Goal: Task Accomplishment & Management: Complete application form

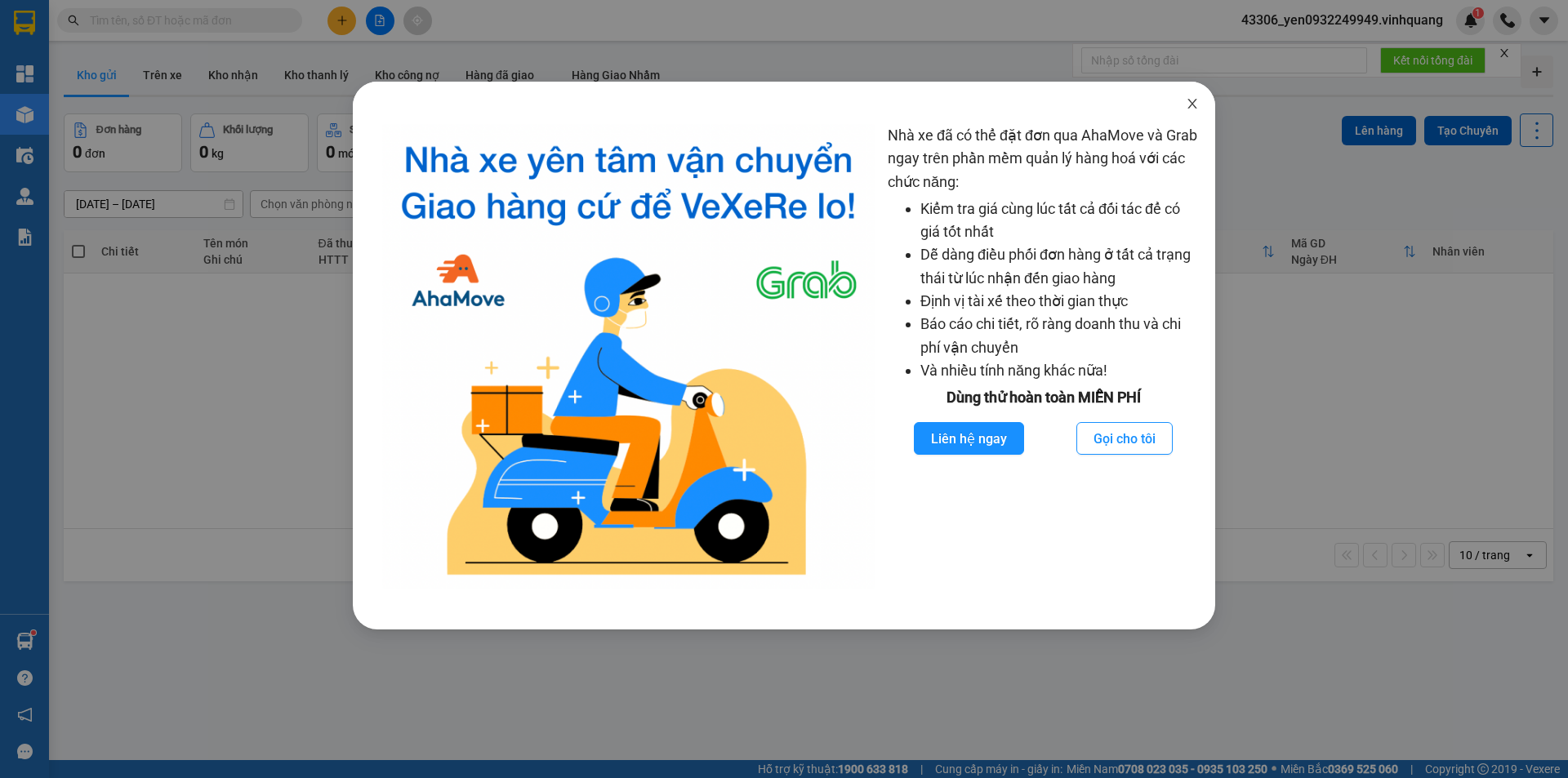
click at [1194, 117] on span "Close" at bounding box center [1192, 105] width 46 height 46
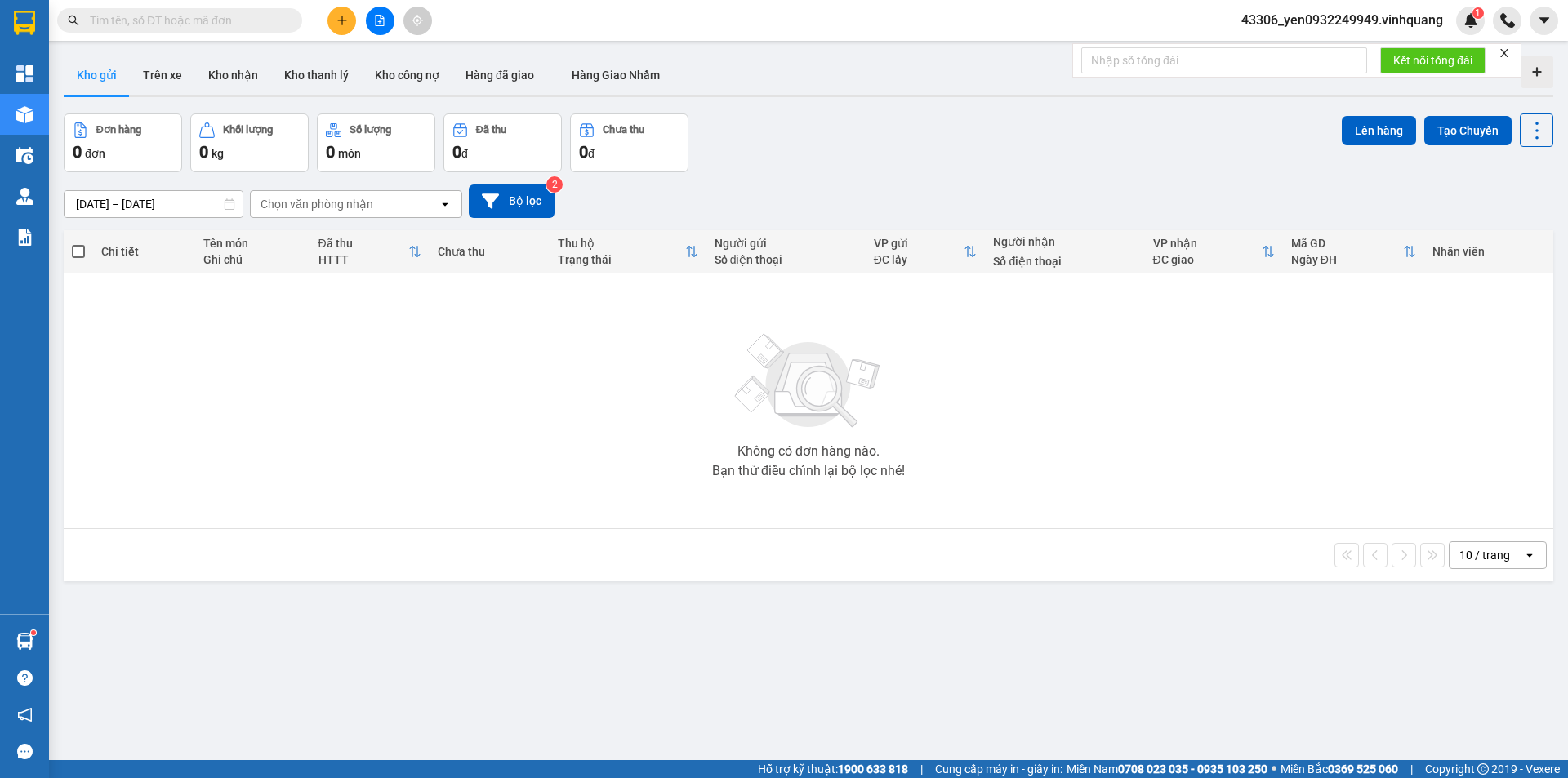
click at [224, 15] on input "text" at bounding box center [186, 20] width 193 height 18
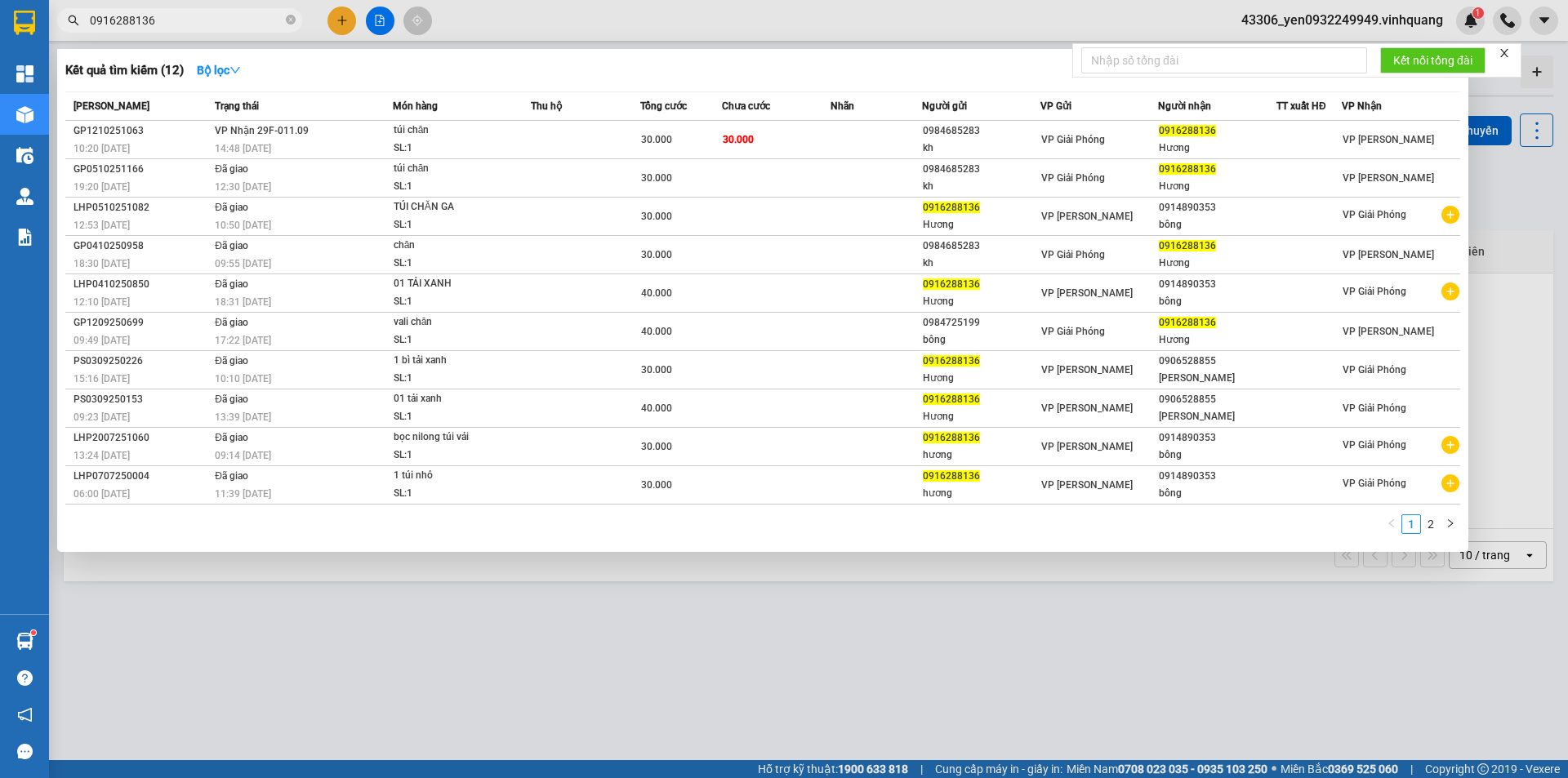
type input "0916288136"
click at [348, 24] on div at bounding box center [784, 389] width 1568 height 778
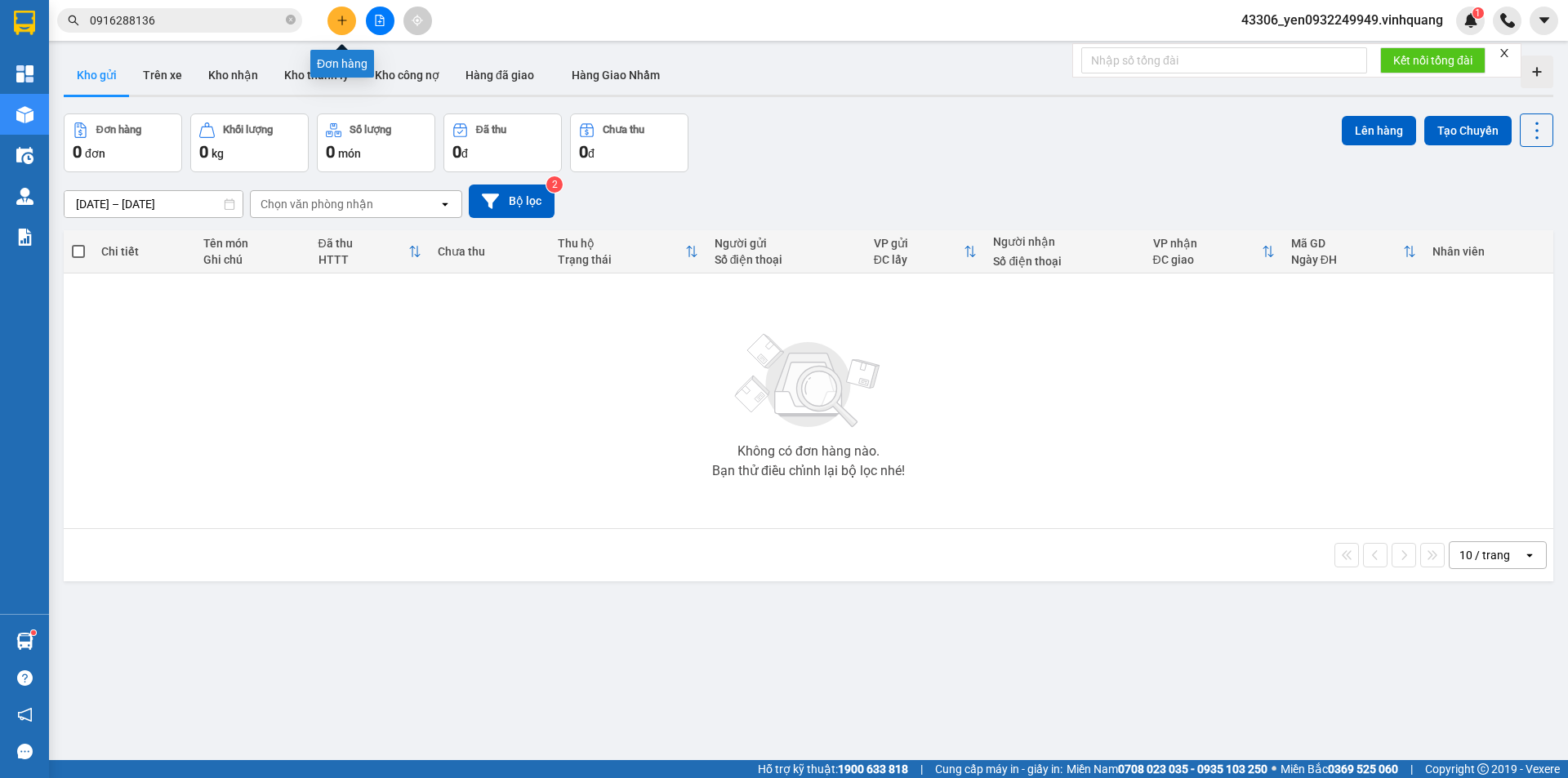
click at [341, 17] on icon "plus" at bounding box center [342, 21] width 11 height 11
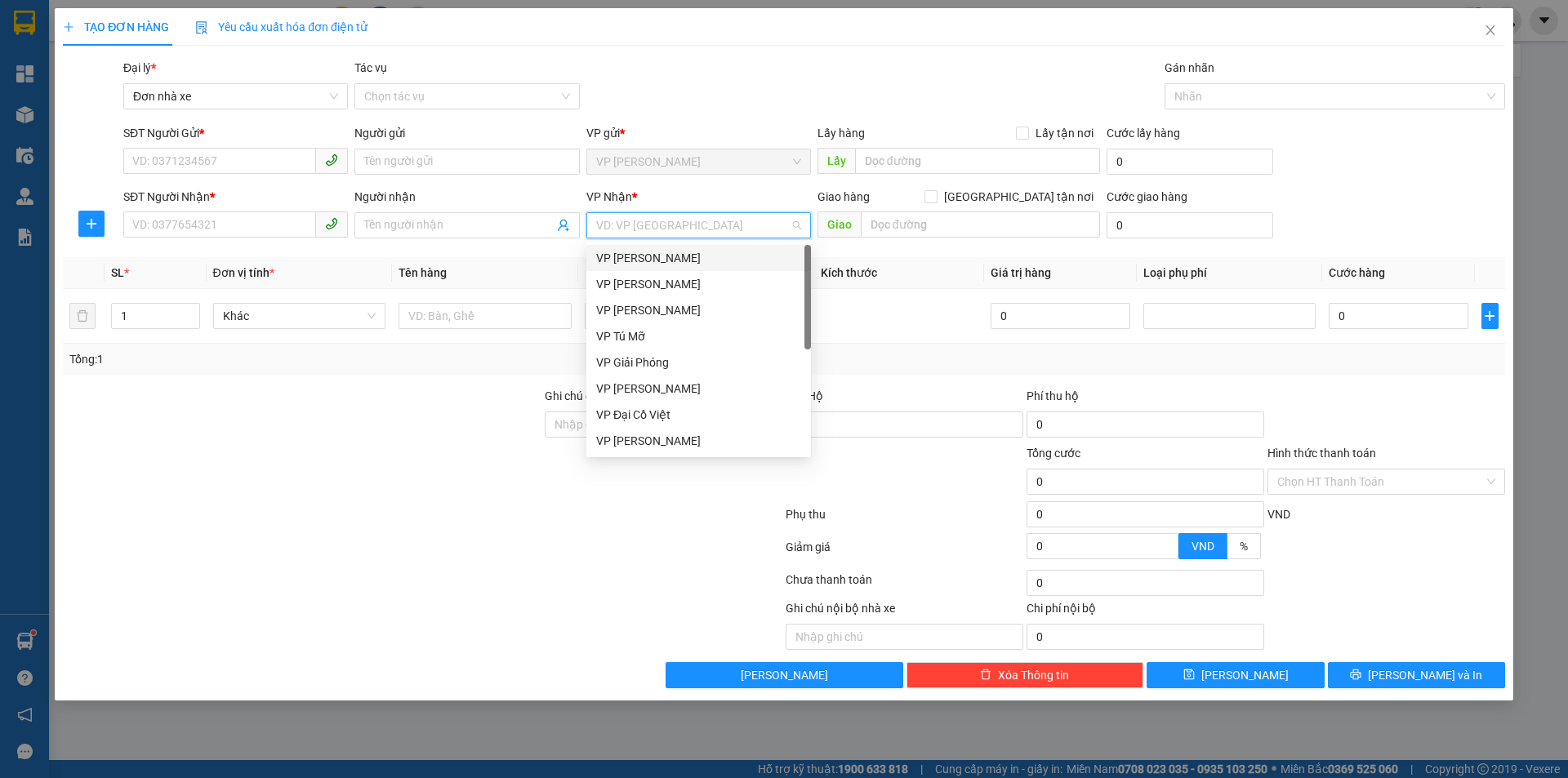
click at [724, 230] on input "search" at bounding box center [692, 225] width 193 height 24
click at [670, 335] on div "VP Tú Mỡ" at bounding box center [699, 336] width 205 height 18
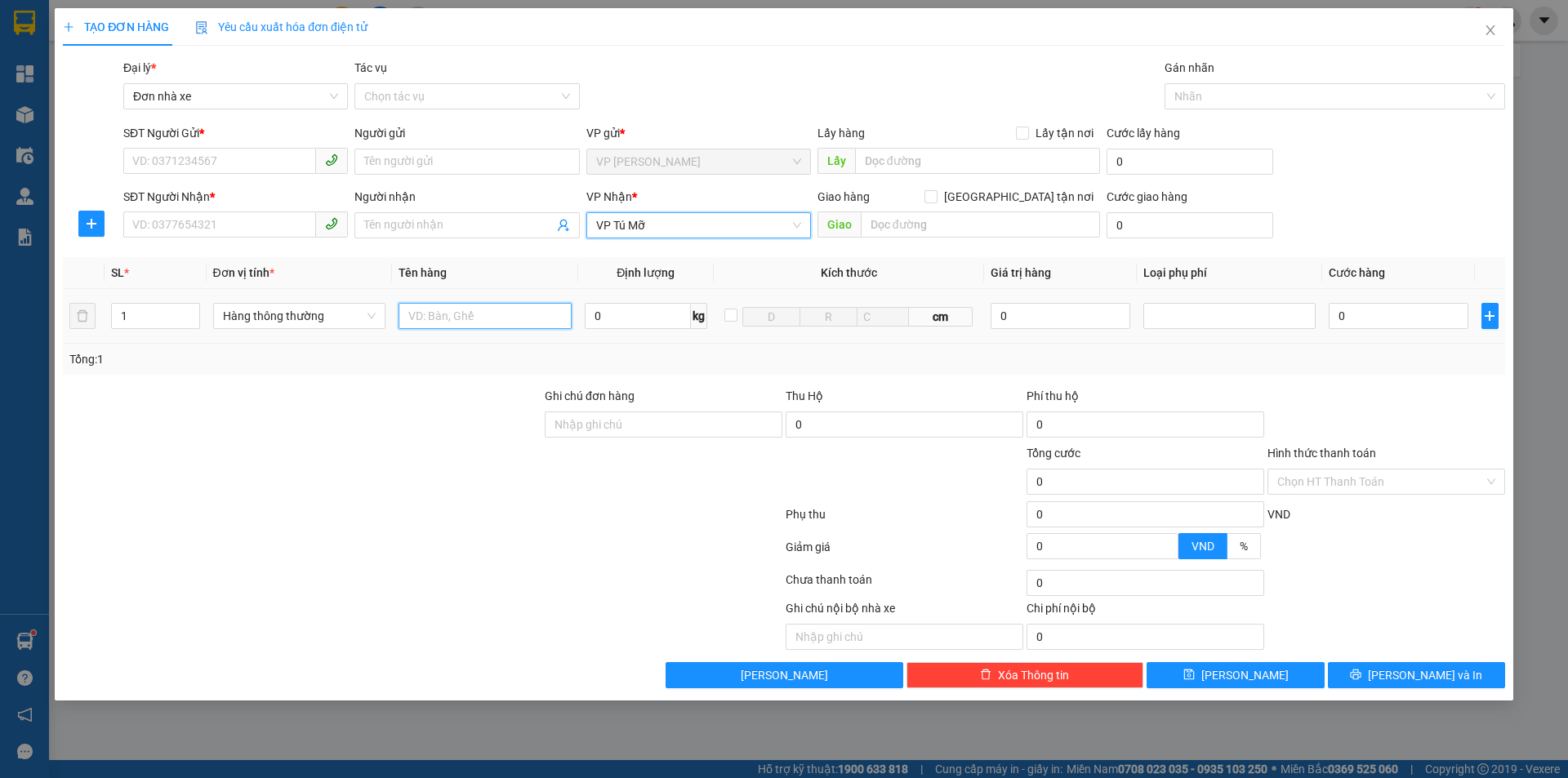
click at [484, 316] on input "text" at bounding box center [485, 316] width 173 height 26
type input "01 XỐP TRẮNG"
click at [606, 322] on input "0" at bounding box center [638, 316] width 106 height 26
type input "25"
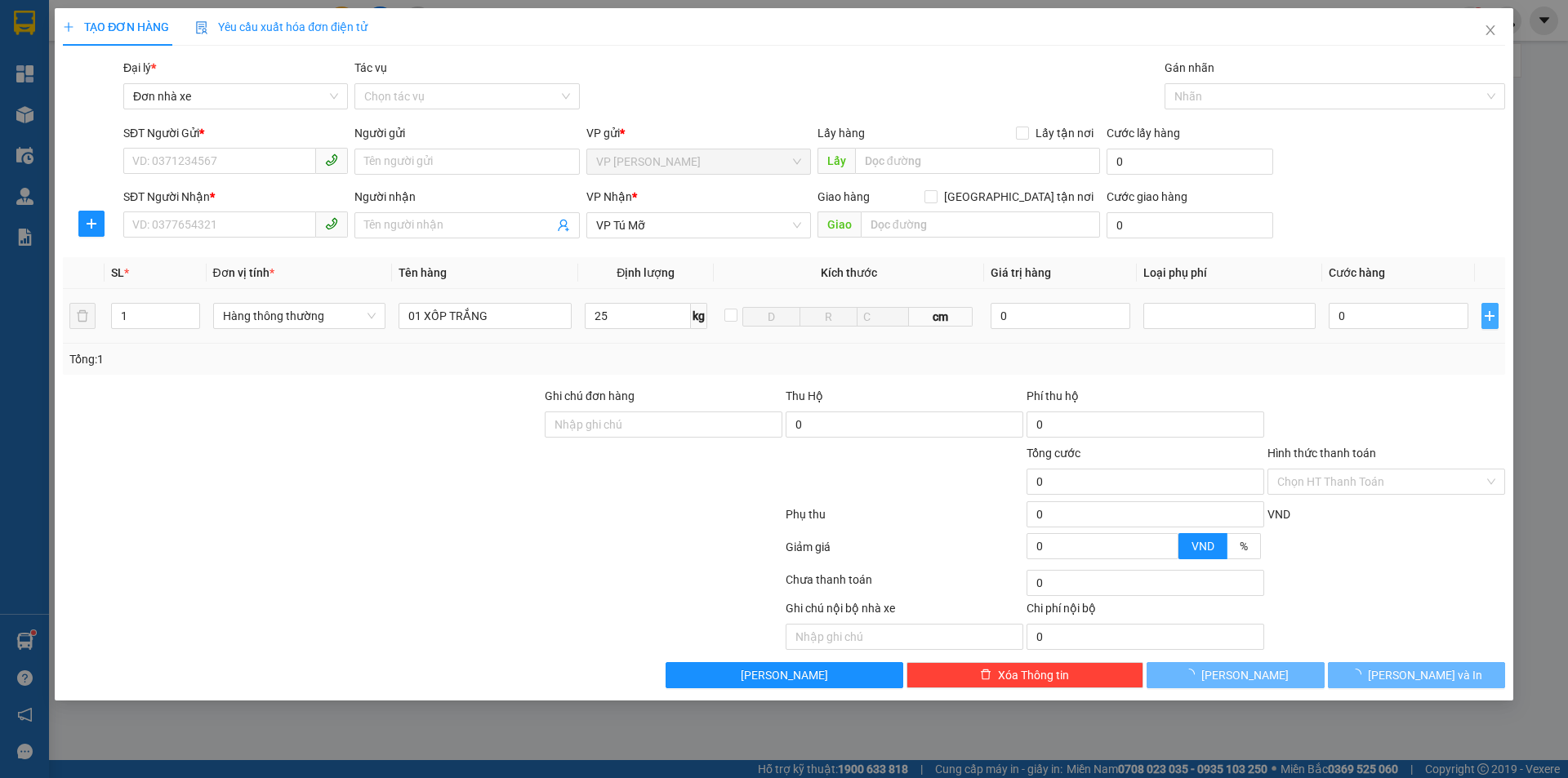
click at [1493, 314] on icon "plus" at bounding box center [1489, 316] width 13 height 13
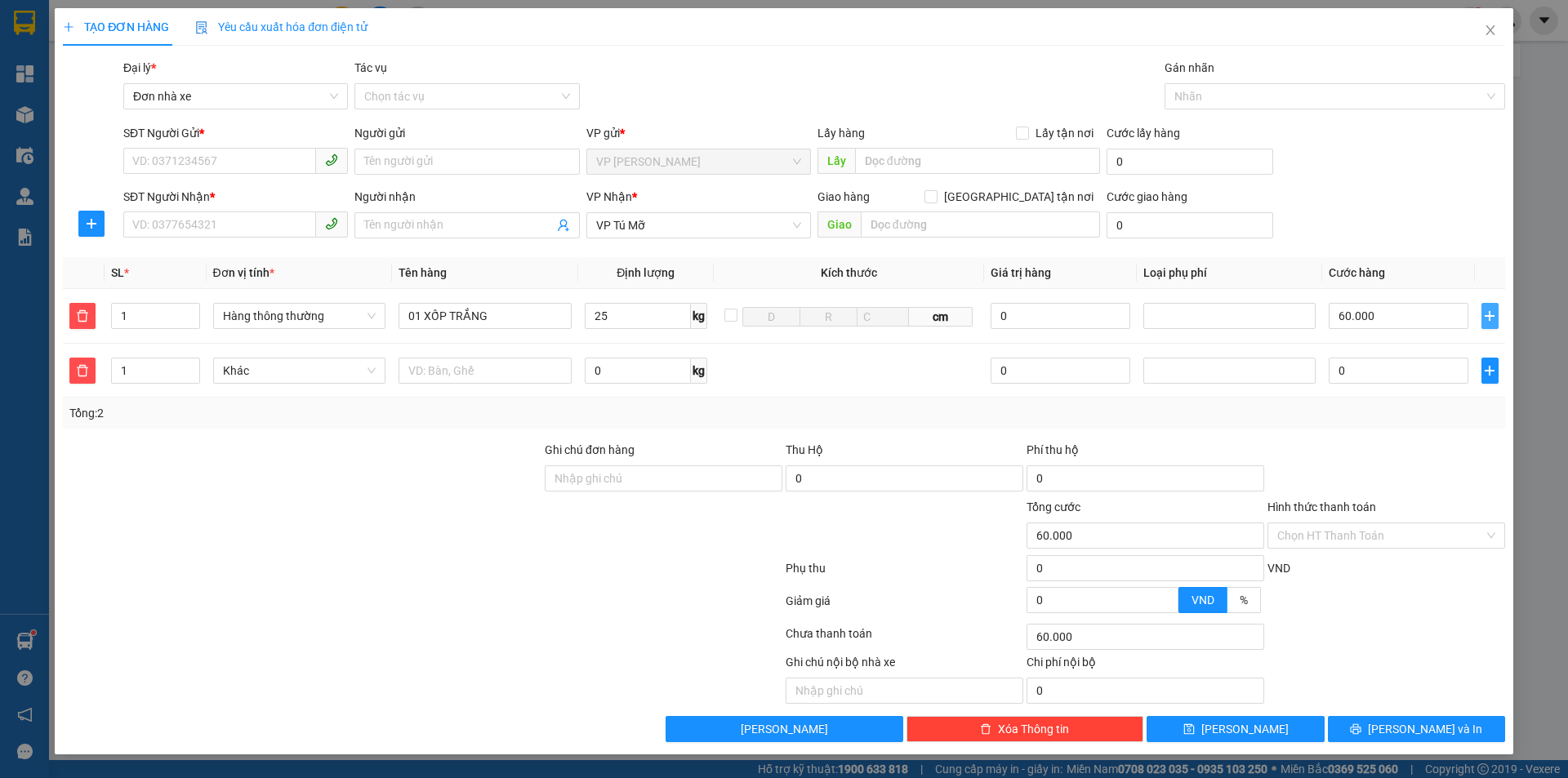
type input "60.000"
click at [445, 367] on input "text" at bounding box center [485, 371] width 173 height 26
click at [255, 369] on span "Khác" at bounding box center [299, 371] width 154 height 24
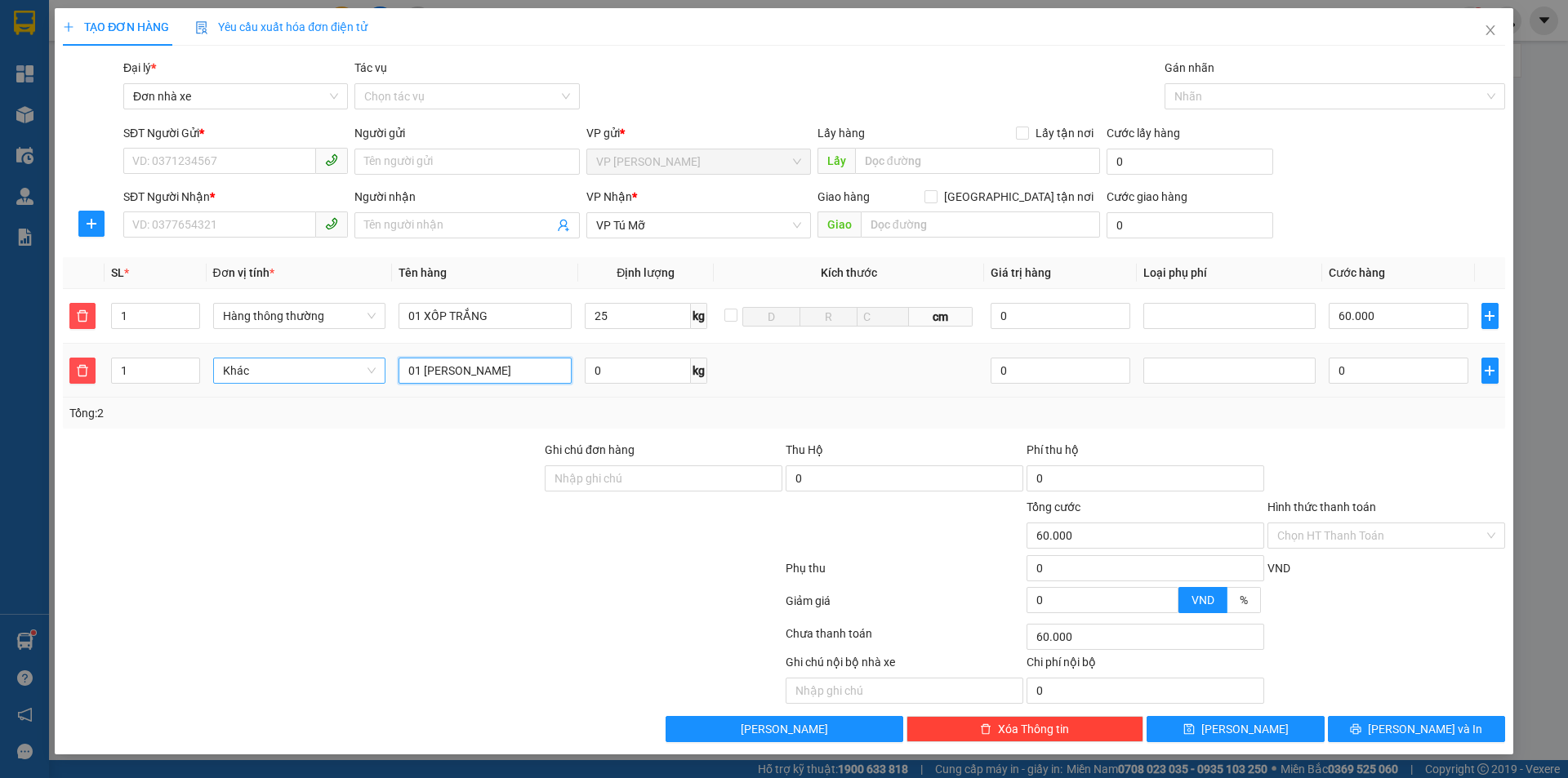
type input "01 [PERSON_NAME]"
click at [272, 408] on div "Hàng thông thường" at bounding box center [299, 403] width 154 height 18
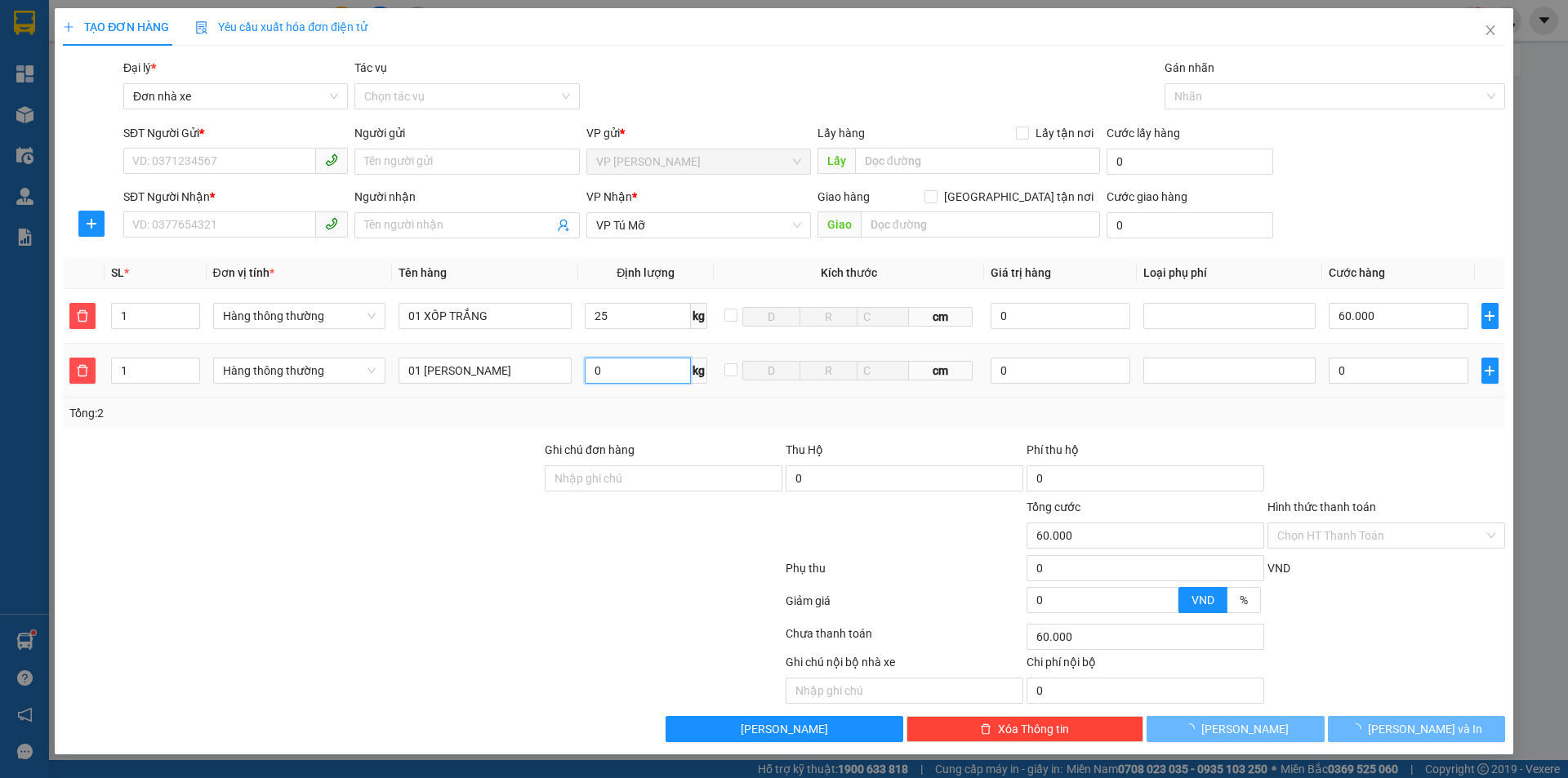
click at [629, 371] on input "0" at bounding box center [638, 371] width 106 height 26
type input "10"
click at [156, 144] on div "SĐT Người Gửi *" at bounding box center [235, 137] width 224 height 24
type input "100.000"
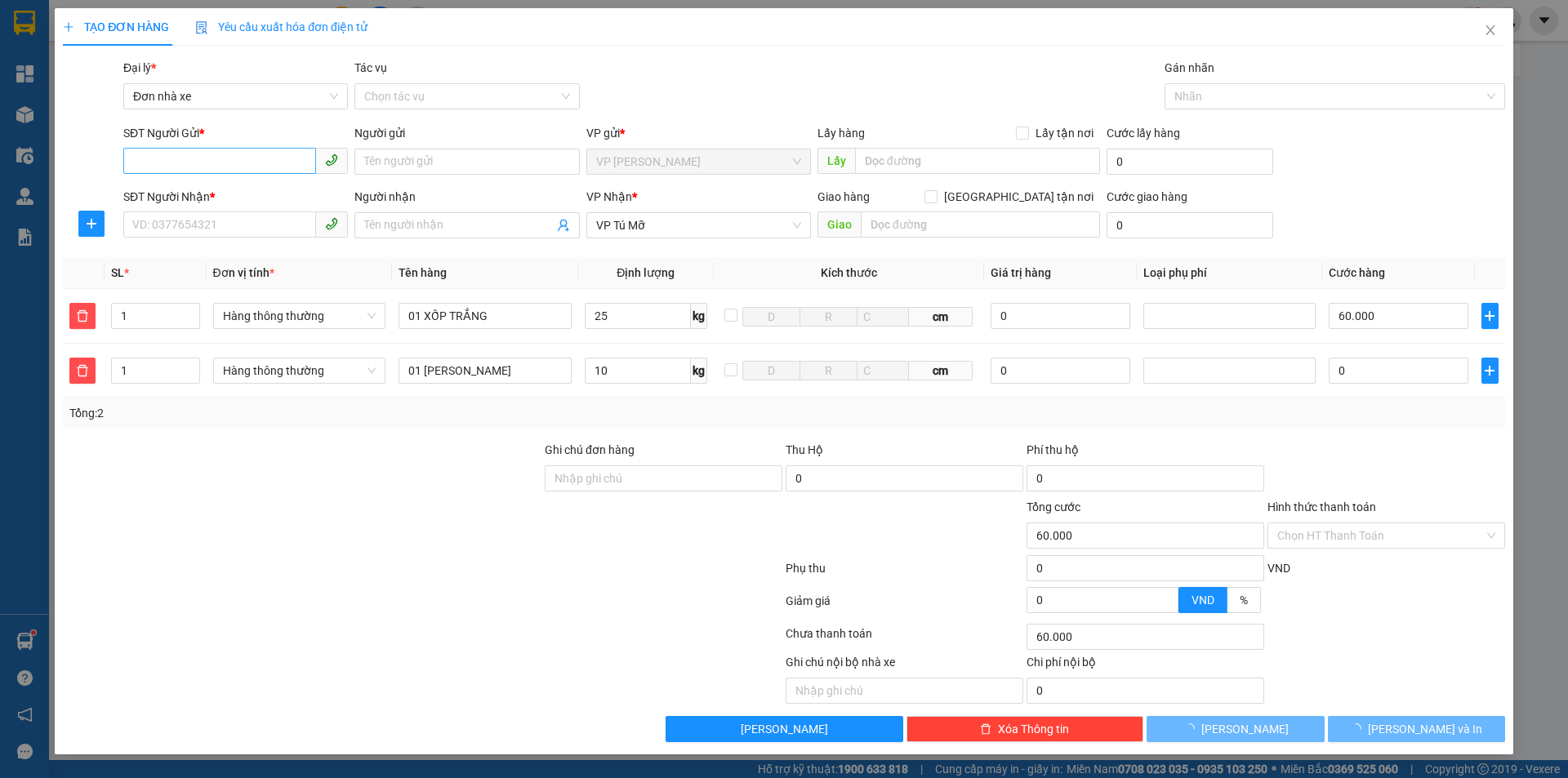
type input "40.000"
click at [161, 156] on input "SĐT Người Gửi *" at bounding box center [219, 161] width 193 height 26
type input "0567416279"
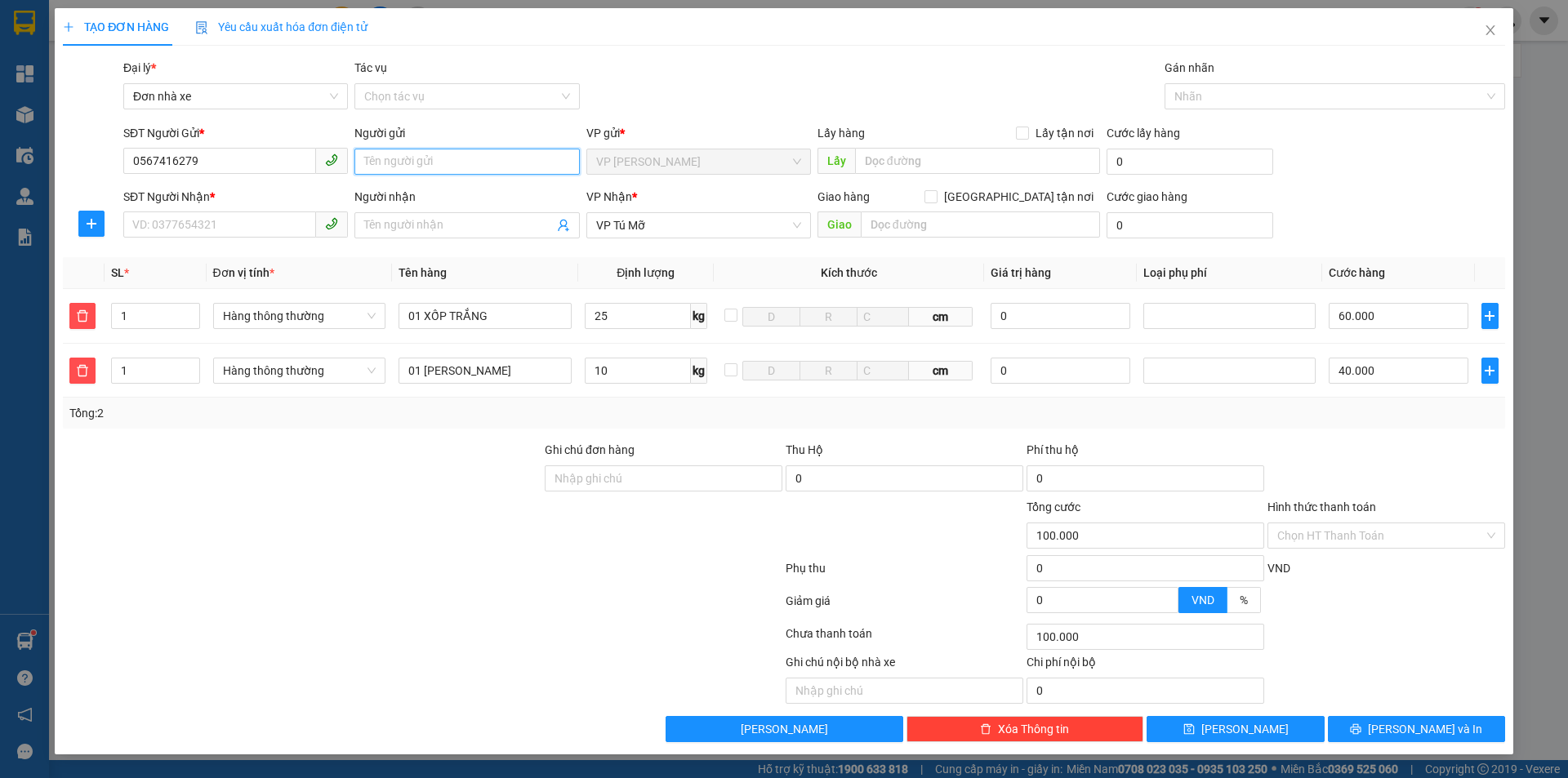
click at [455, 162] on input "Người gửi" at bounding box center [466, 162] width 224 height 26
type input "aNH tHÀNH"
click at [184, 226] on input "SĐT Người Nhận *" at bounding box center [219, 225] width 193 height 26
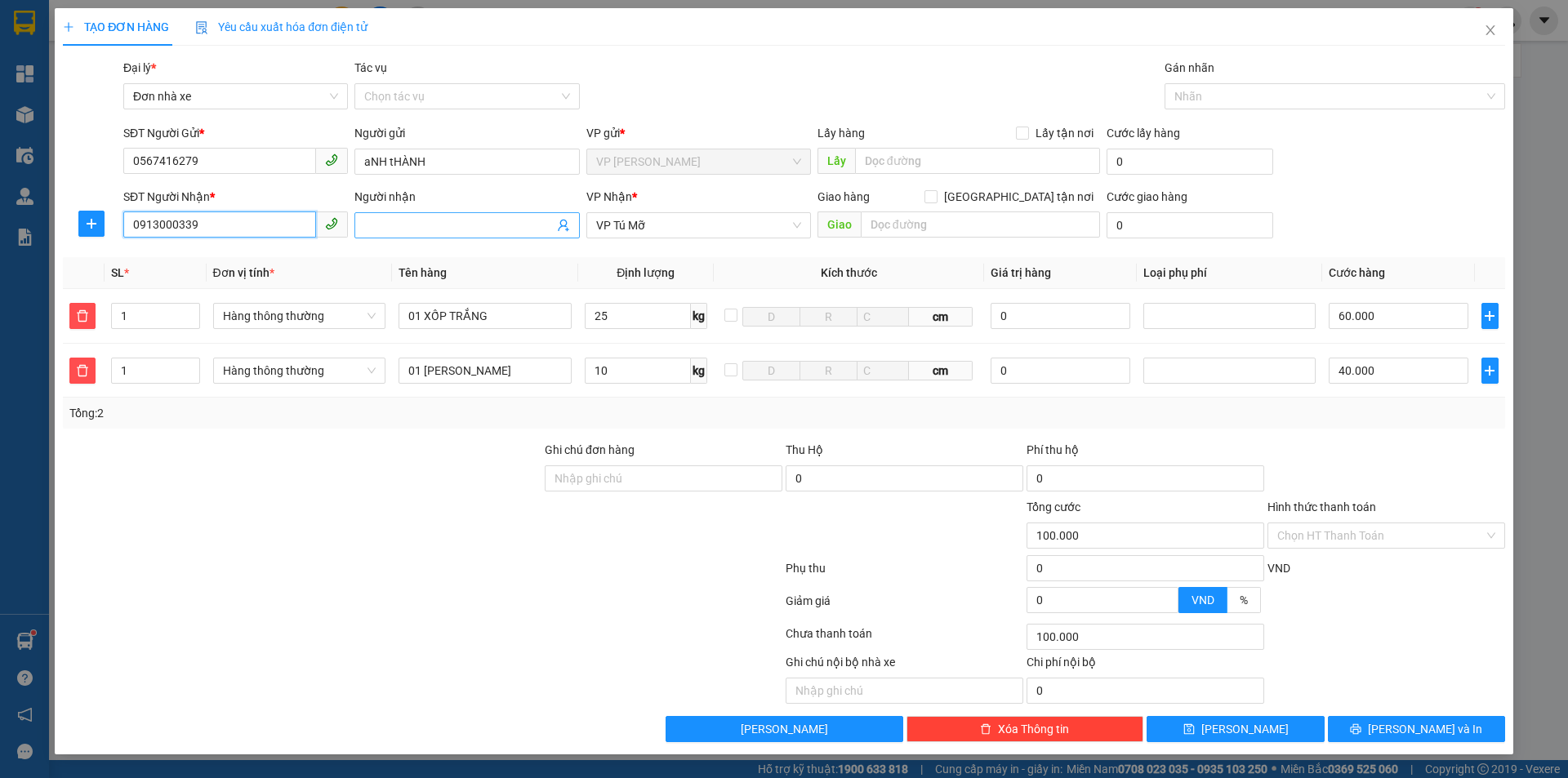
type input "0913000339"
click at [451, 229] on input "Người nhận" at bounding box center [459, 225] width 188 height 18
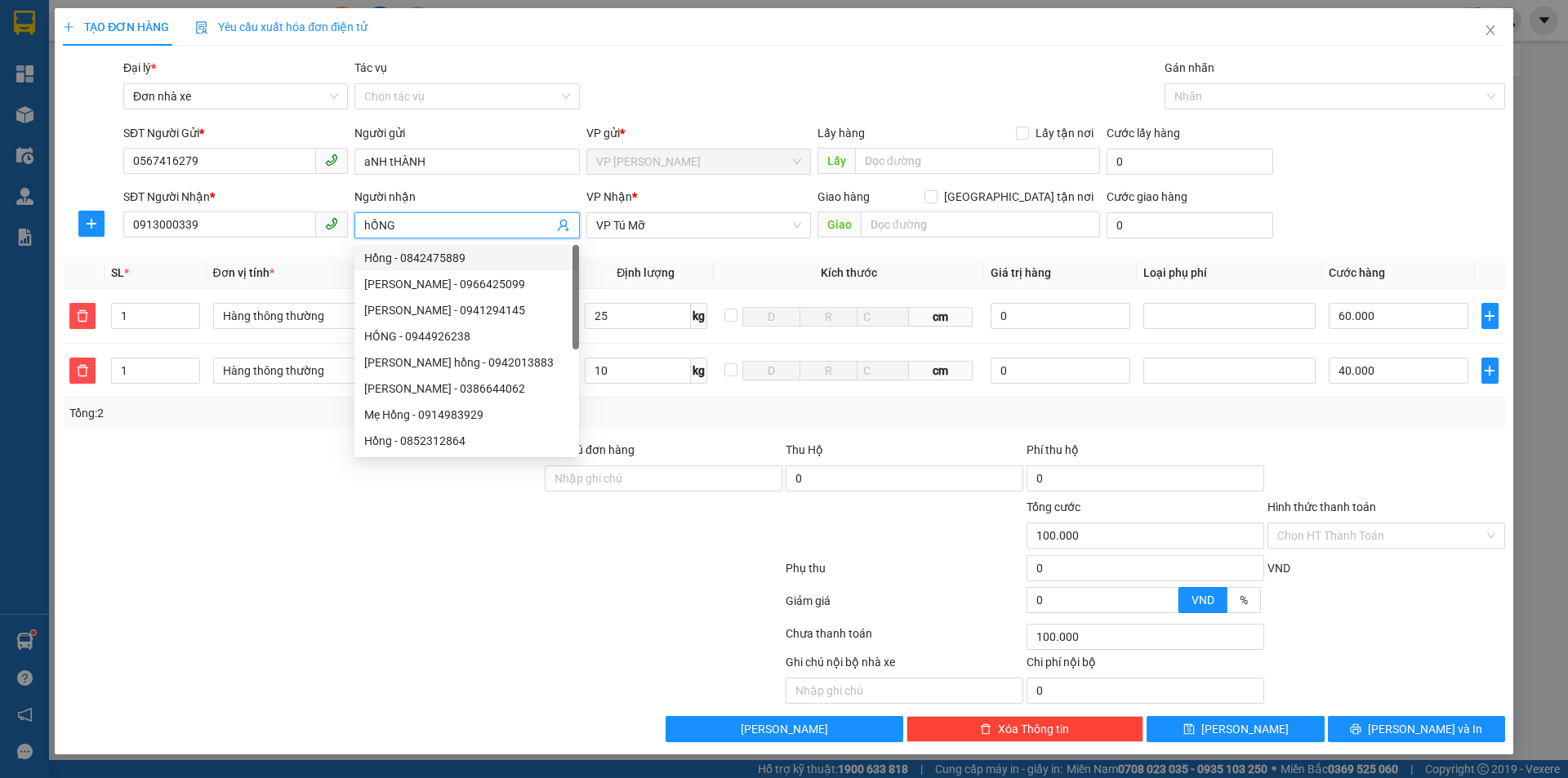
click at [371, 228] on input "hỒNG" at bounding box center [459, 225] width 188 height 18
type input "HỒNG"
click at [368, 163] on input "aNH tHÀNH" at bounding box center [466, 162] width 224 height 26
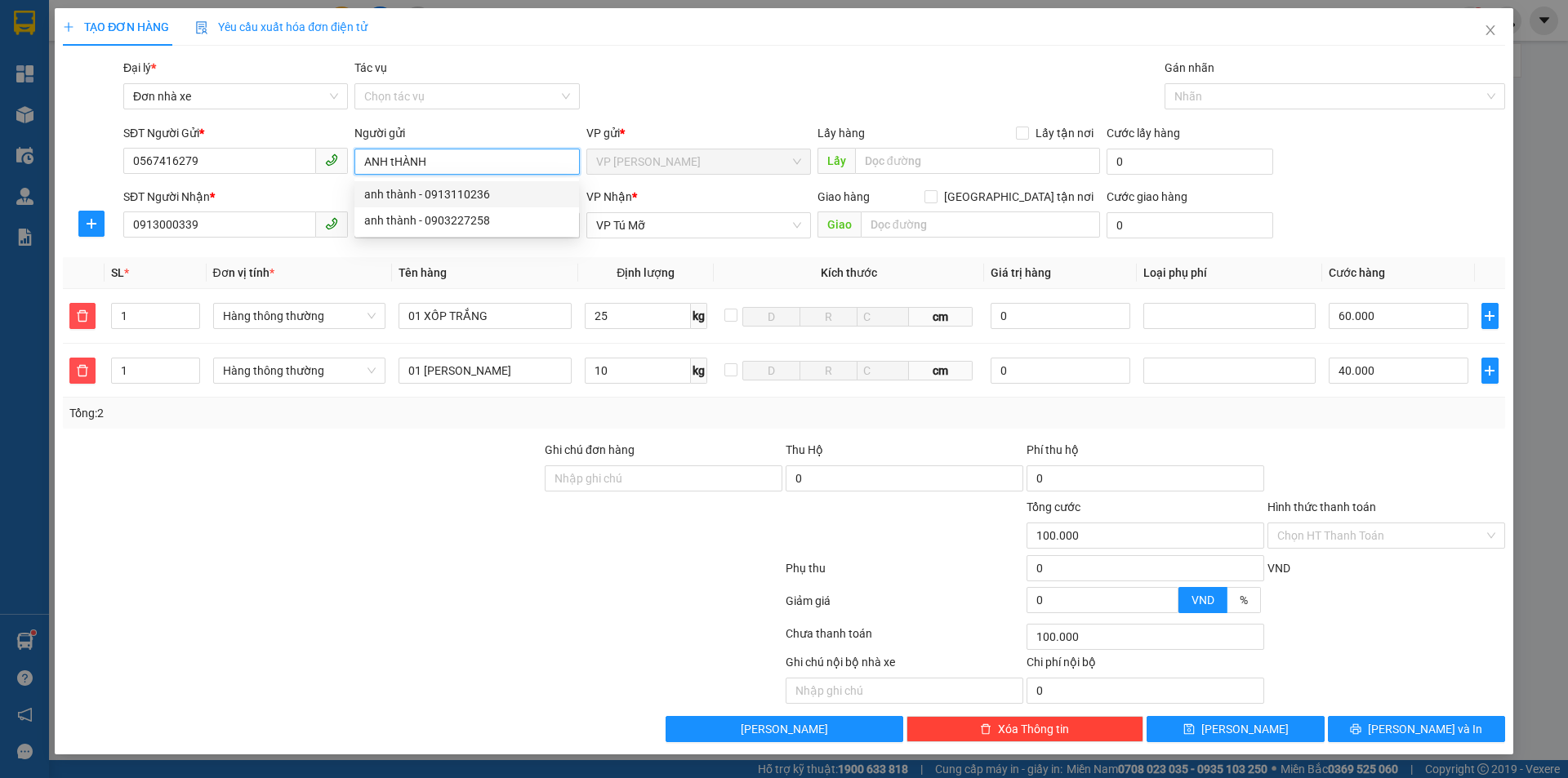
type input "ANH tHÀNH"
click at [452, 629] on div at bounding box center [422, 637] width 722 height 33
click at [1366, 540] on input "Hình thức thanh toán" at bounding box center [1380, 536] width 206 height 24
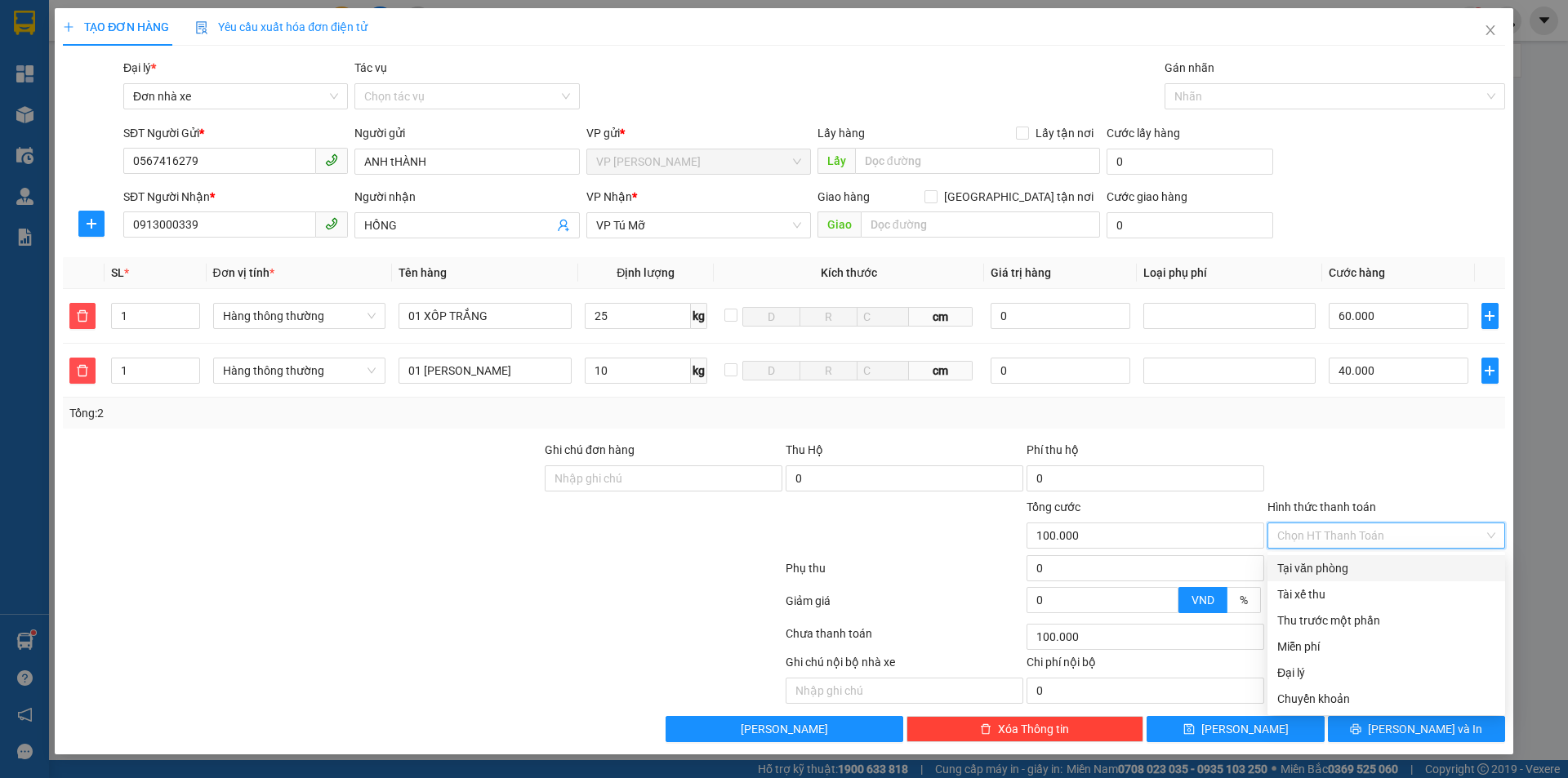
click at [1350, 565] on div "Tại văn phòng" at bounding box center [1385, 568] width 218 height 18
type input "0"
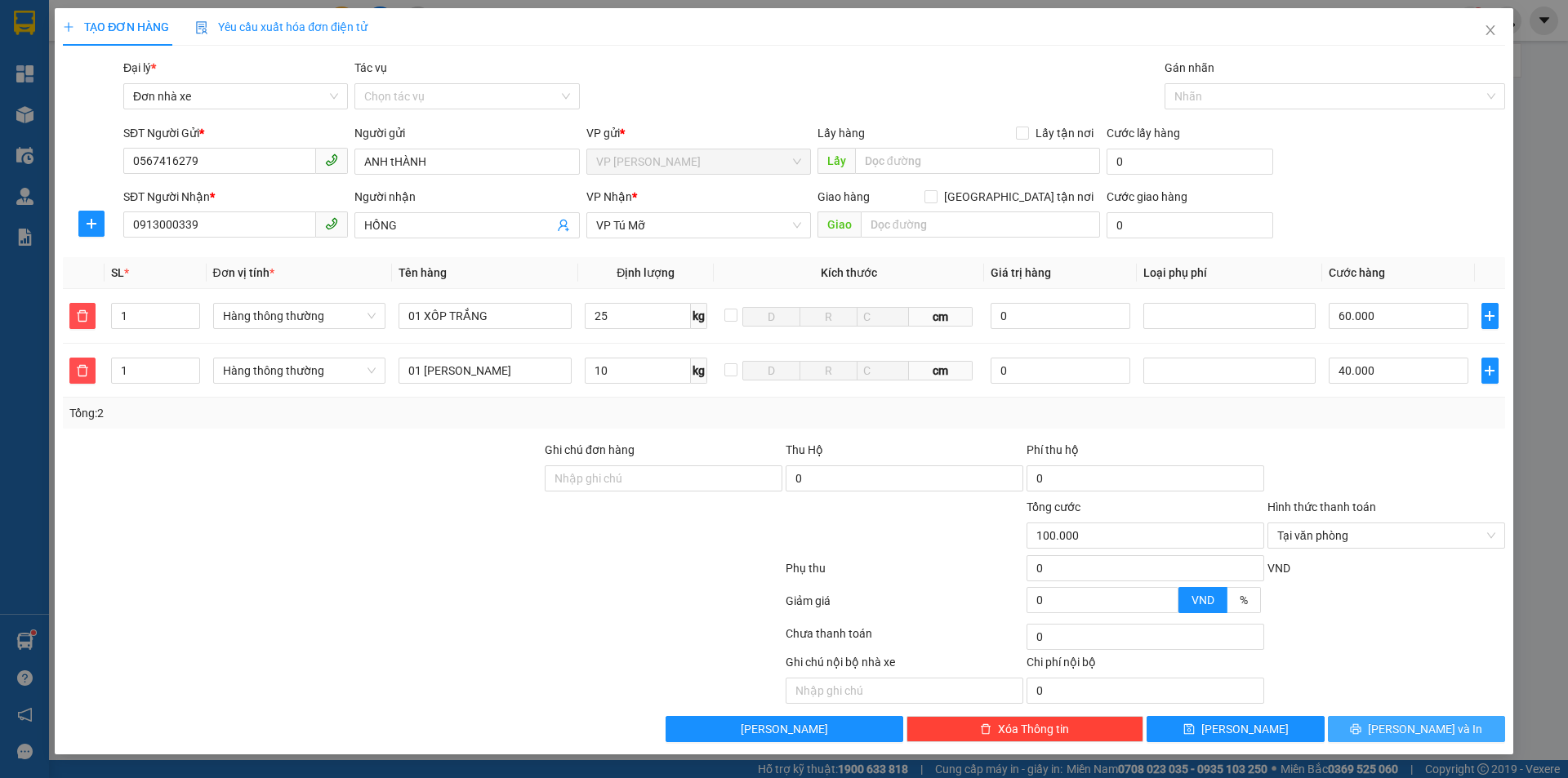
click at [1397, 732] on button "[PERSON_NAME] và In" at bounding box center [1416, 729] width 177 height 26
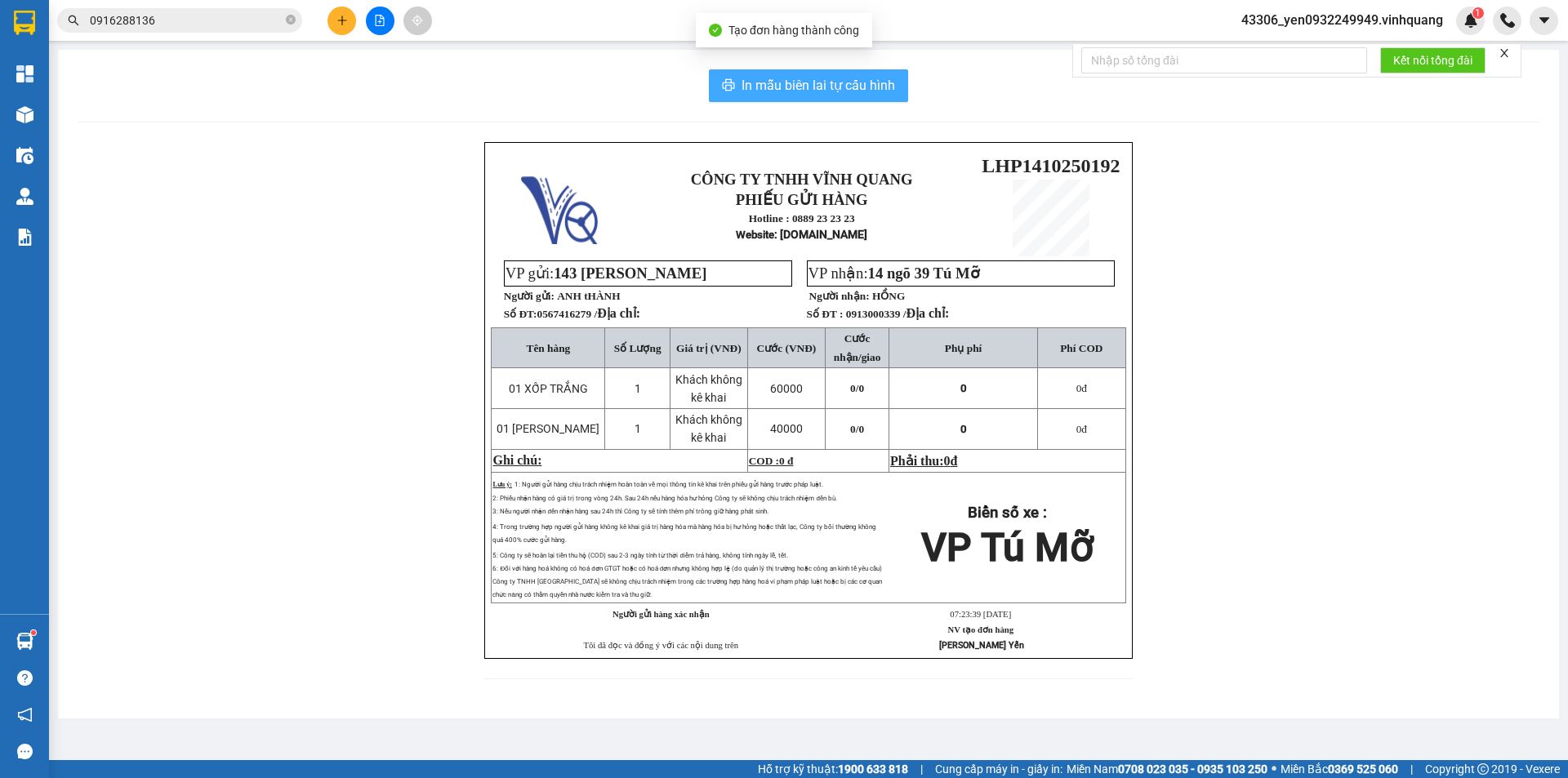
click at [795, 83] on span "In mẫu biên lai tự cấu hình" at bounding box center [817, 86] width 154 height 21
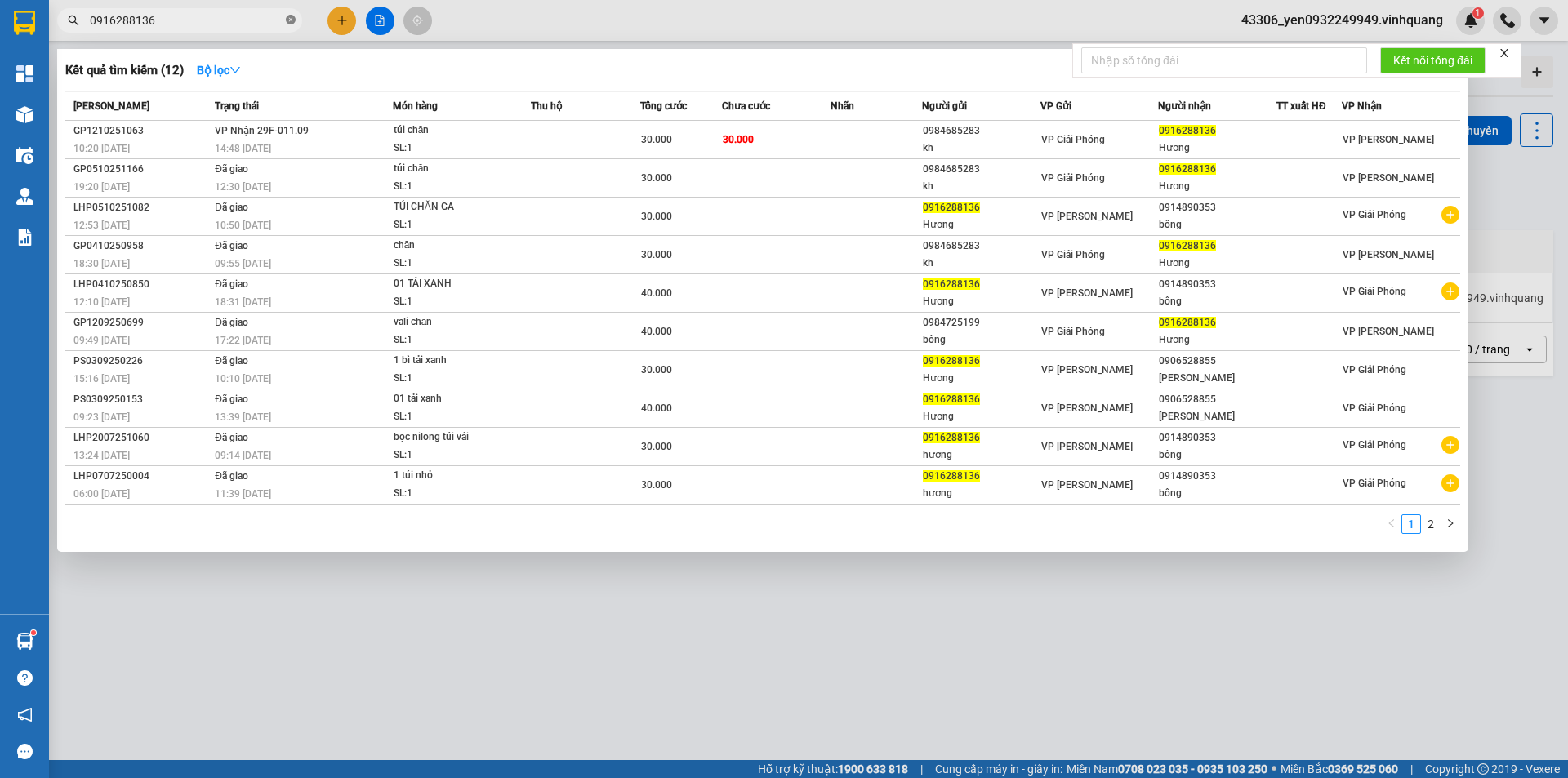
click at [290, 23] on icon "close-circle" at bounding box center [290, 20] width 9 height 9
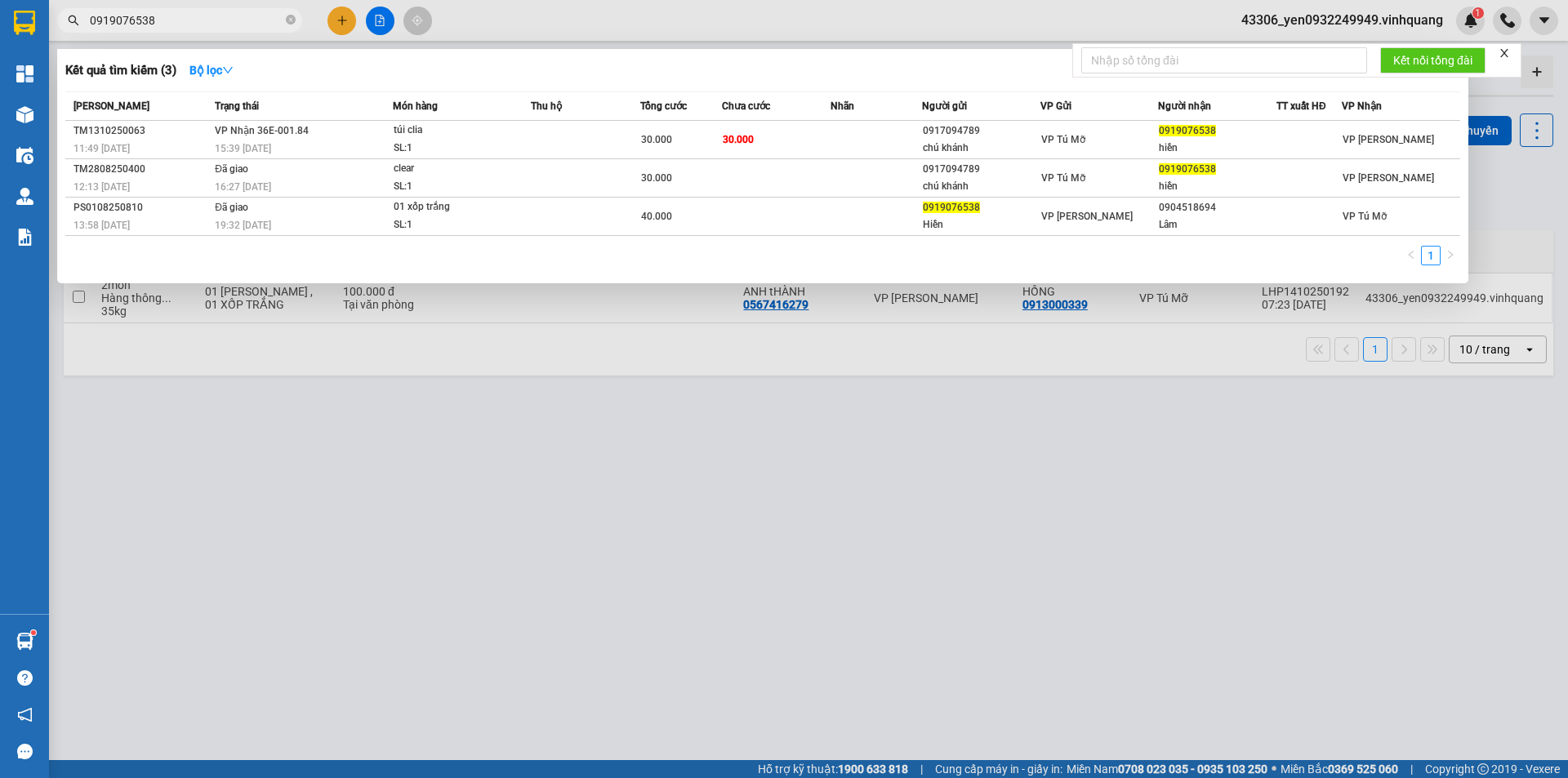
type input "0919076538"
click at [292, 22] on icon "close-circle" at bounding box center [290, 20] width 9 height 9
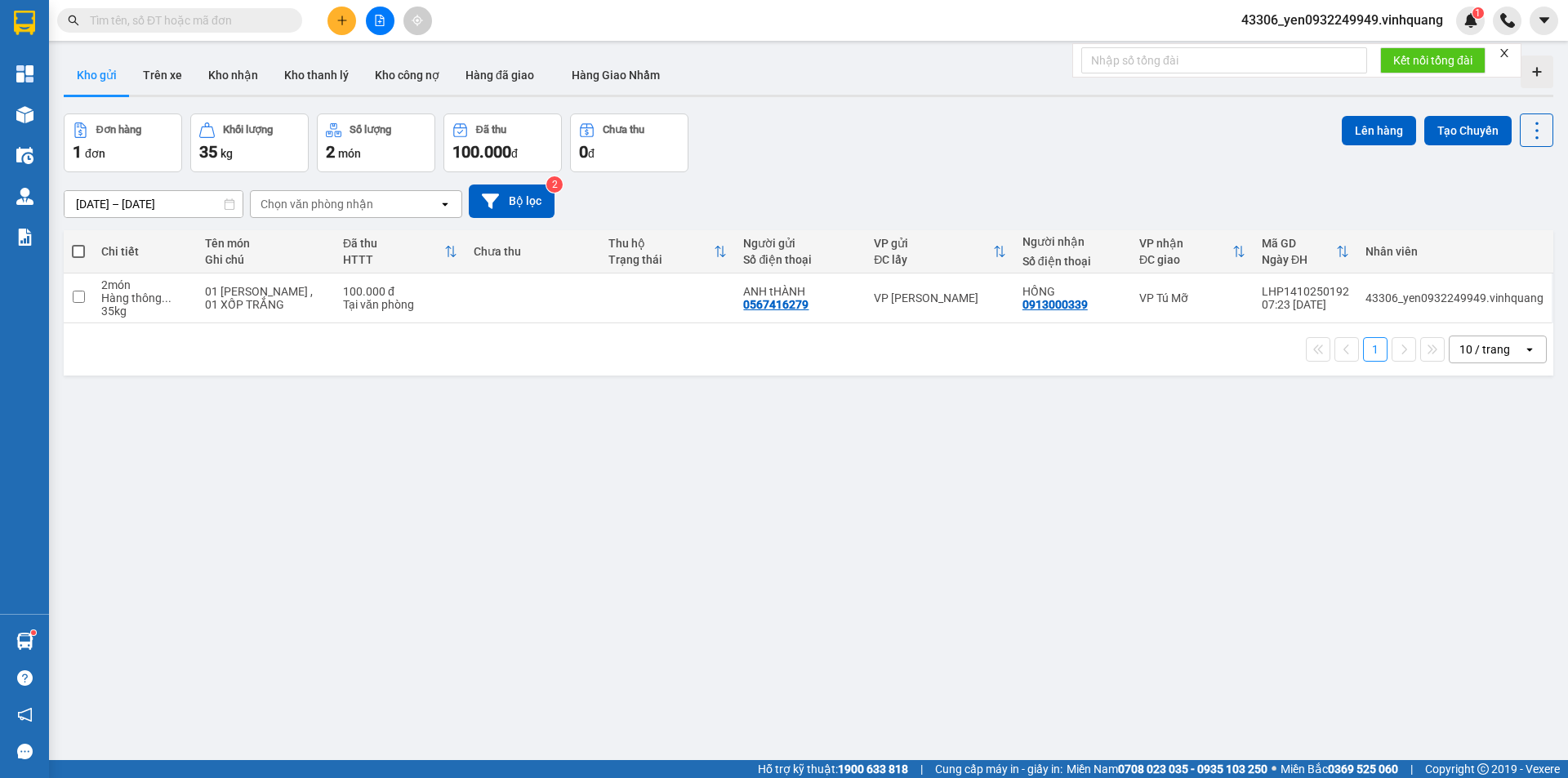
click at [75, 247] on span at bounding box center [78, 251] width 13 height 13
click at [78, 243] on input "checkbox" at bounding box center [78, 243] width 0 height 0
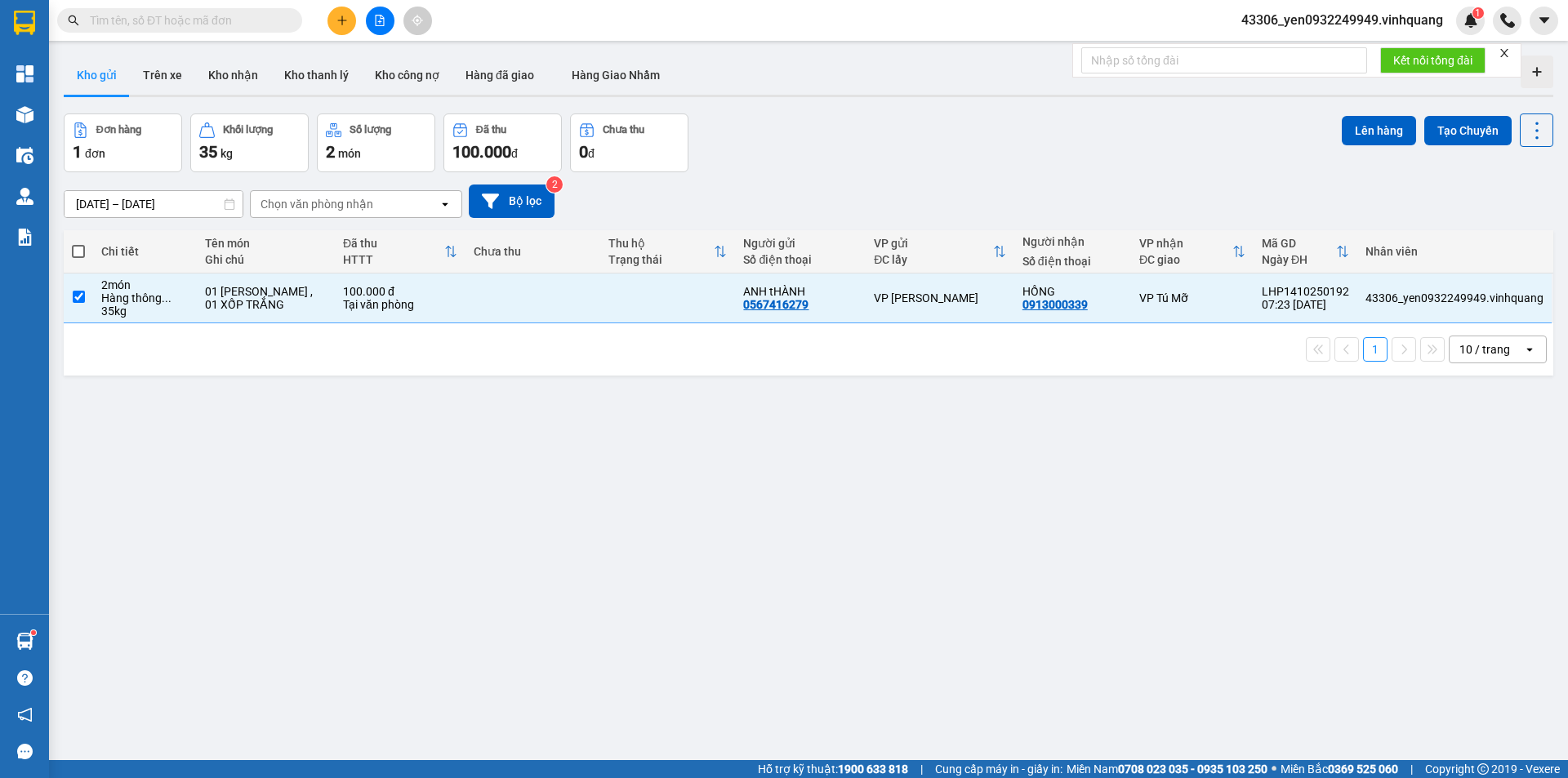
checkbox input "true"
click at [1349, 125] on button "Lên hàng" at bounding box center [1378, 130] width 74 height 29
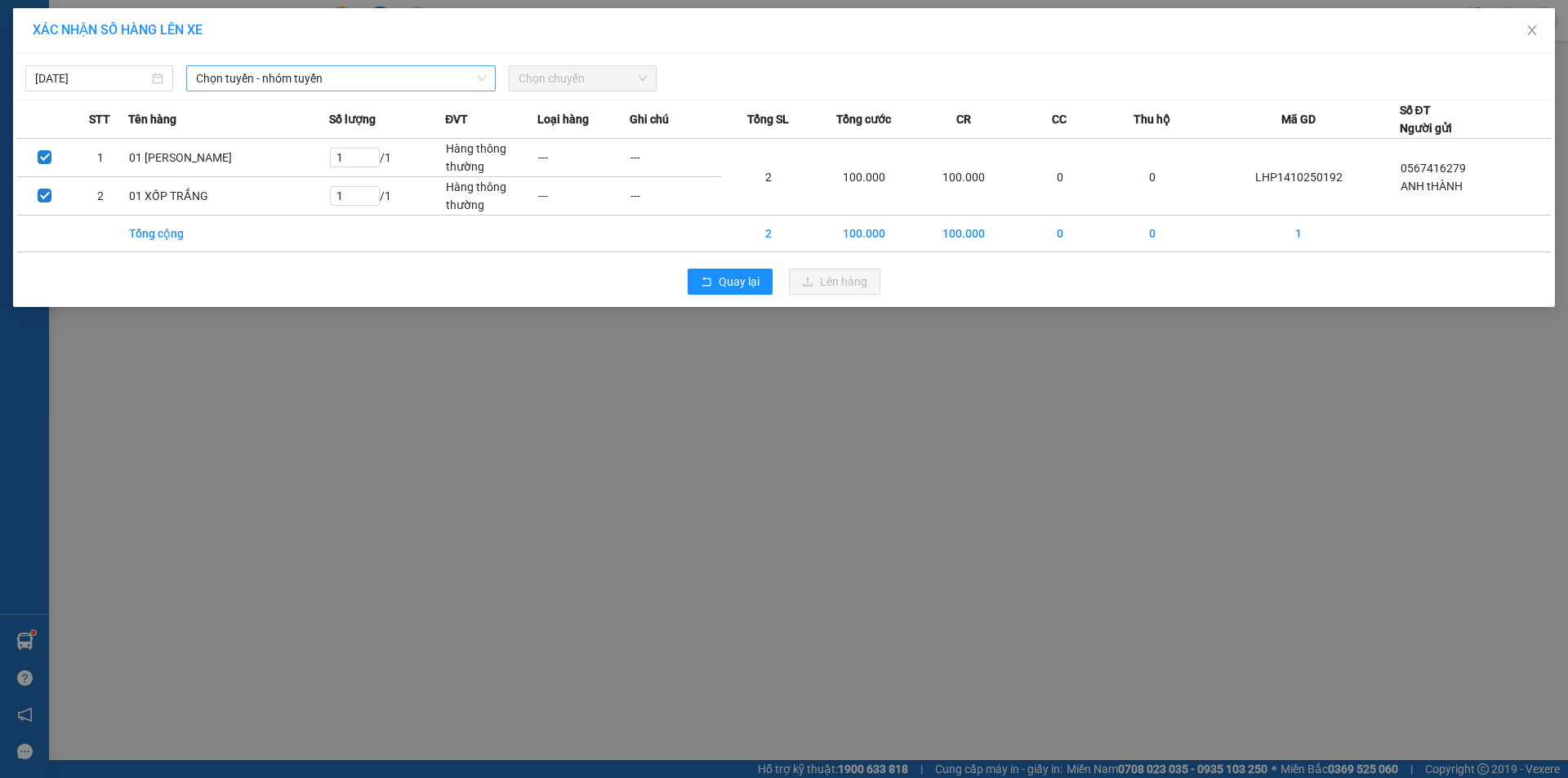
click at [293, 72] on span "Chọn tuyến - nhóm tuyến" at bounding box center [341, 78] width 290 height 24
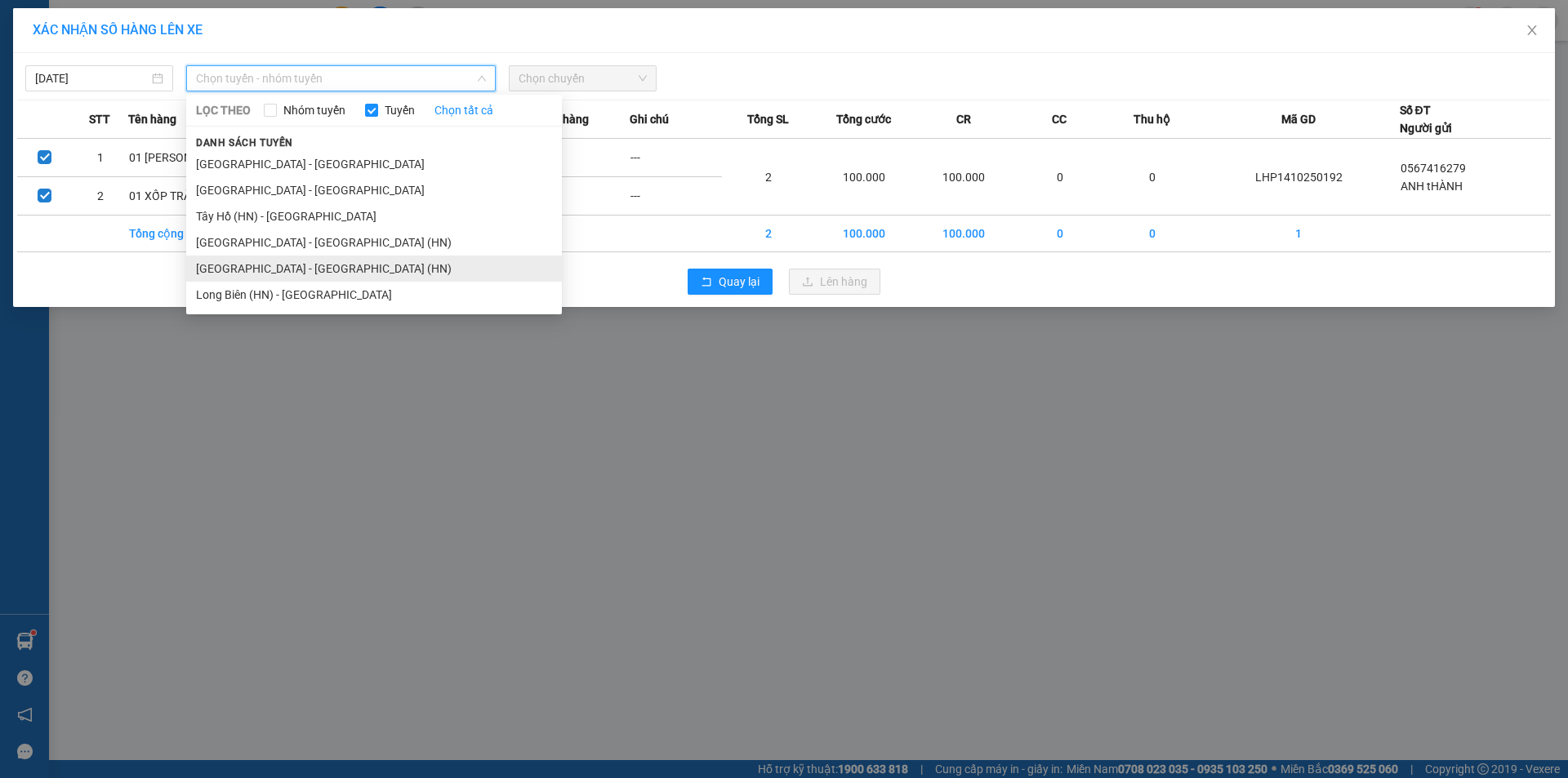
click at [314, 267] on li "[GEOGRAPHIC_DATA] - [GEOGRAPHIC_DATA] (HN)" at bounding box center [374, 268] width 376 height 26
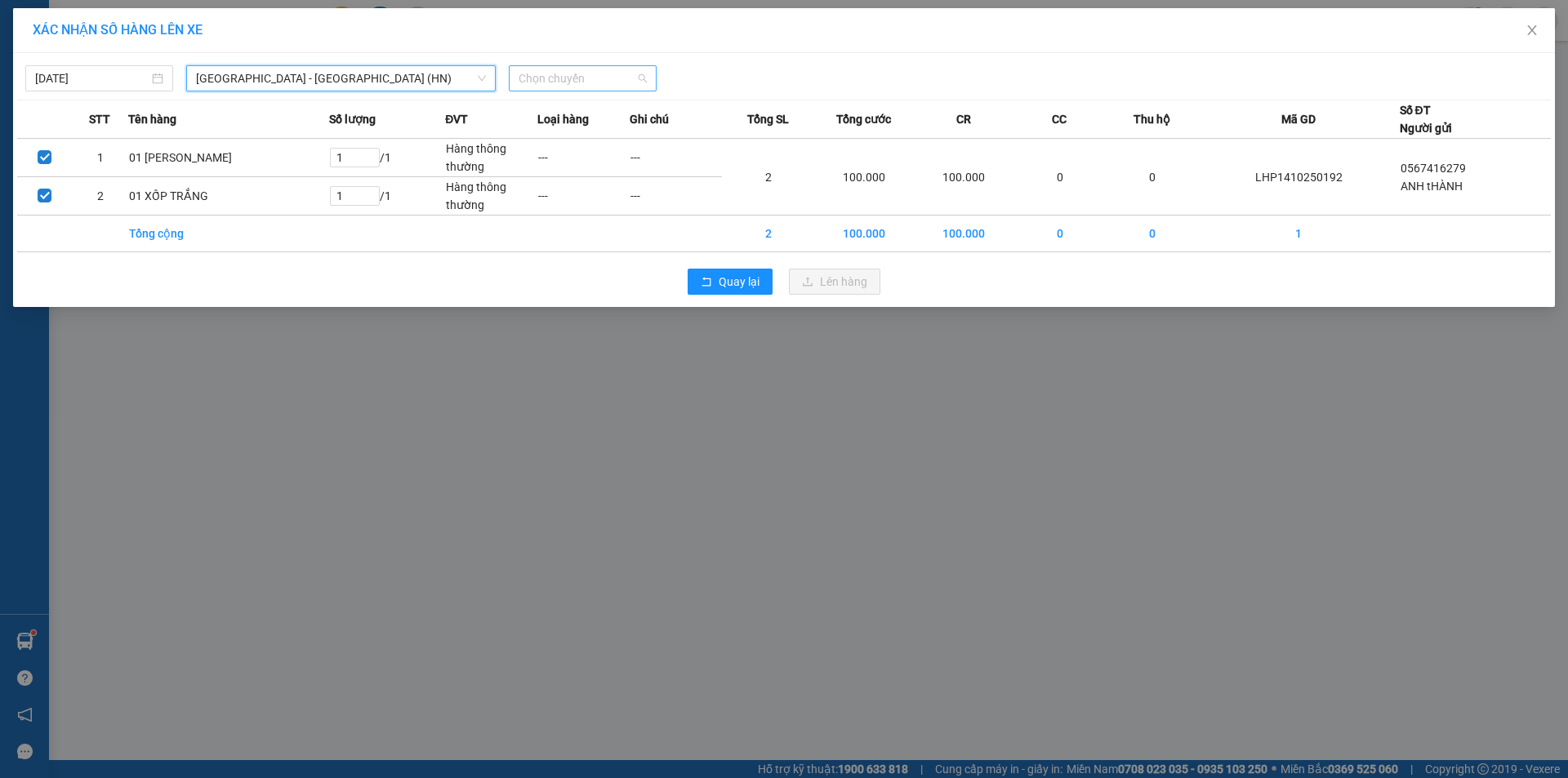
click at [569, 83] on span "Chọn chuyến" at bounding box center [583, 78] width 128 height 24
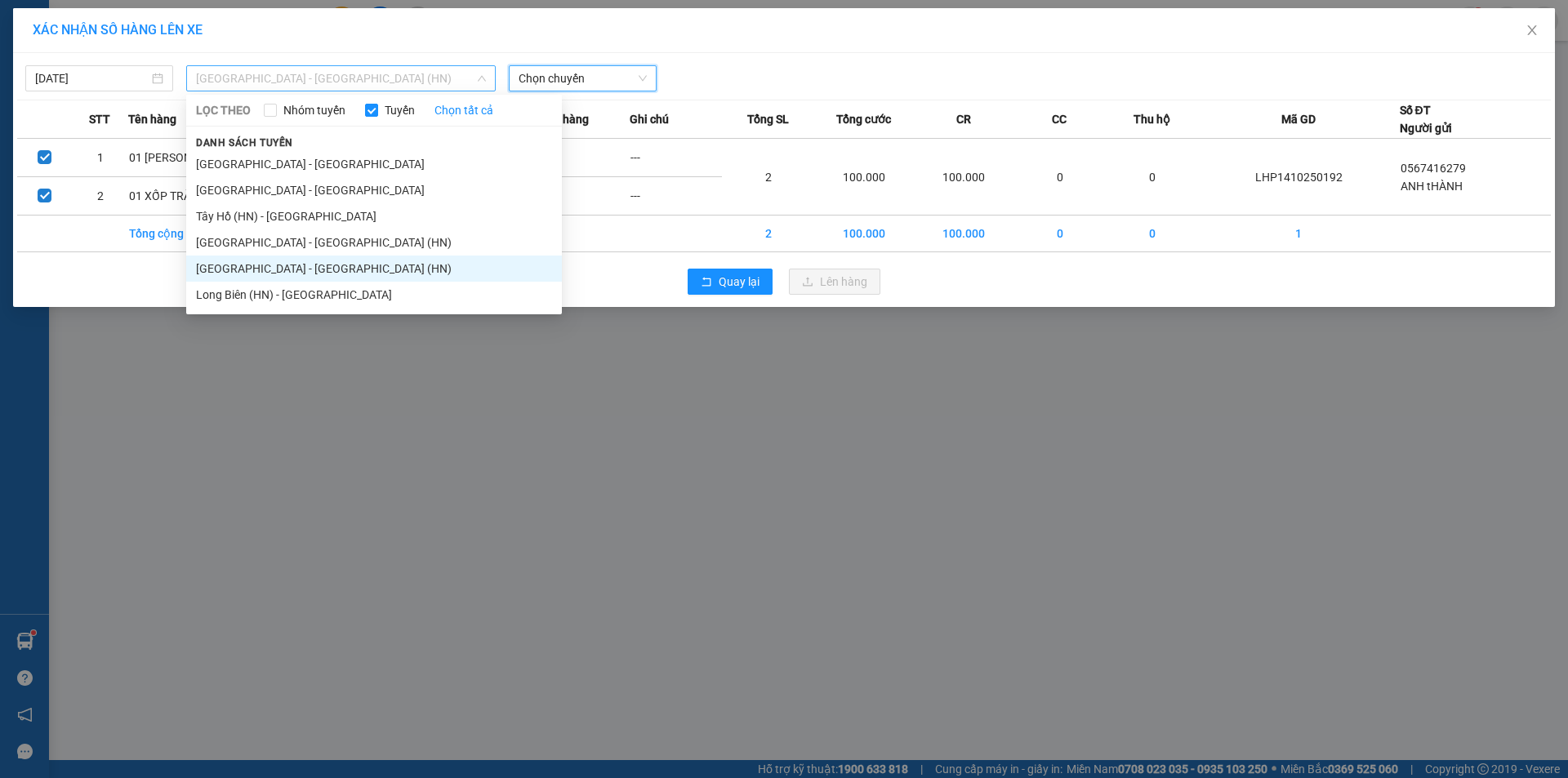
click at [322, 76] on span "[GEOGRAPHIC_DATA] - [GEOGRAPHIC_DATA] (HN)" at bounding box center [341, 78] width 290 height 24
click at [275, 167] on li "[GEOGRAPHIC_DATA] - [GEOGRAPHIC_DATA]" at bounding box center [374, 164] width 376 height 26
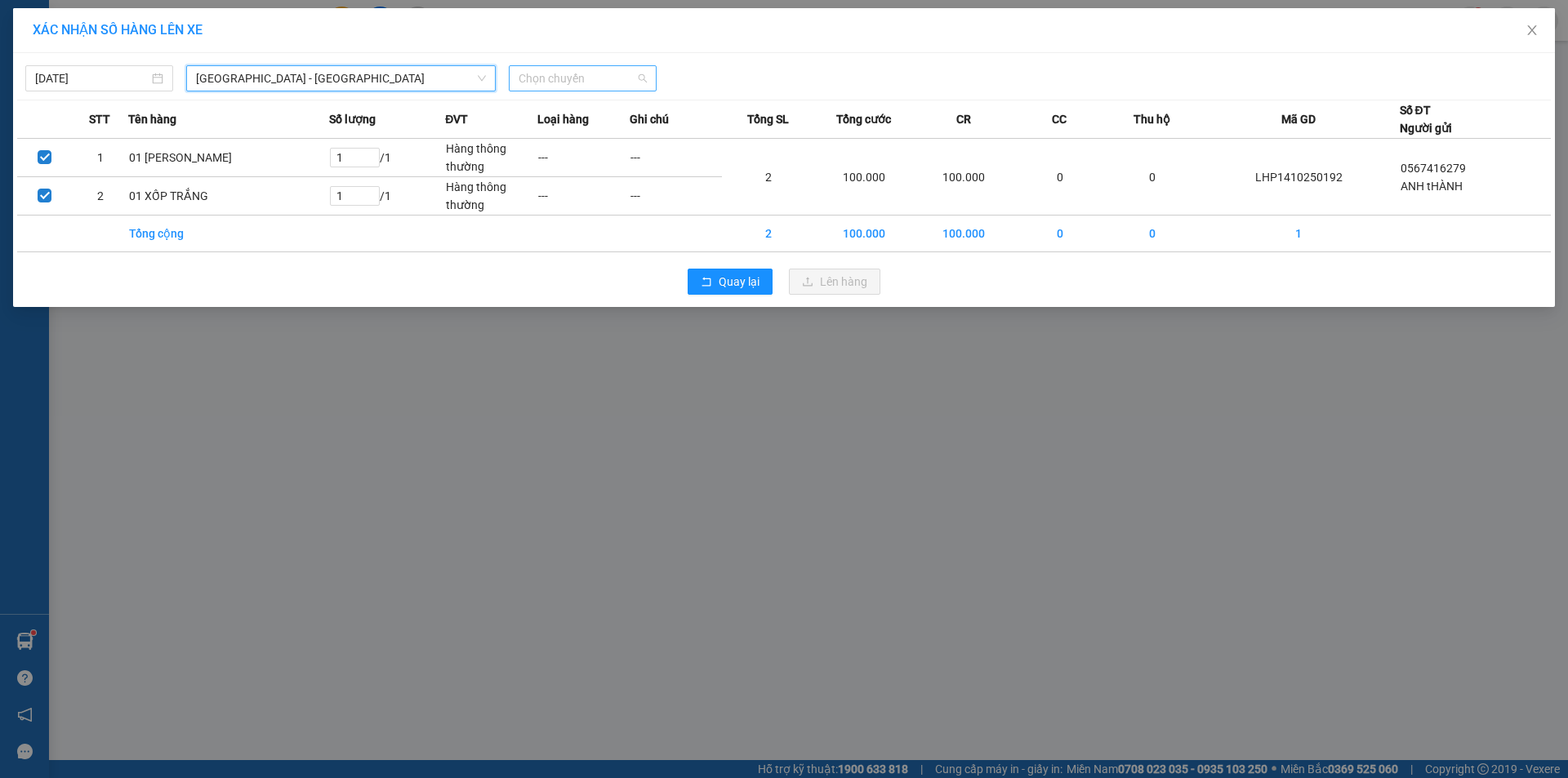
click at [624, 83] on span "Chọn chuyến" at bounding box center [583, 78] width 128 height 24
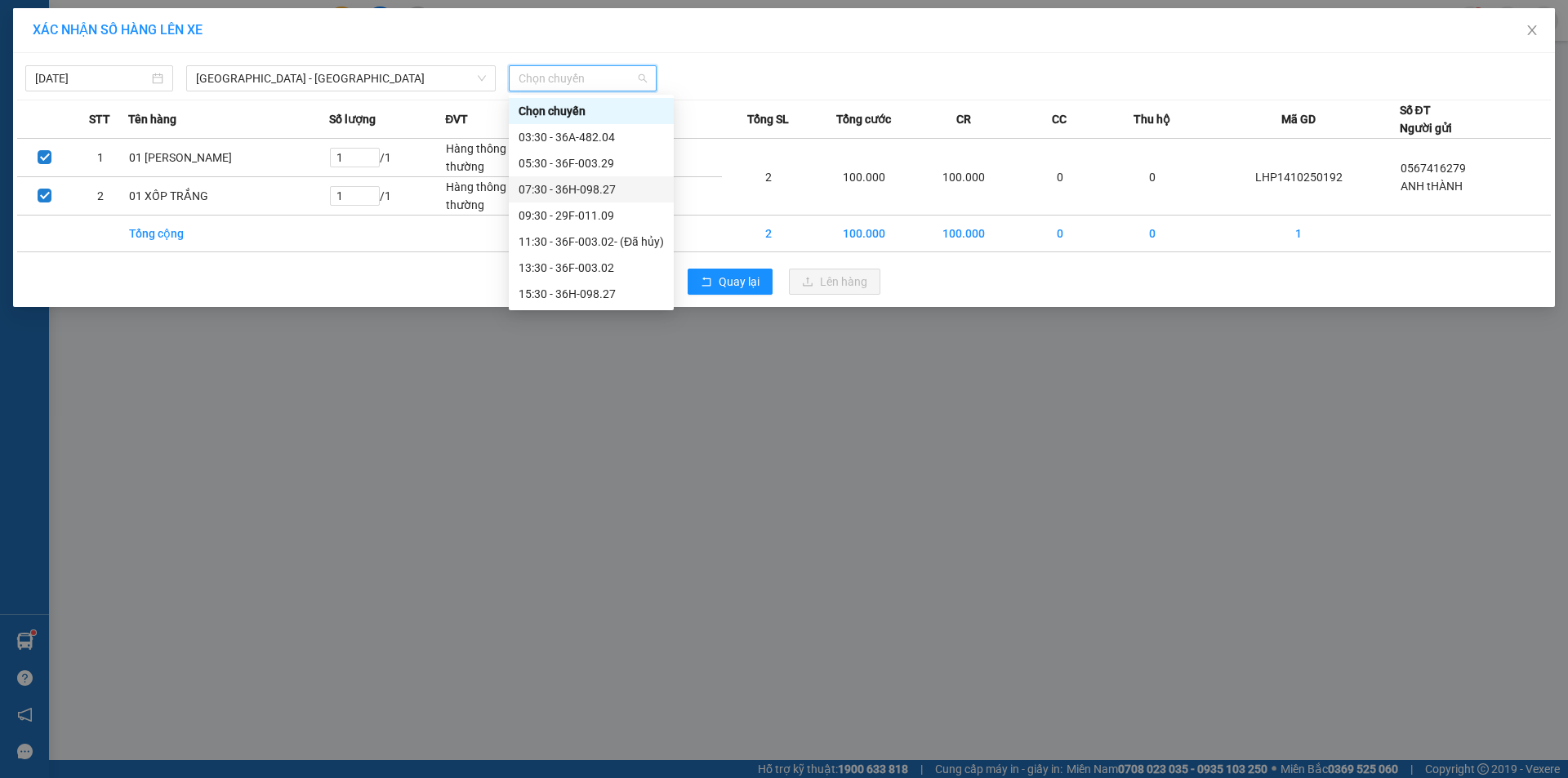
click at [583, 194] on div "07:30 - 36H-098.27" at bounding box center [591, 189] width 145 height 18
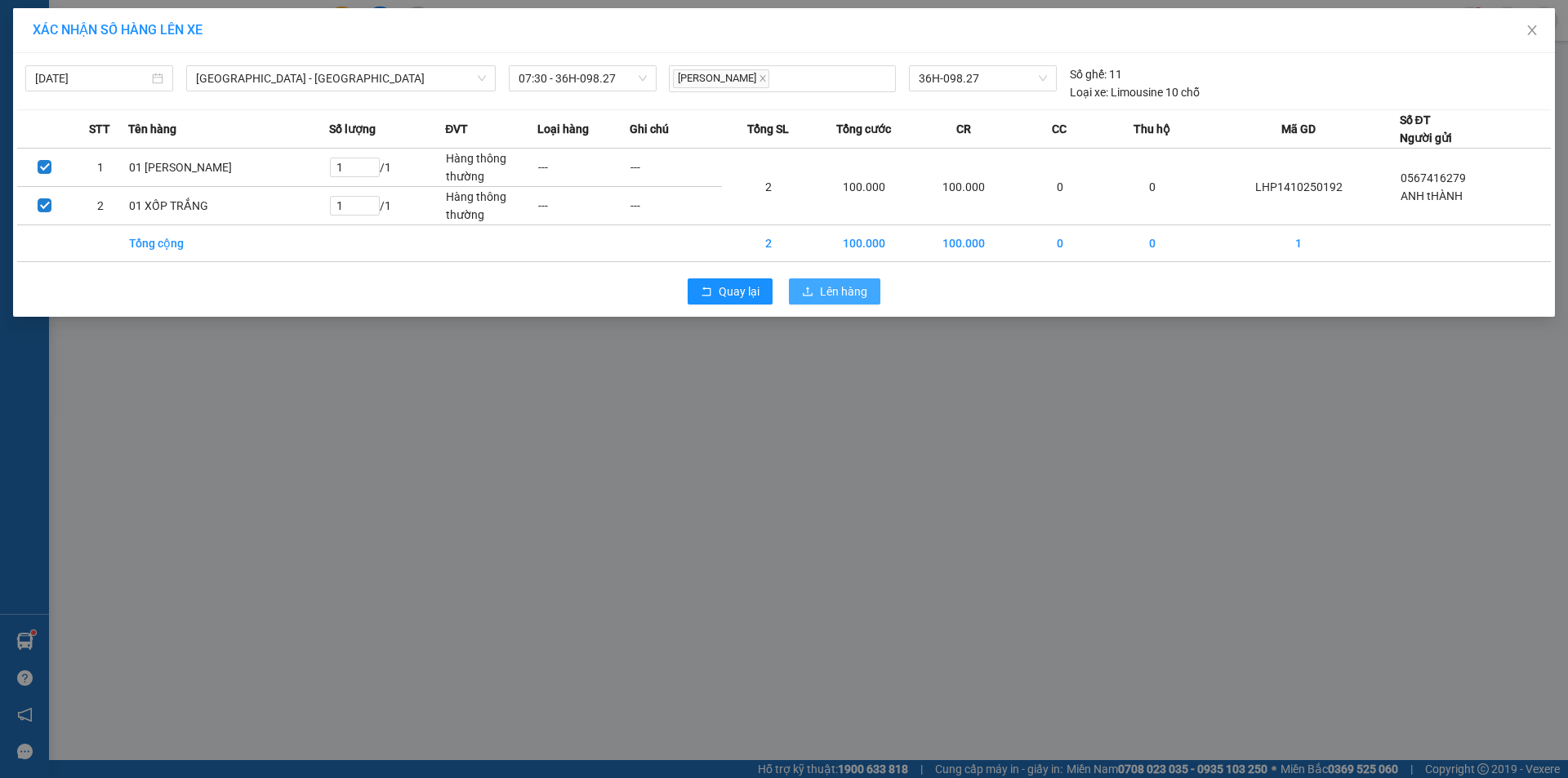
click at [837, 288] on span "Lên hàng" at bounding box center [843, 291] width 47 height 18
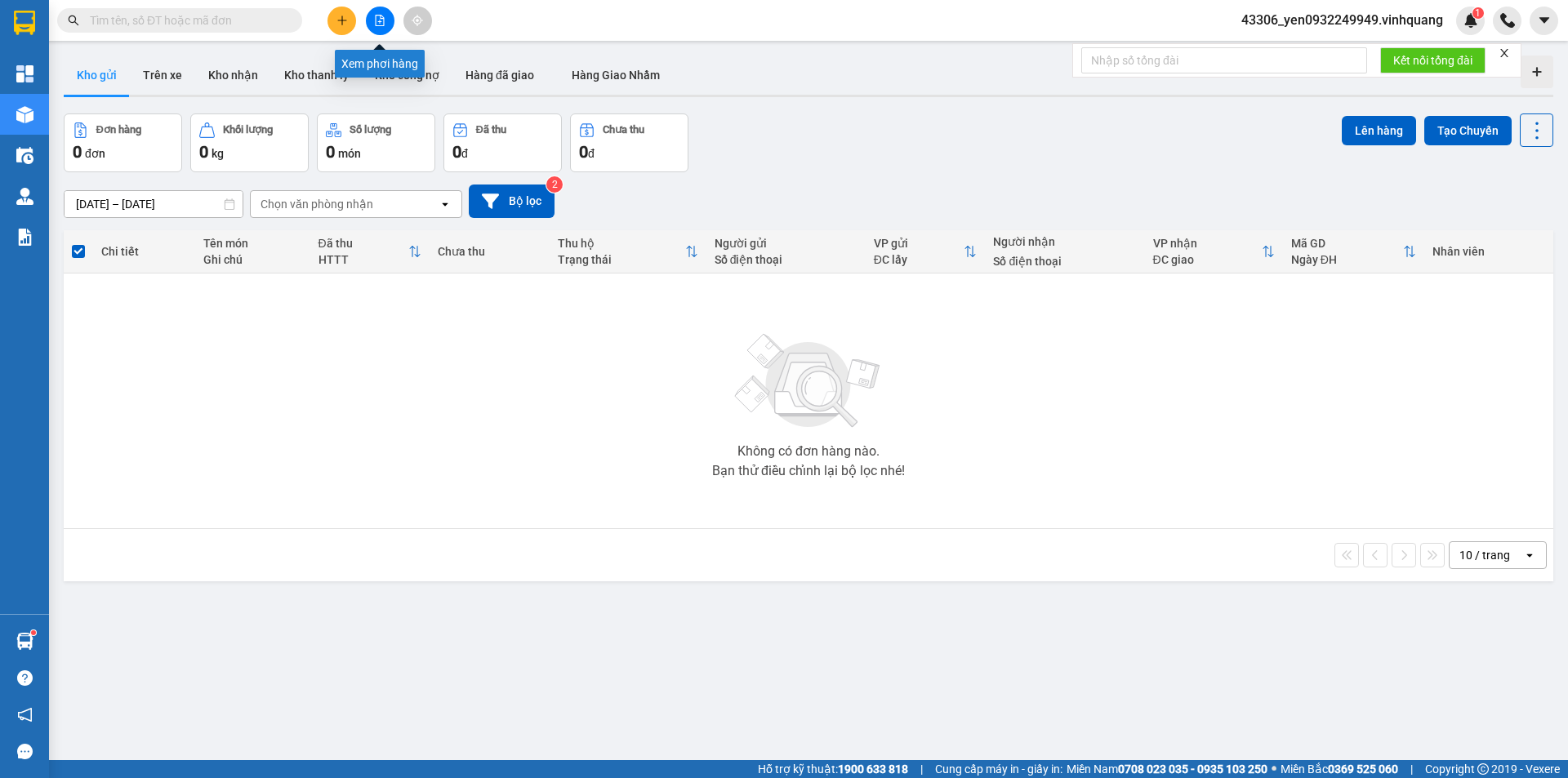
click at [380, 30] on button at bounding box center [380, 21] width 28 height 28
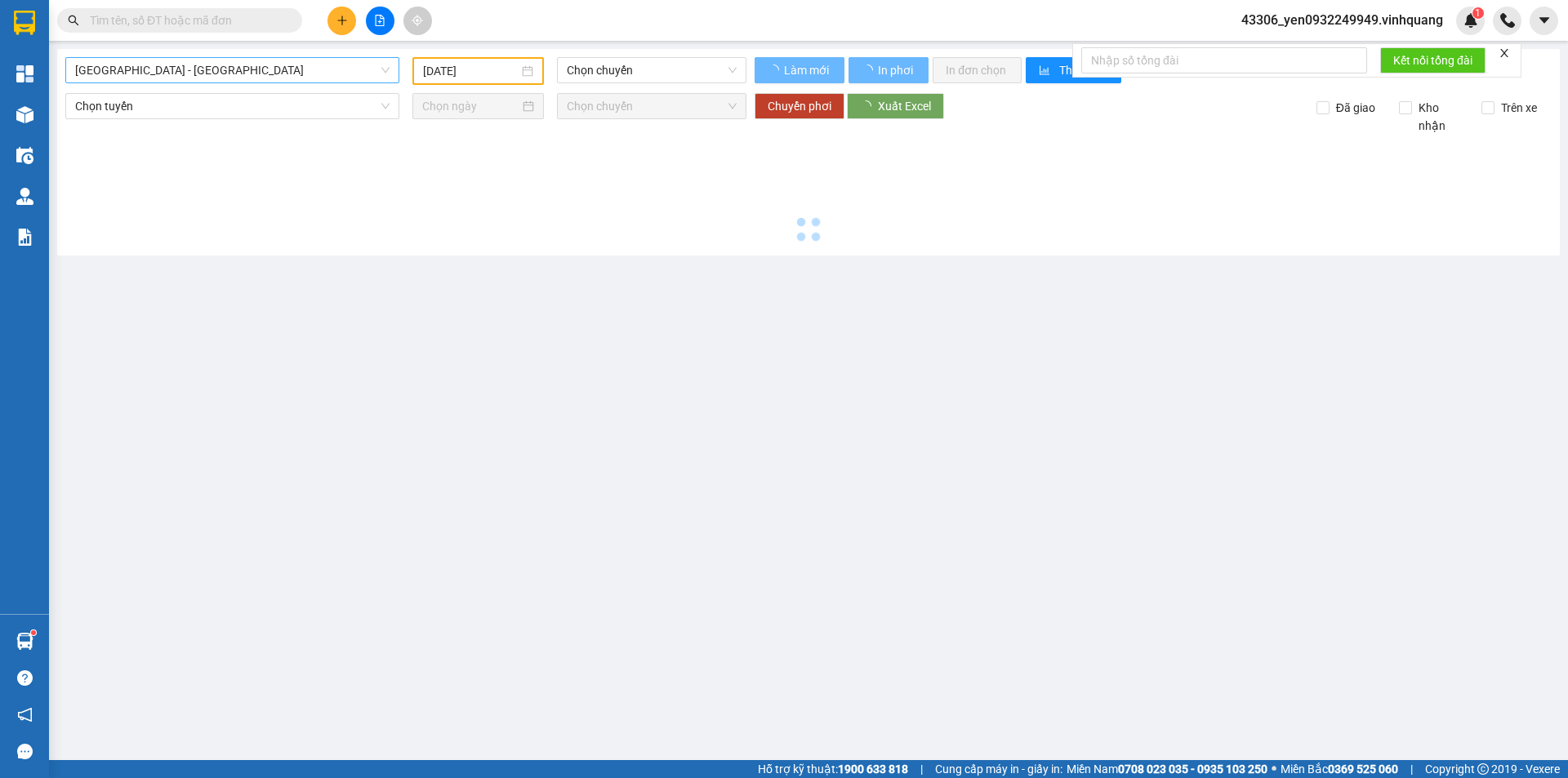
type input "[DATE]"
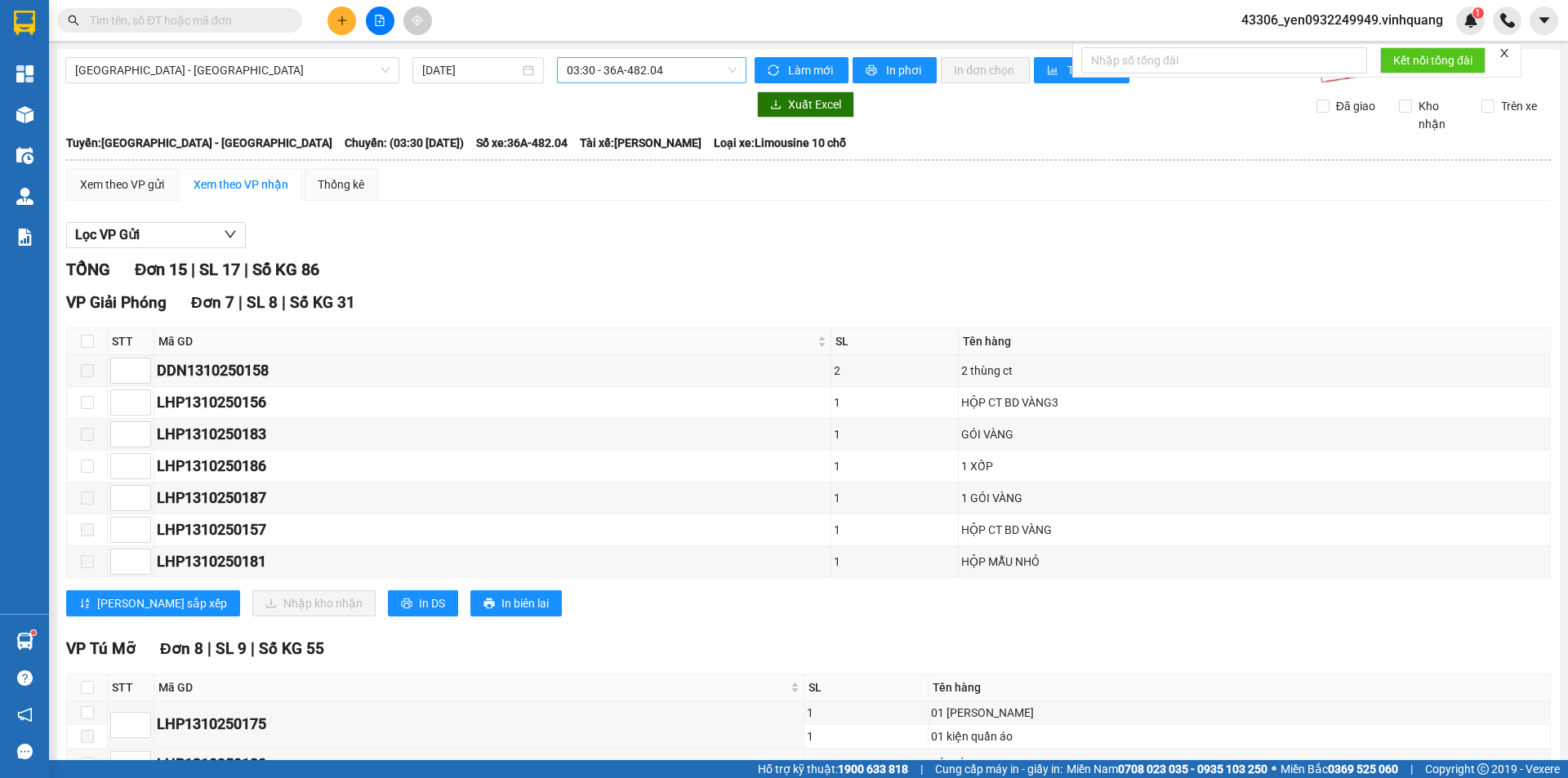
click at [646, 76] on span "03:30 - 36A-482.04" at bounding box center [652, 71] width 170 height 24
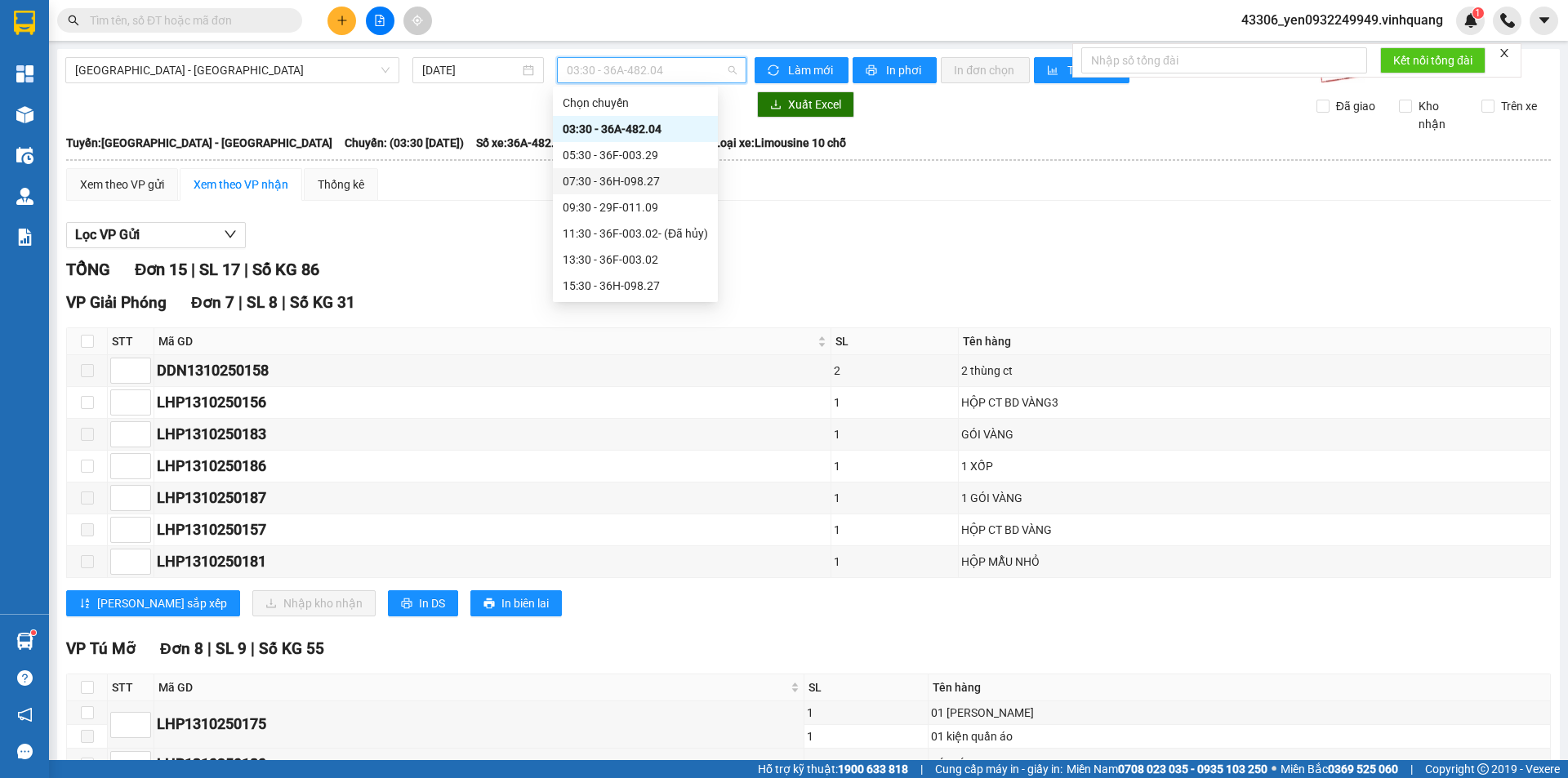
click at [660, 185] on div "07:30 - 36H-098.27" at bounding box center [635, 181] width 145 height 18
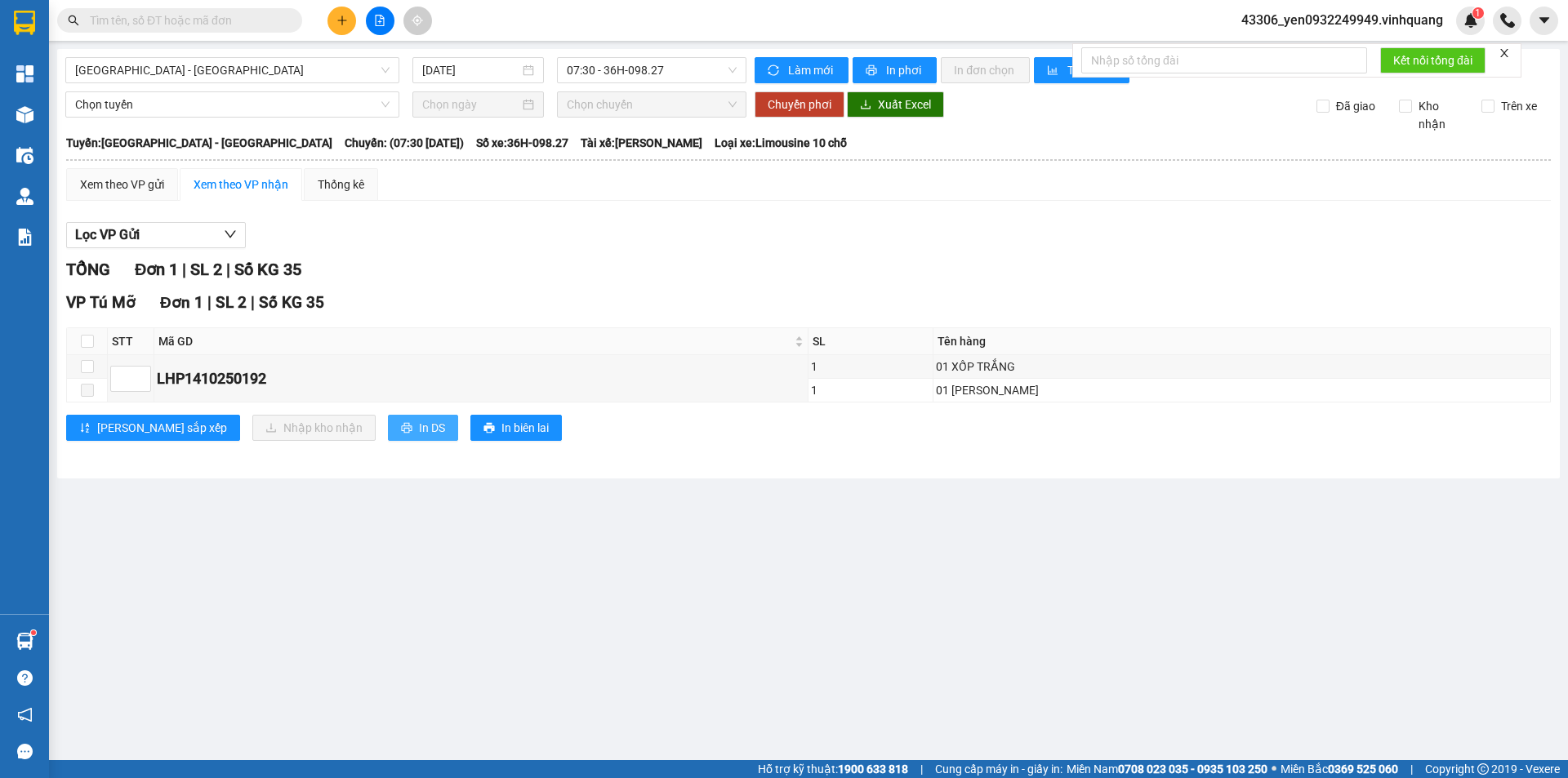
click at [419, 430] on span "In DS" at bounding box center [432, 428] width 26 height 18
click at [168, 24] on input "text" at bounding box center [186, 20] width 193 height 18
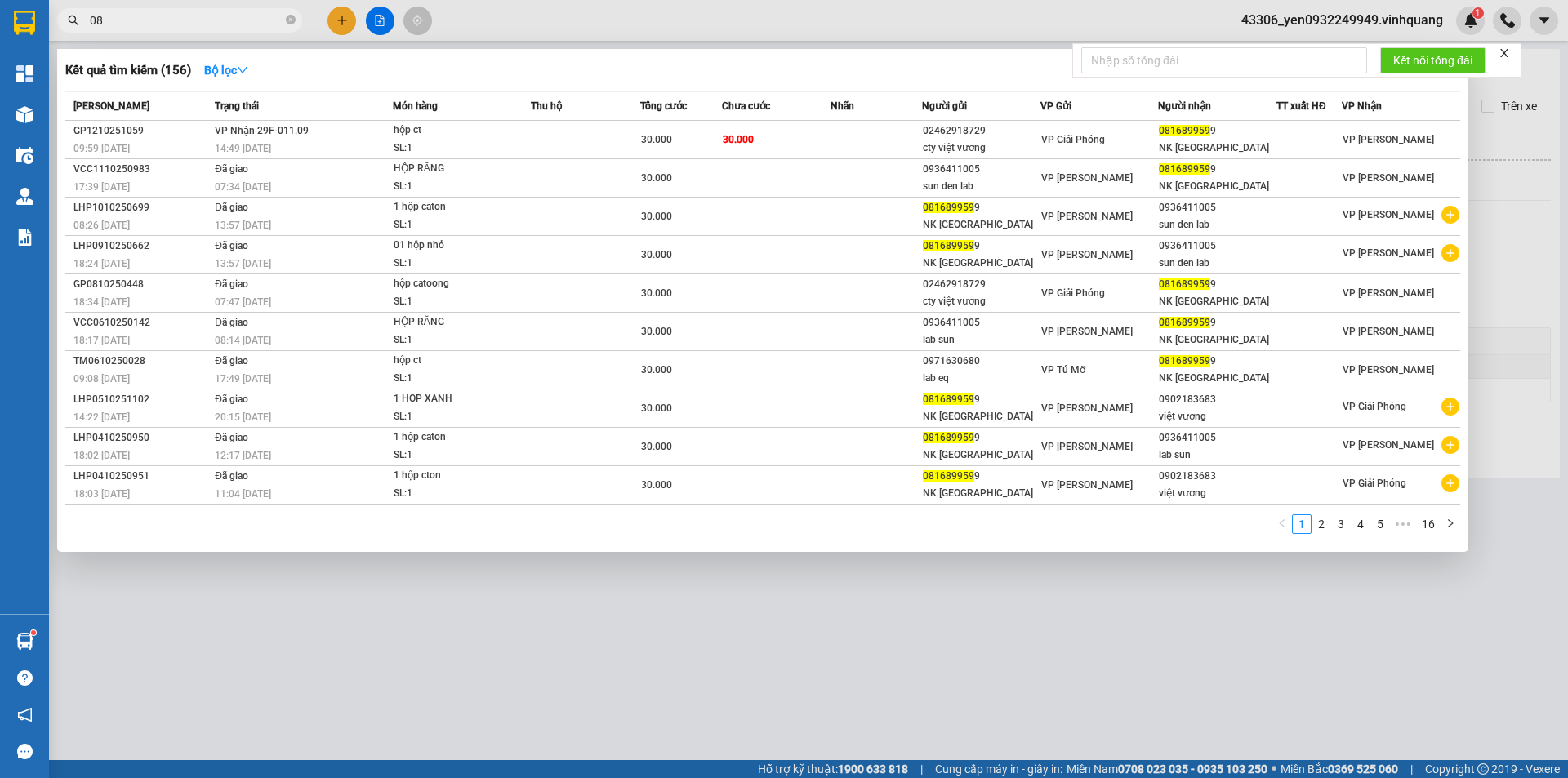
type input "0"
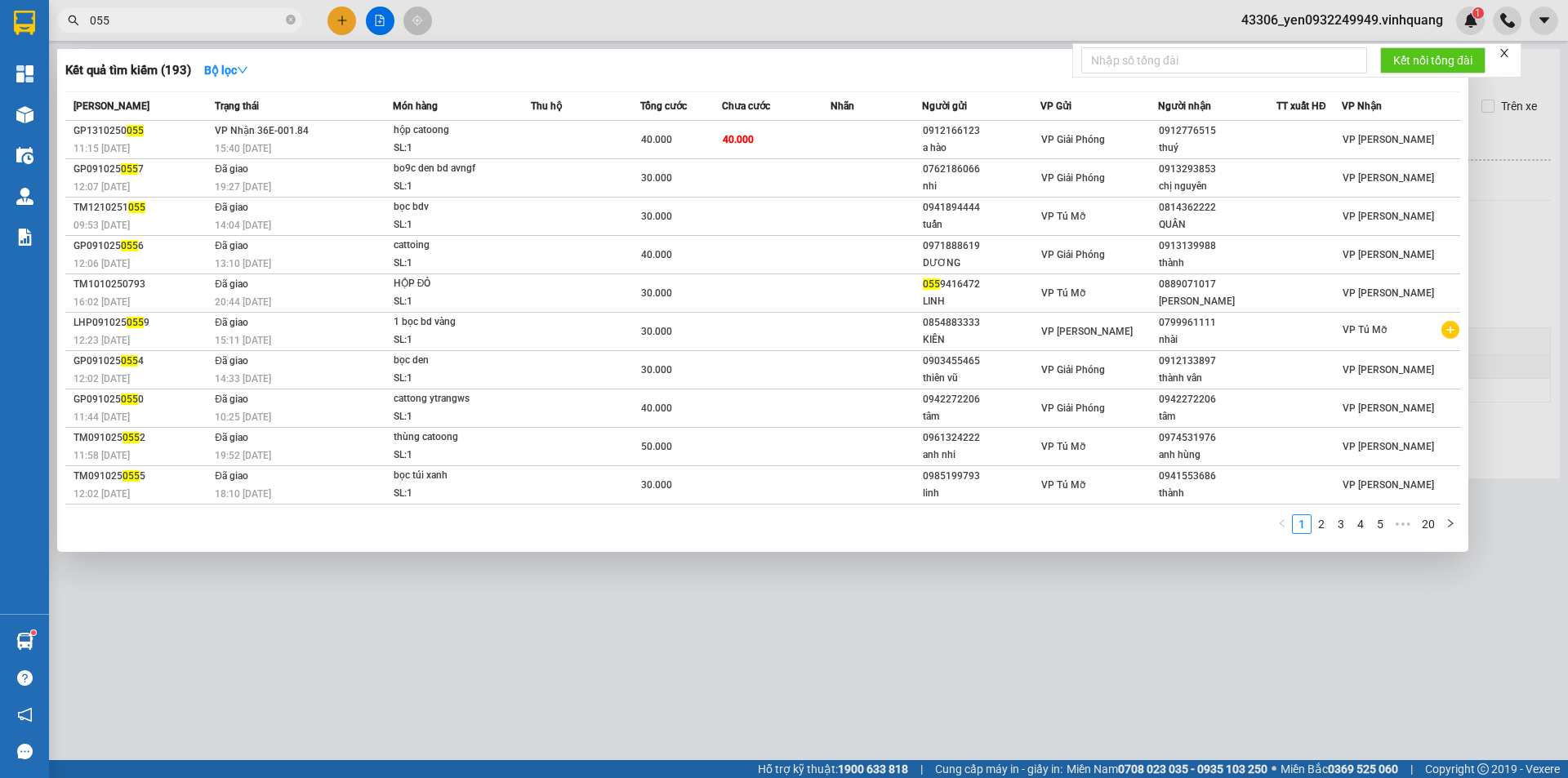
type input "055"
click at [285, 19] on span "055" at bounding box center [180, 21] width 245 height 24
click at [286, 21] on icon "close-circle" at bounding box center [290, 20] width 9 height 9
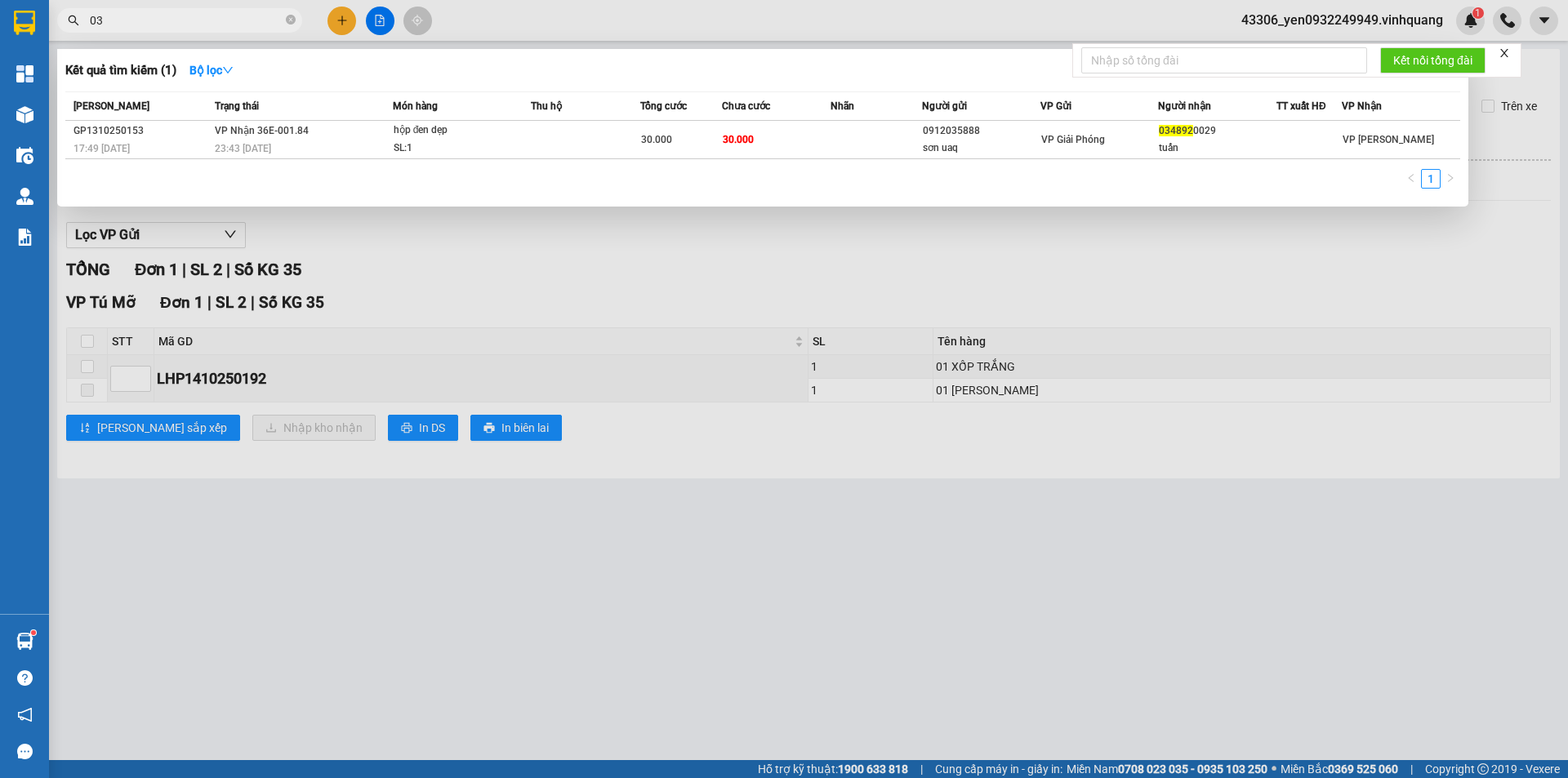
type input "0"
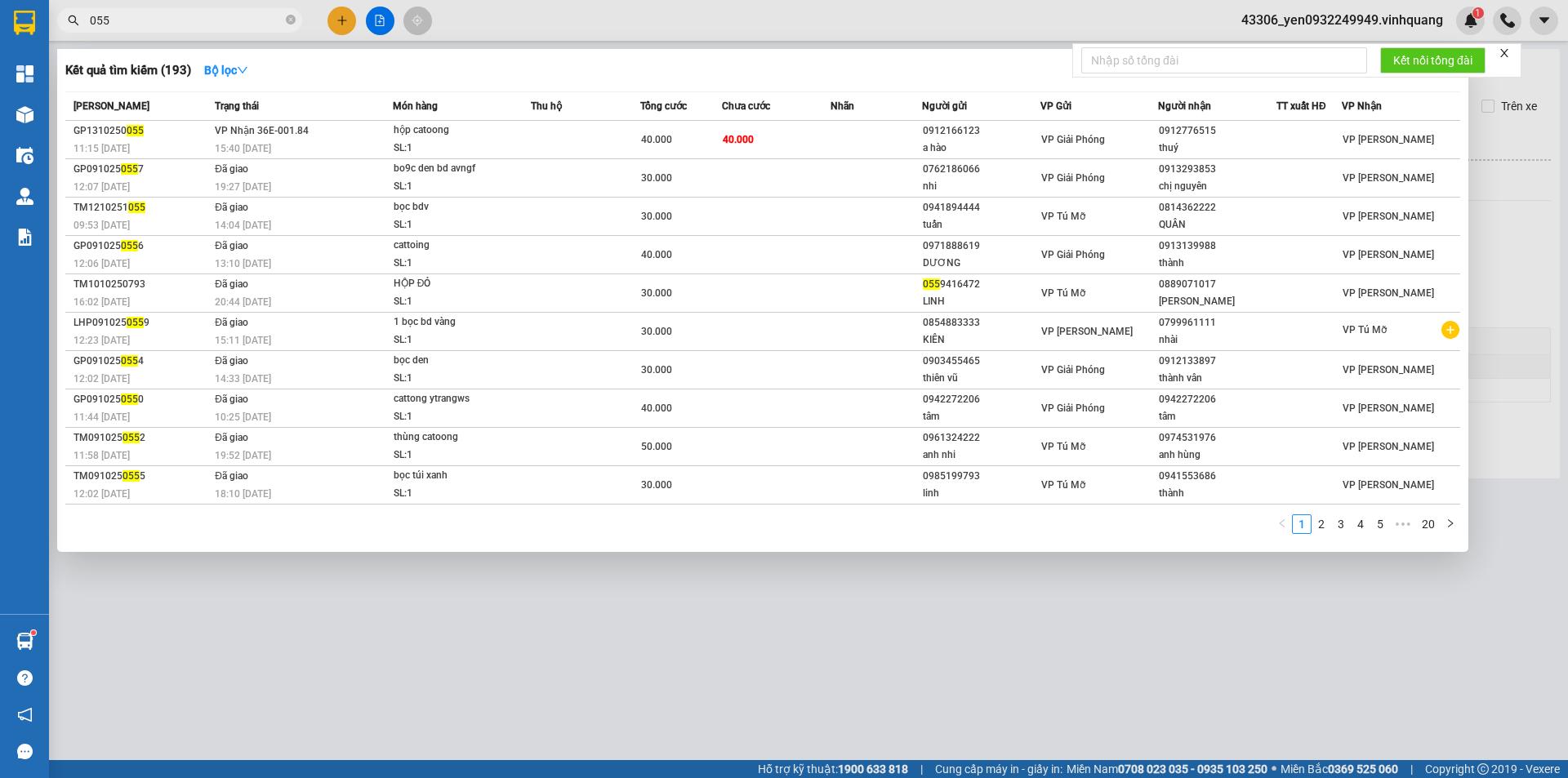
type input "055"
click at [292, 19] on icon "close-circle" at bounding box center [290, 20] width 9 height 9
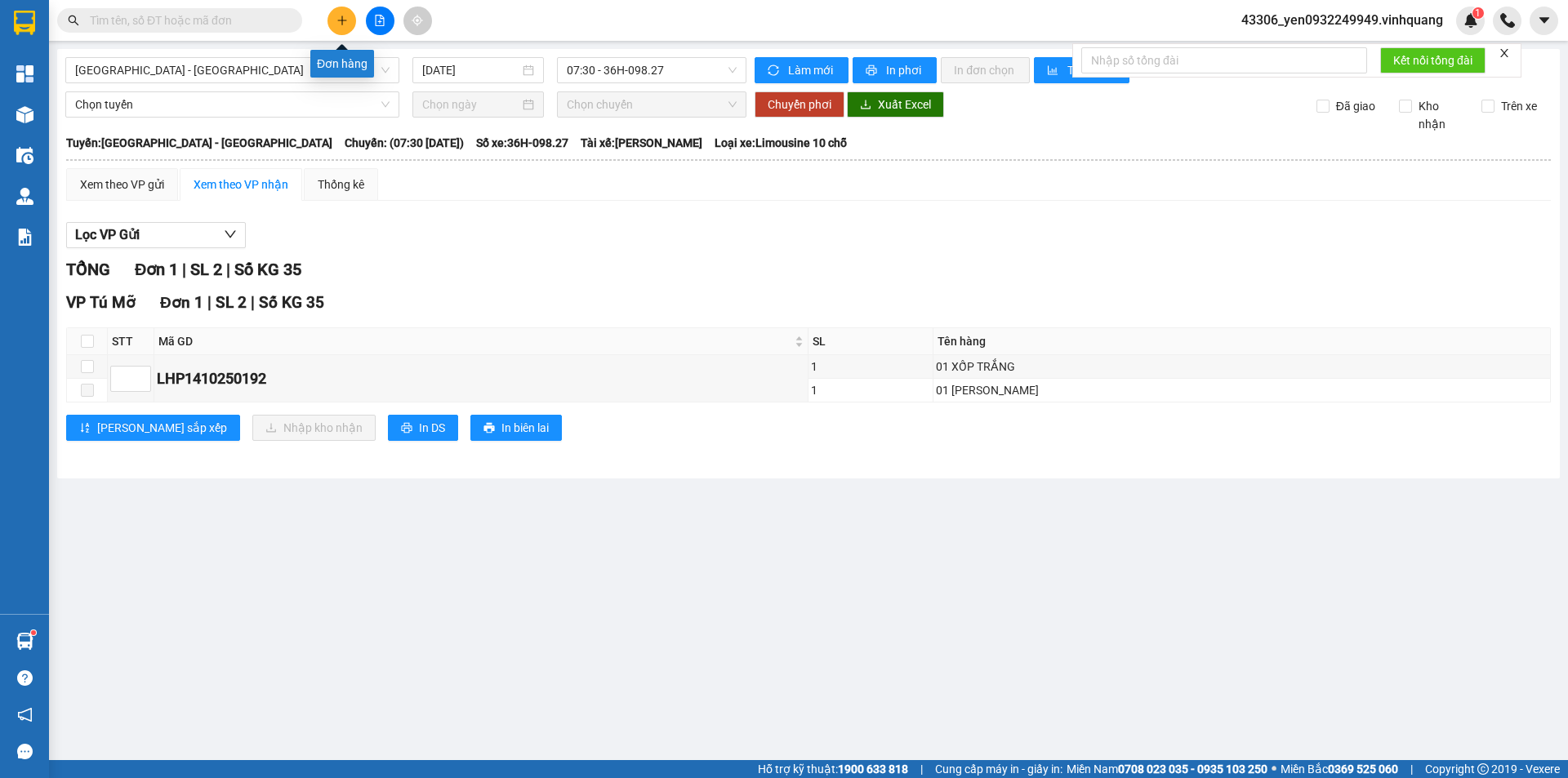
click at [345, 19] on icon "plus" at bounding box center [342, 21] width 11 height 11
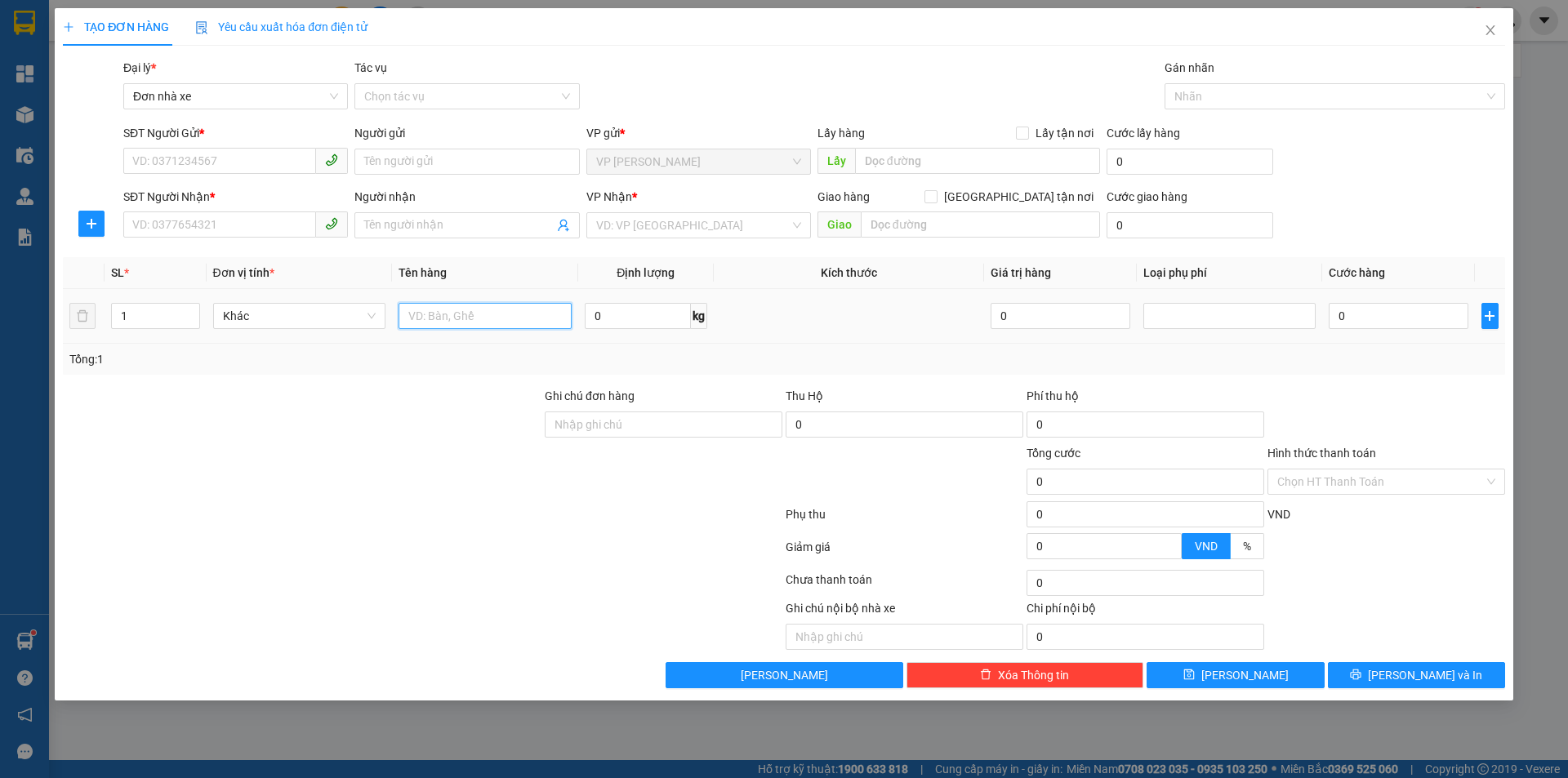
click at [499, 316] on input "text" at bounding box center [485, 316] width 173 height 26
click at [324, 316] on span "Khác" at bounding box center [299, 316] width 154 height 24
type input "01 xốp trắng"
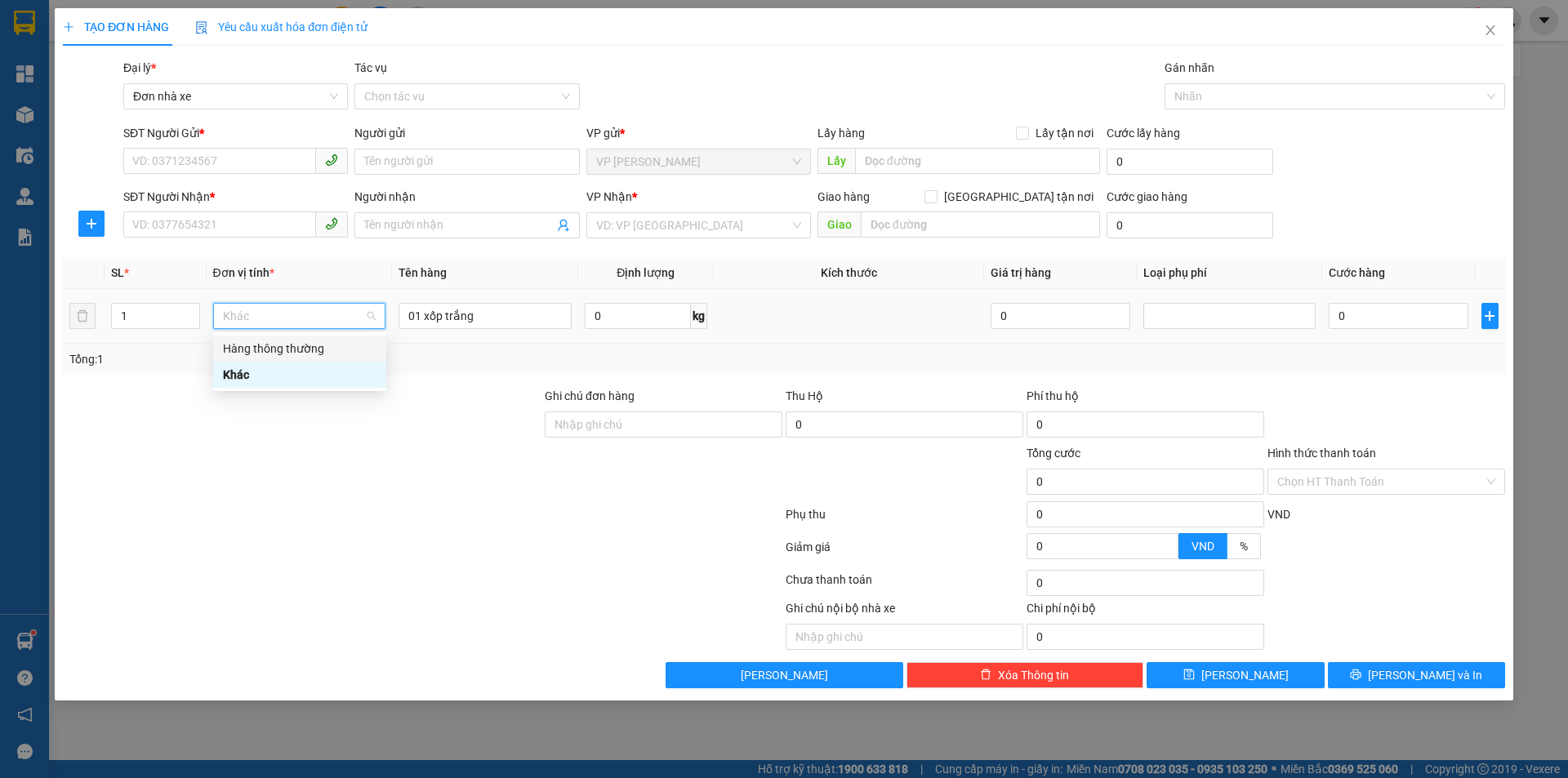
click at [326, 351] on div "Hàng thông thường" at bounding box center [299, 348] width 154 height 18
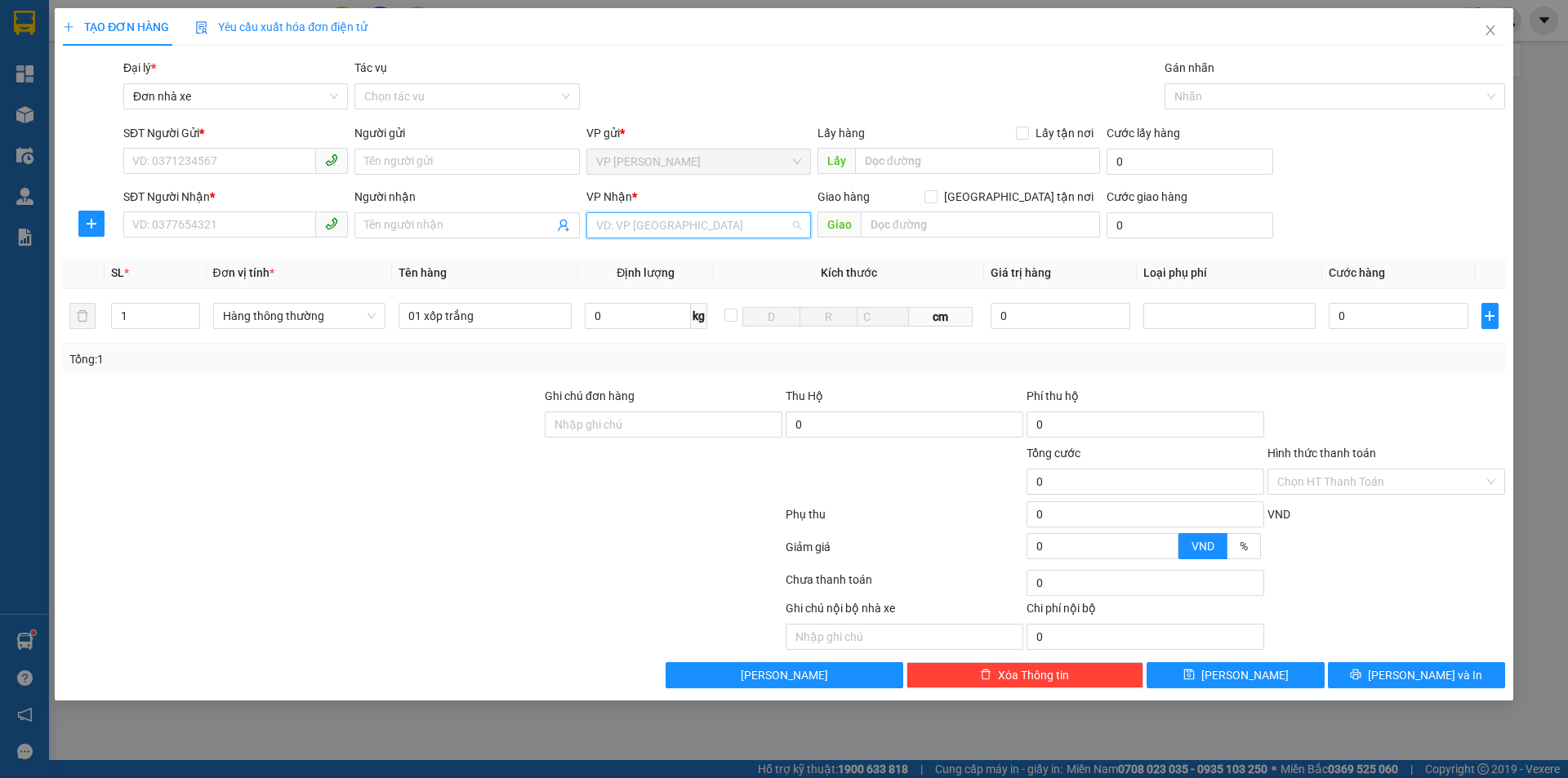
click at [660, 222] on input "search" at bounding box center [692, 225] width 193 height 24
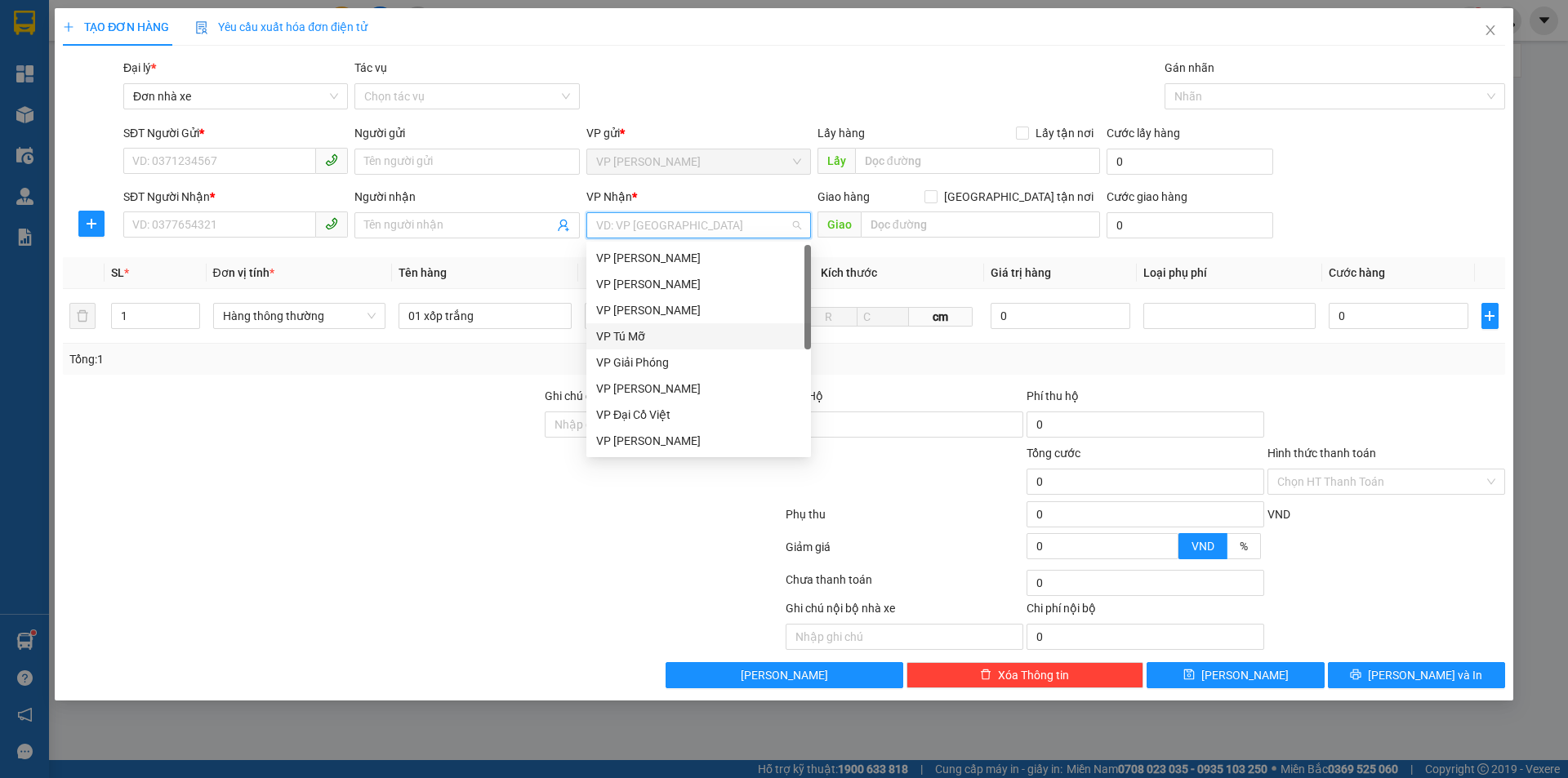
click at [664, 343] on div "VP Tú Mỡ" at bounding box center [699, 336] width 205 height 18
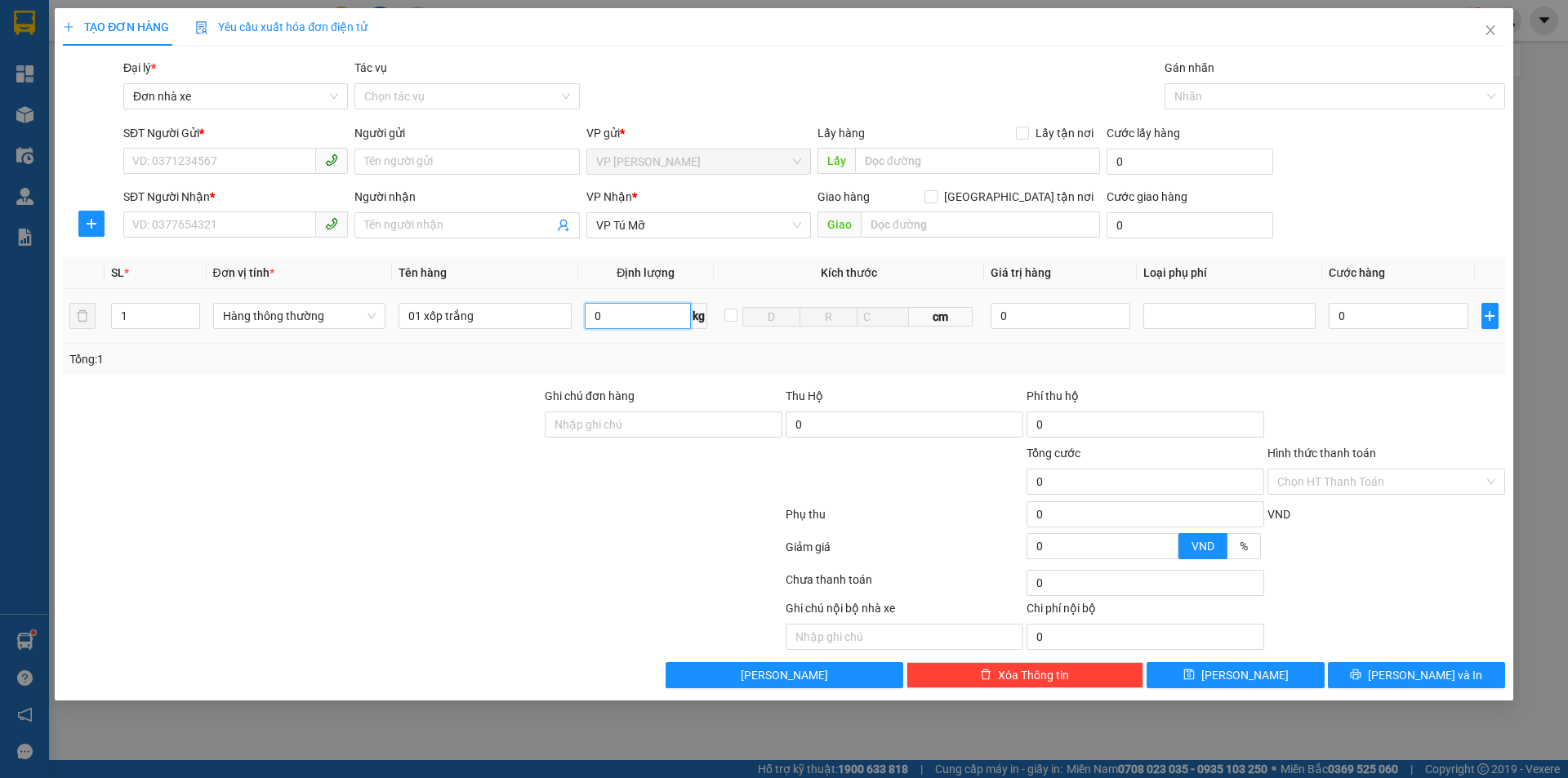
click at [597, 311] on input "0" at bounding box center [638, 316] width 106 height 26
type input "15"
click at [1397, 365] on div "Tổng: 1" at bounding box center [784, 359] width 1429 height 18
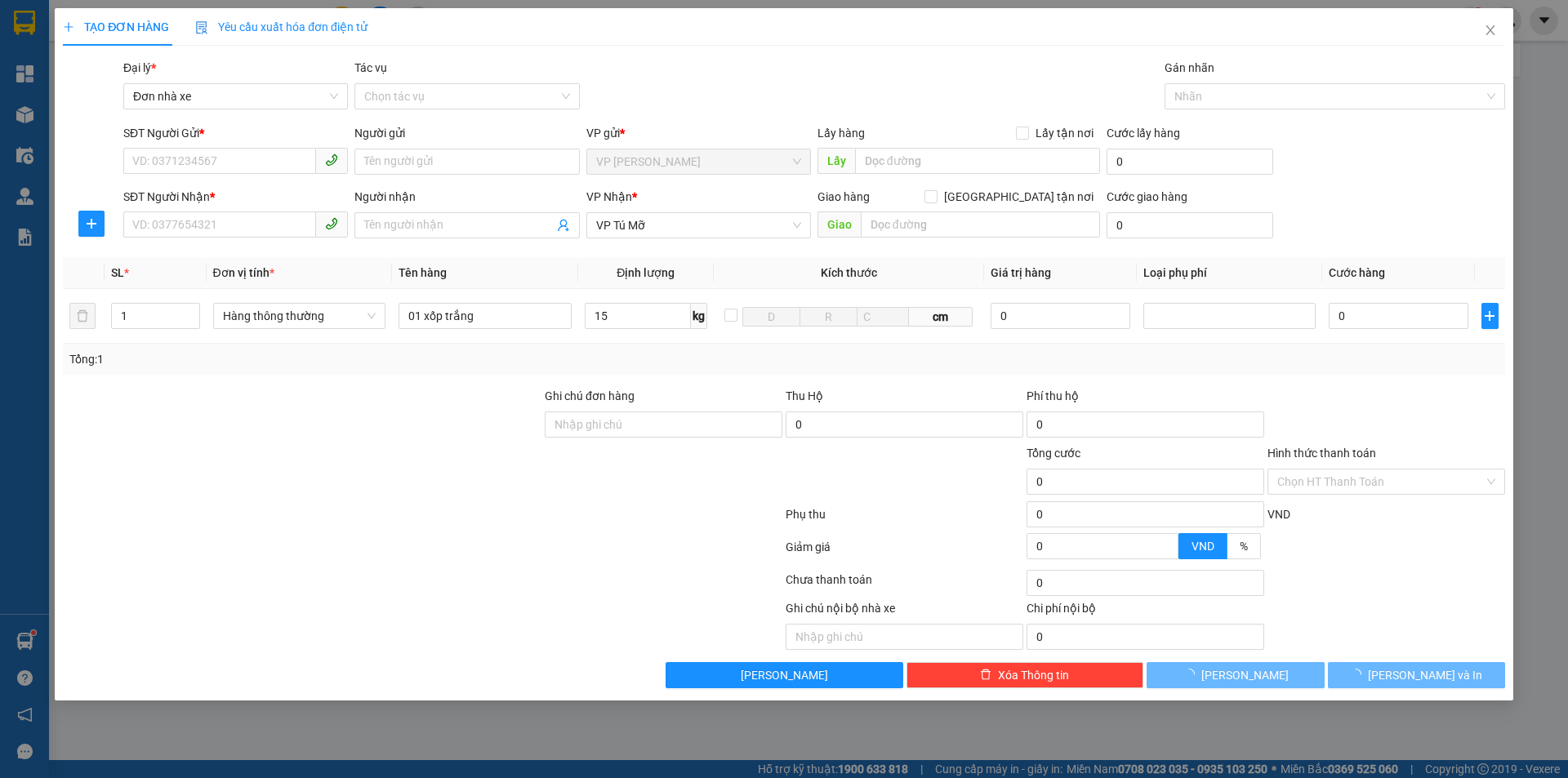
type input "40.000"
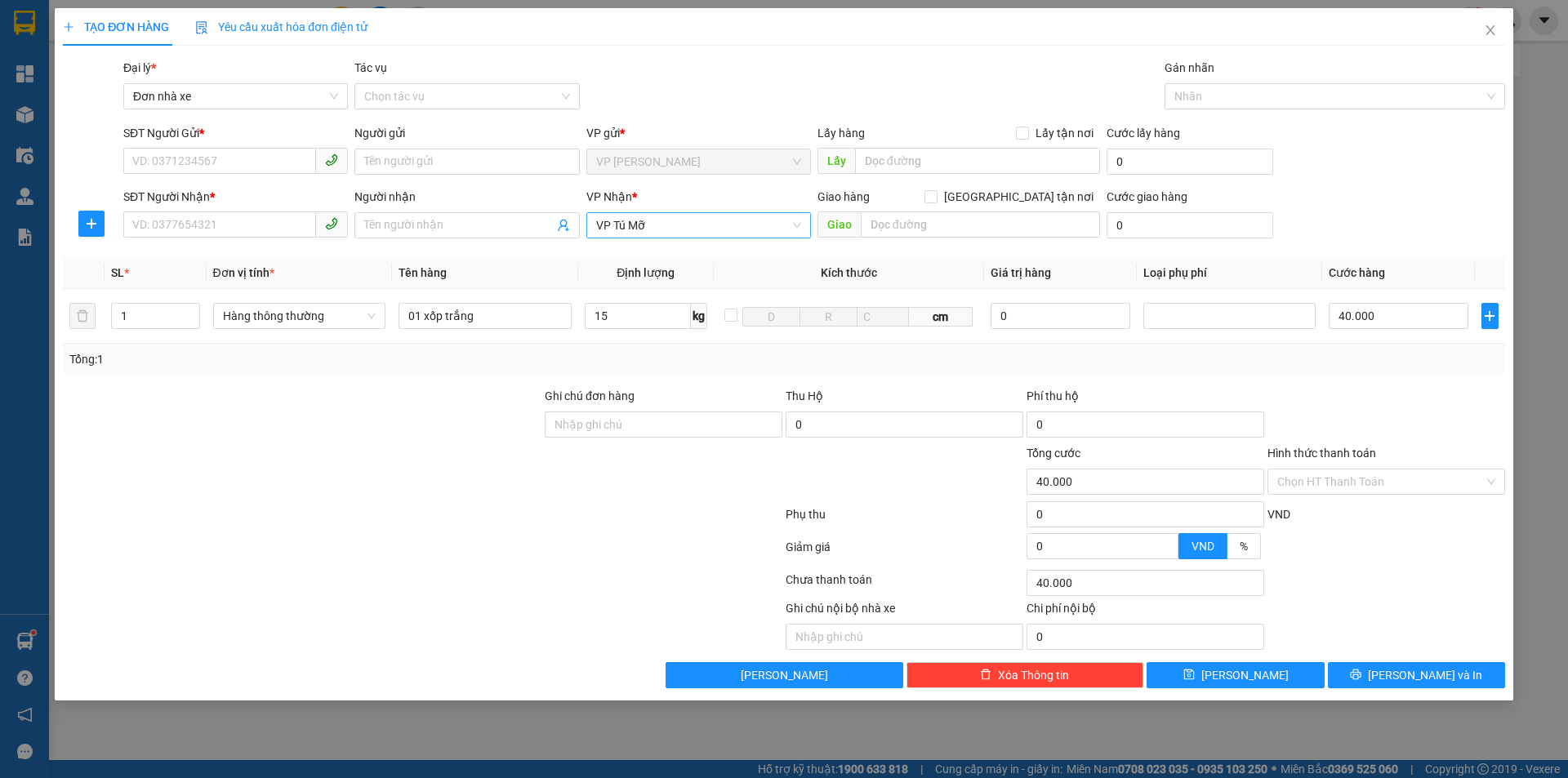
click at [646, 221] on span "VP Tú Mỡ" at bounding box center [699, 225] width 205 height 24
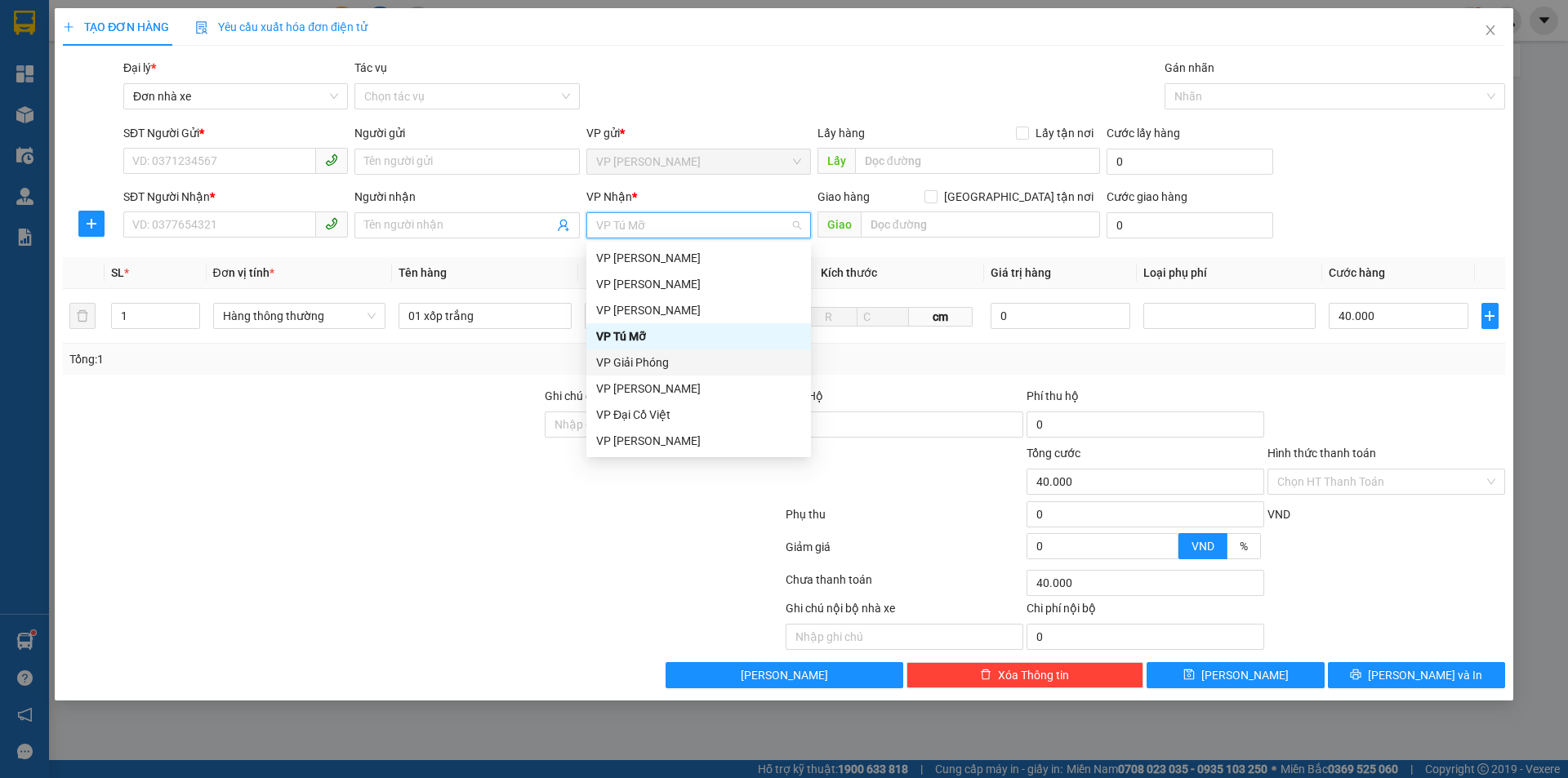
click at [685, 371] on div "VP Giải Phóng" at bounding box center [699, 363] width 224 height 26
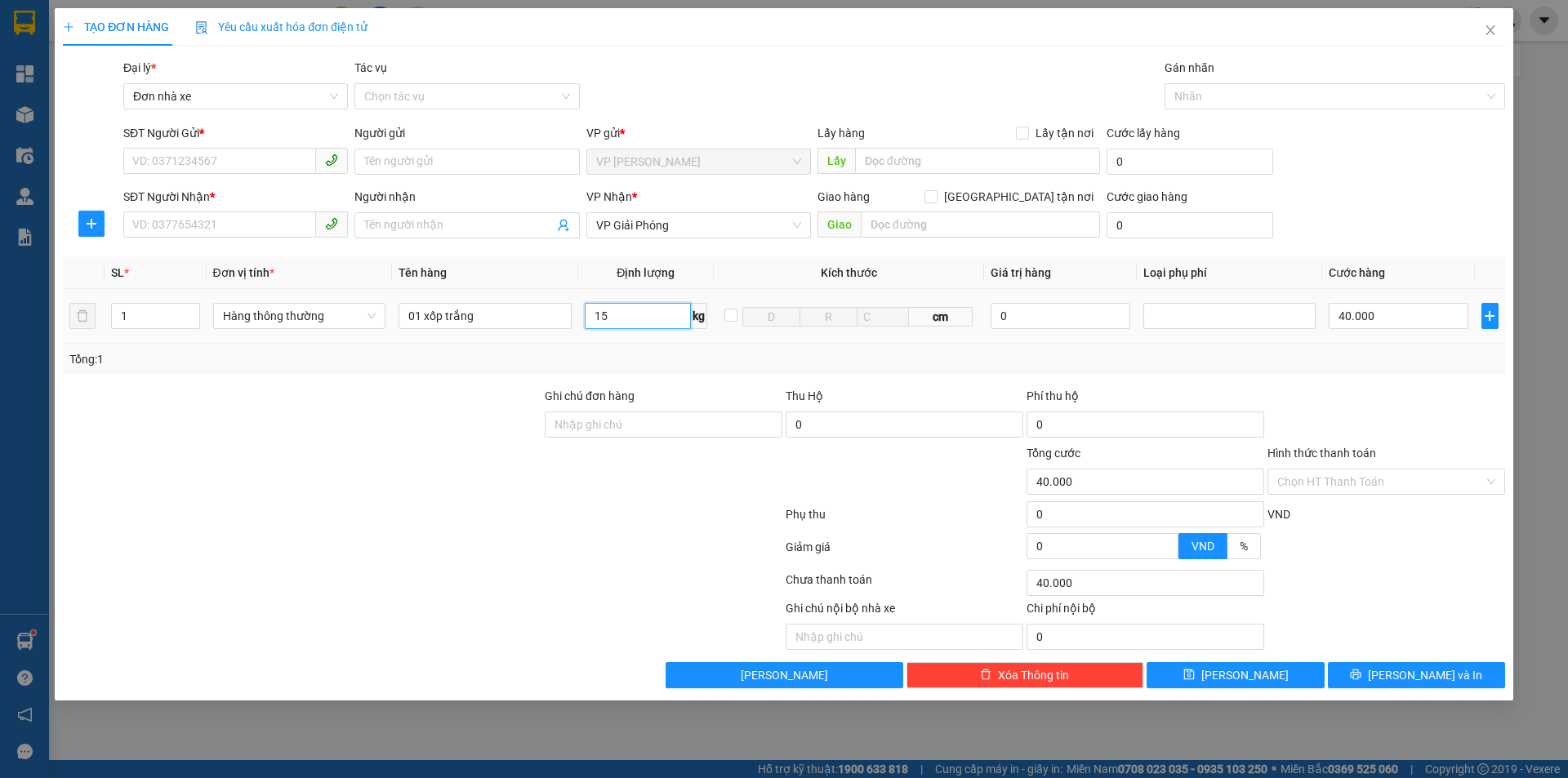
click at [613, 314] on input "15" at bounding box center [638, 316] width 106 height 26
type input "9"
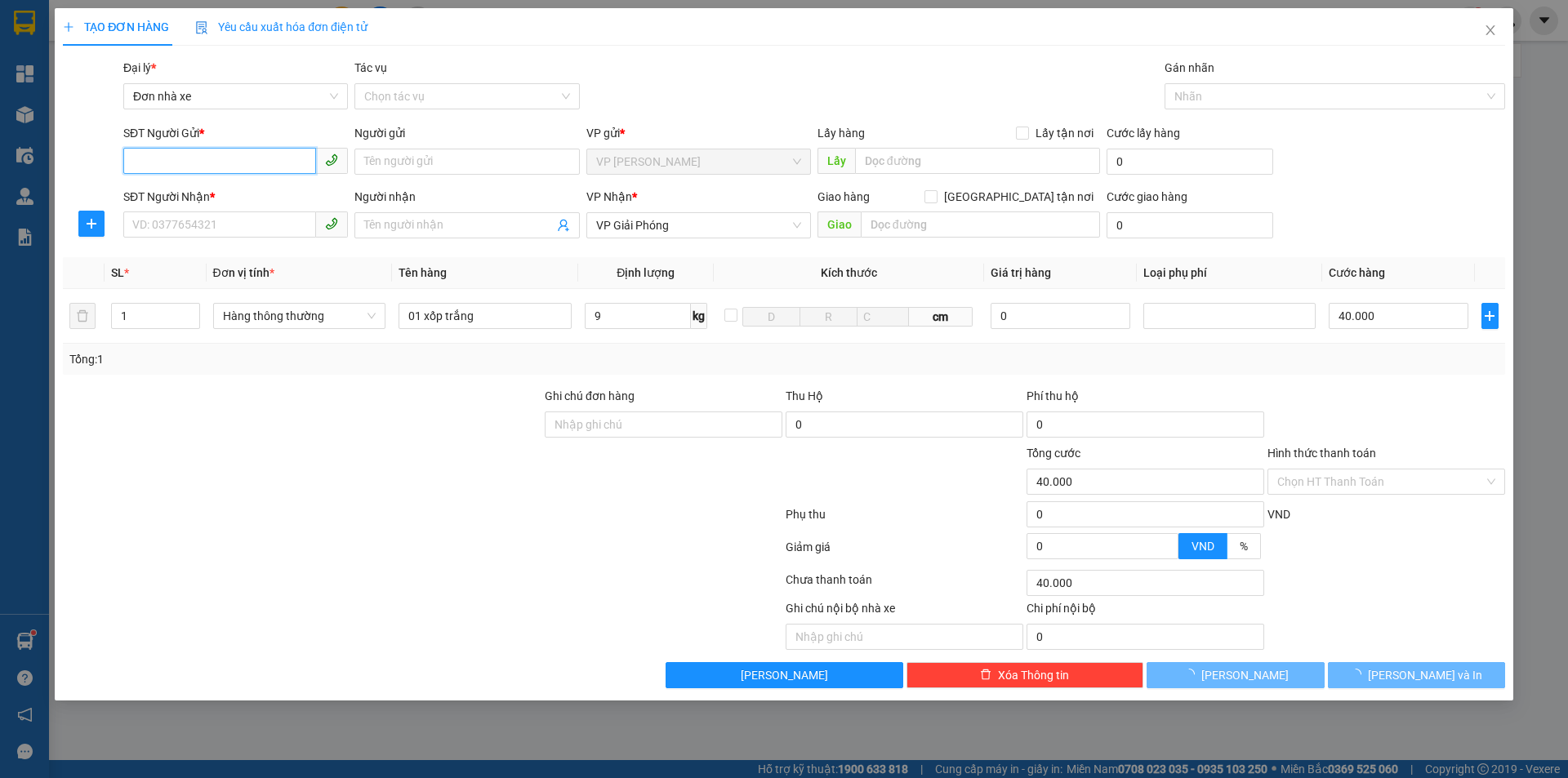
click at [156, 166] on input "SĐT Người Gửi *" at bounding box center [219, 161] width 193 height 26
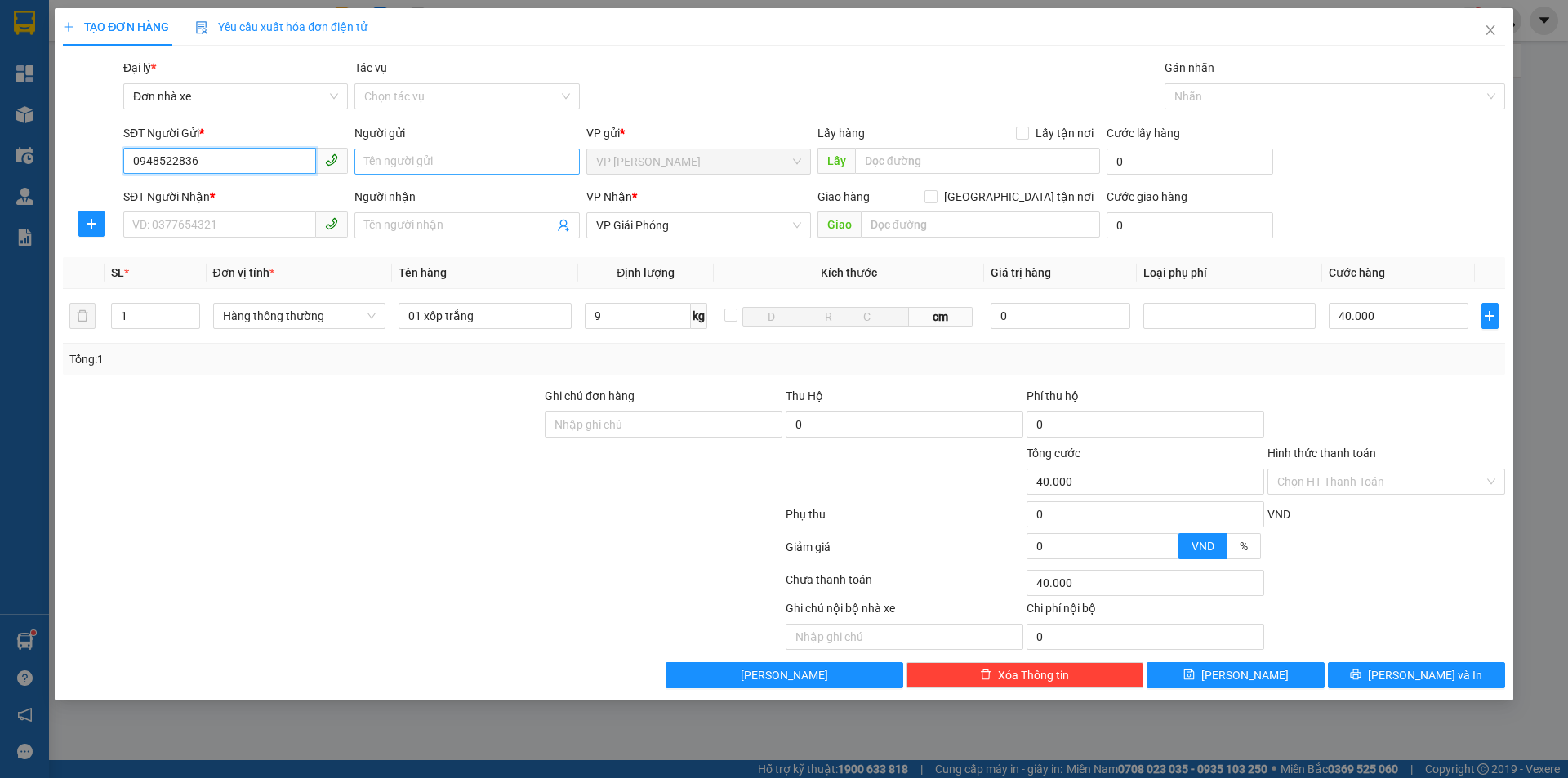
type input "0948522836"
click at [490, 174] on input "Người gửi" at bounding box center [466, 162] width 224 height 26
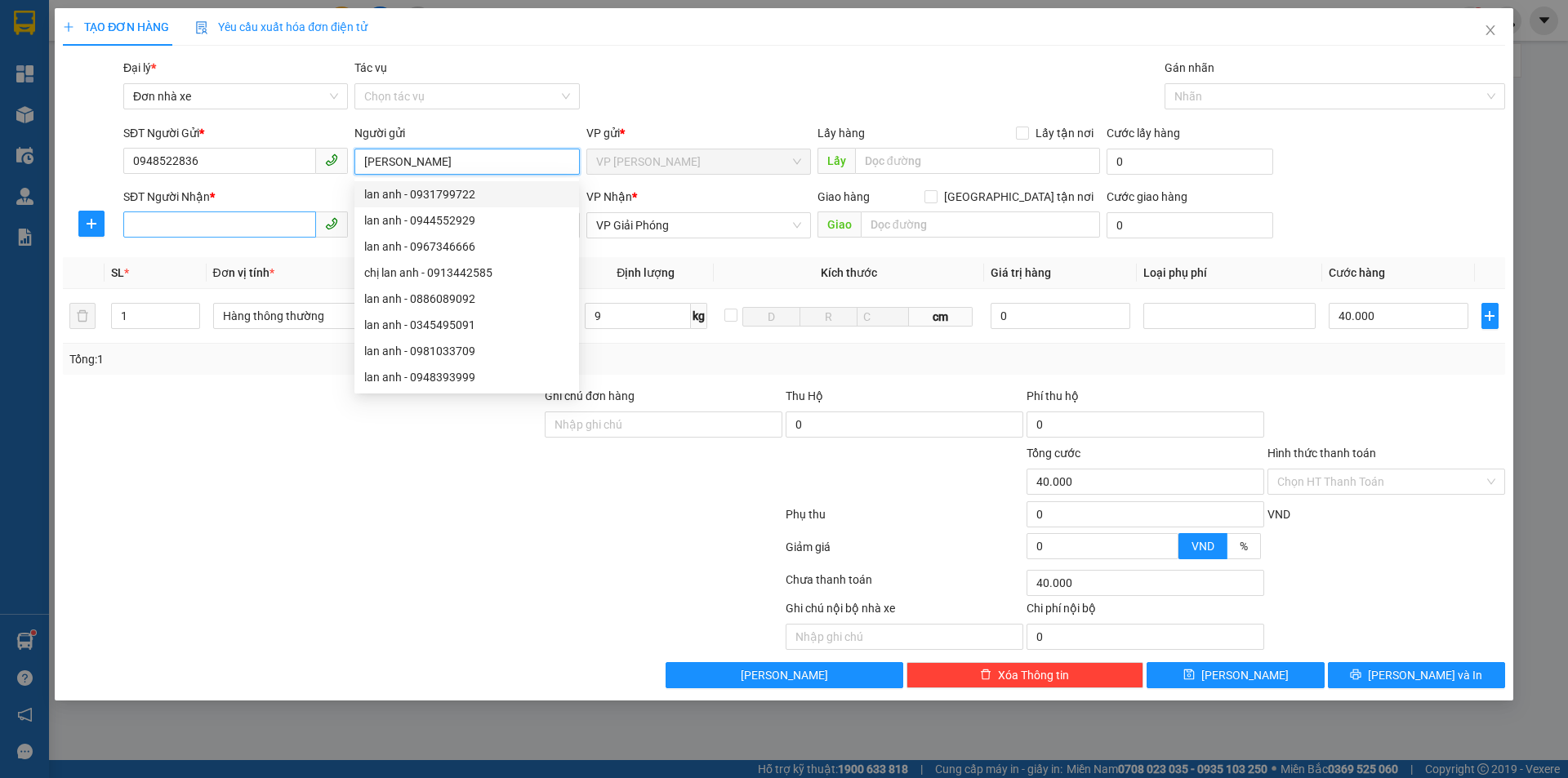
type input "[PERSON_NAME]"
click at [190, 215] on input "SĐT Người Nhận *" at bounding box center [219, 225] width 193 height 26
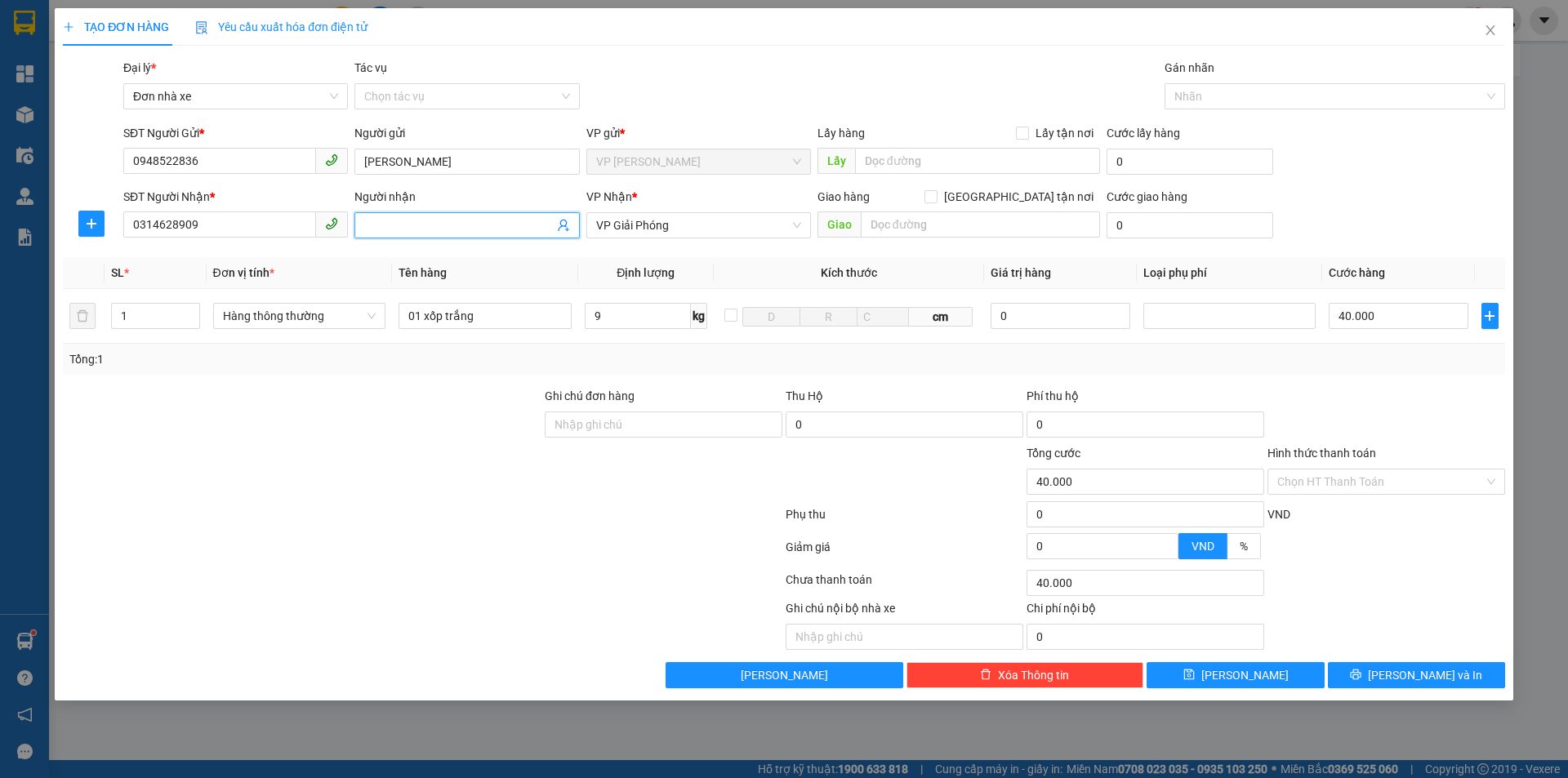
click at [424, 214] on span at bounding box center [466, 225] width 224 height 26
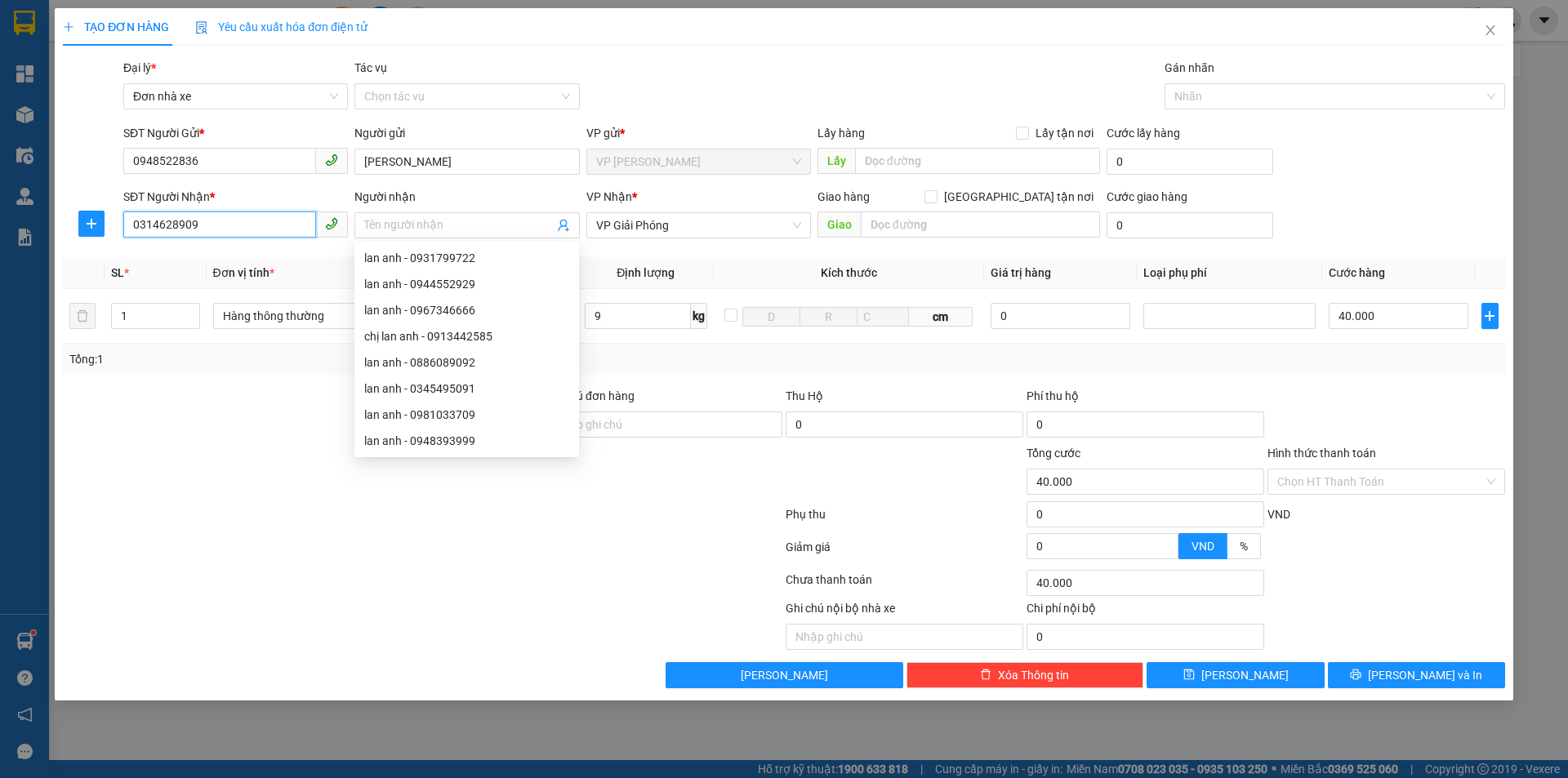
click at [145, 217] on input "0314628909" at bounding box center [219, 225] width 193 height 26
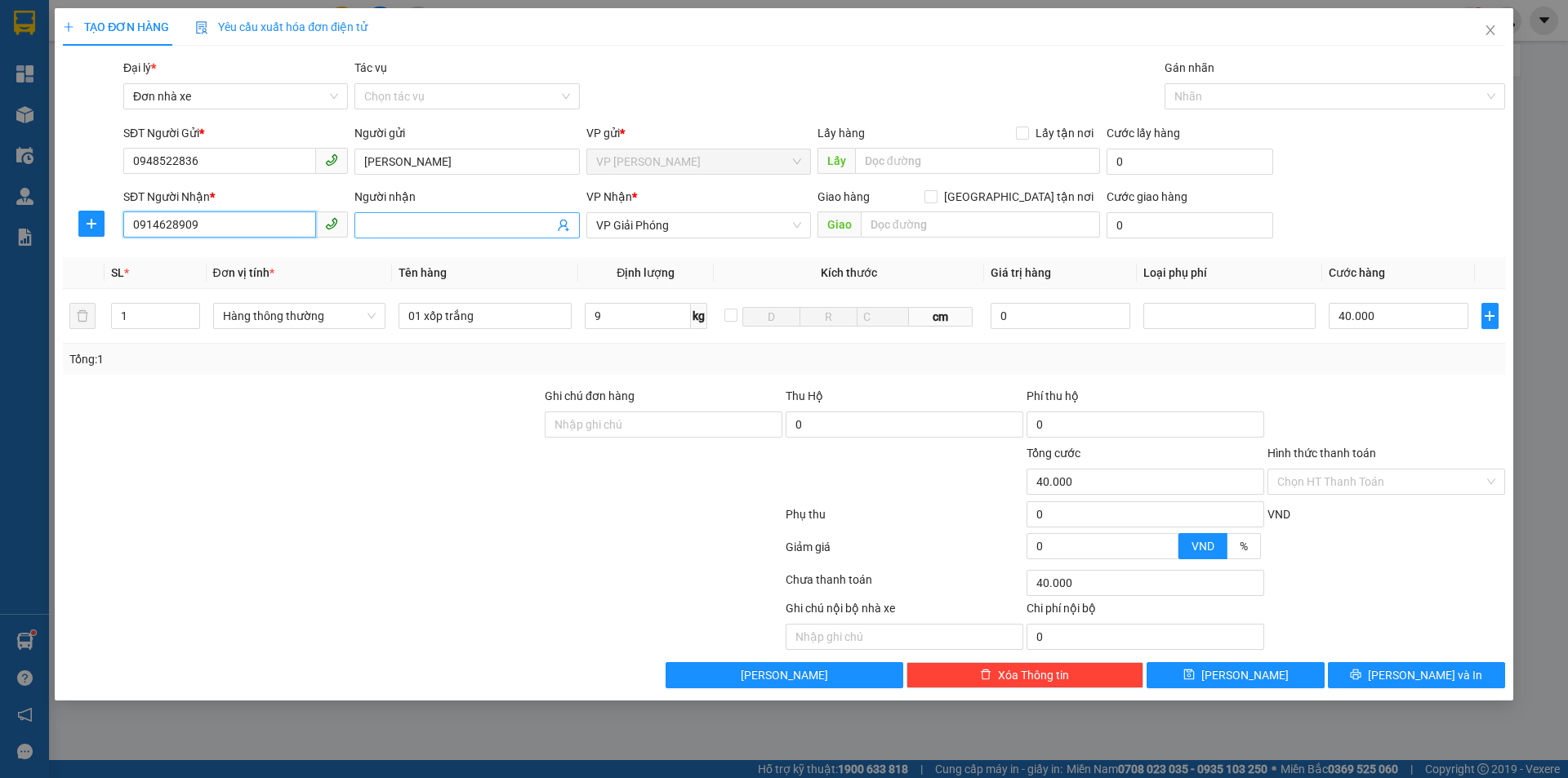
type input "0914628909"
click at [485, 233] on input "Người nhận" at bounding box center [459, 225] width 188 height 18
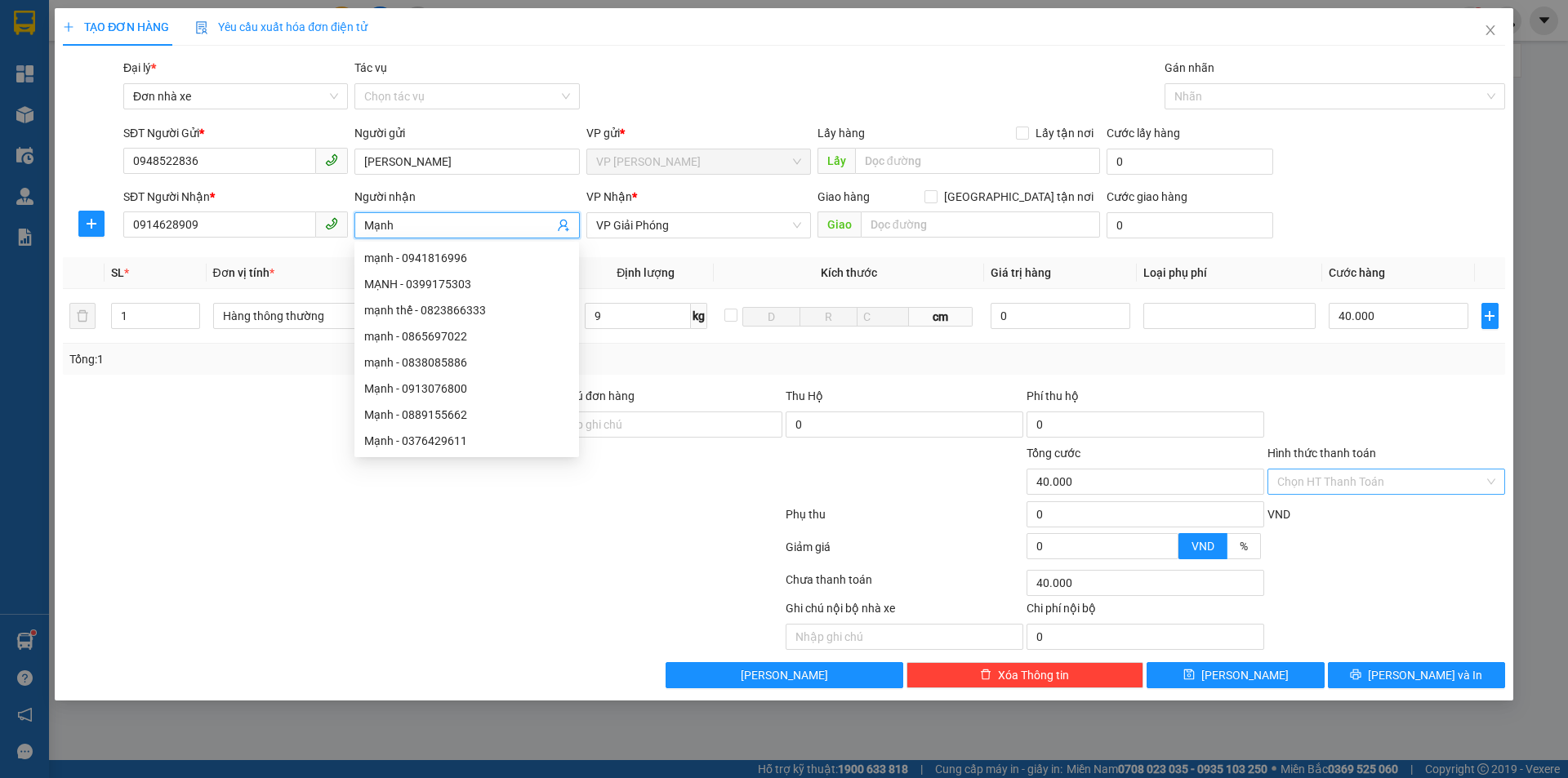
type input "Mạnh"
click at [1393, 481] on input "Hình thức thanh toán" at bounding box center [1380, 482] width 206 height 24
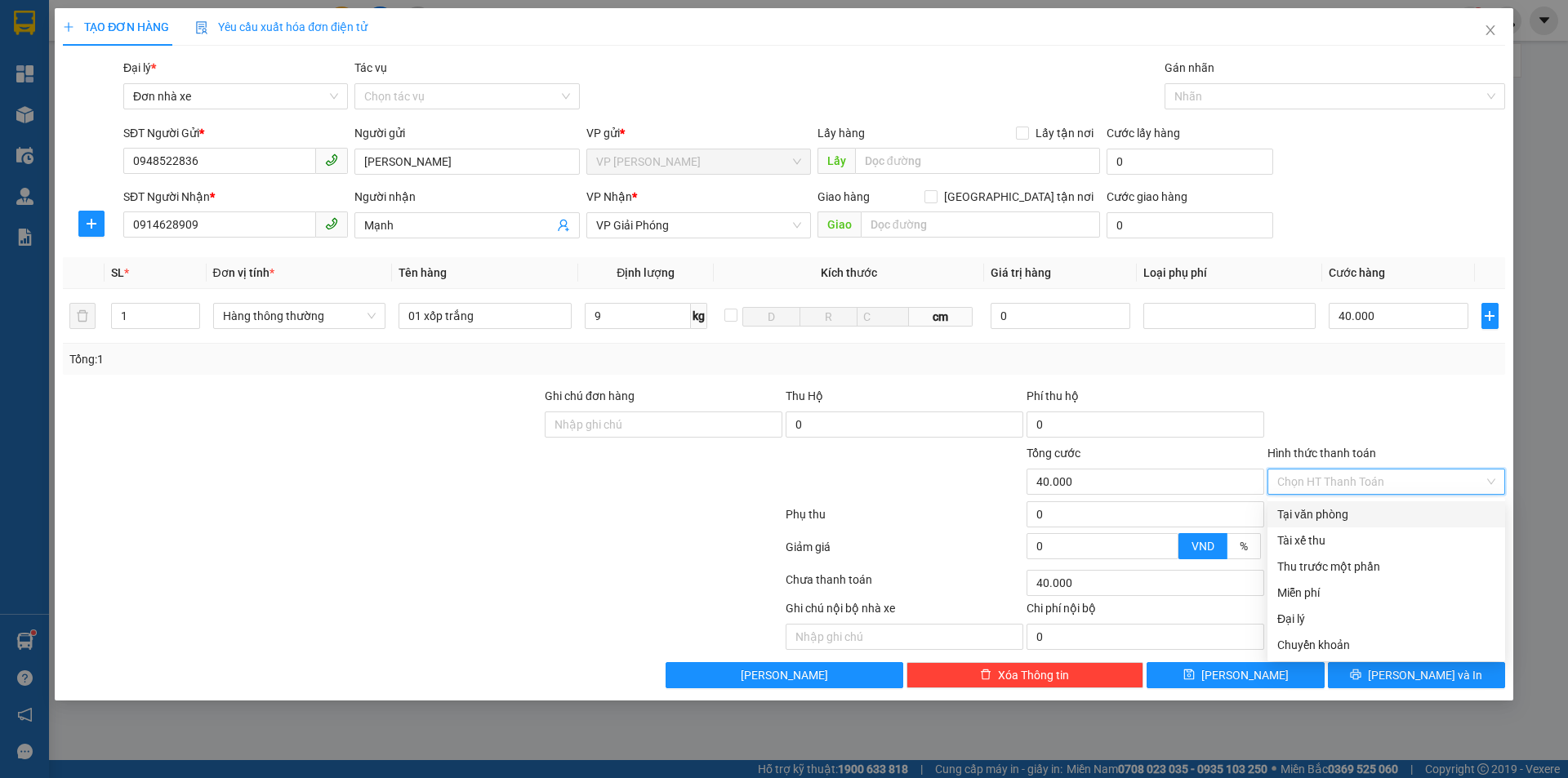
click at [1356, 519] on div "Tại văn phòng" at bounding box center [1385, 514] width 218 height 18
type input "0"
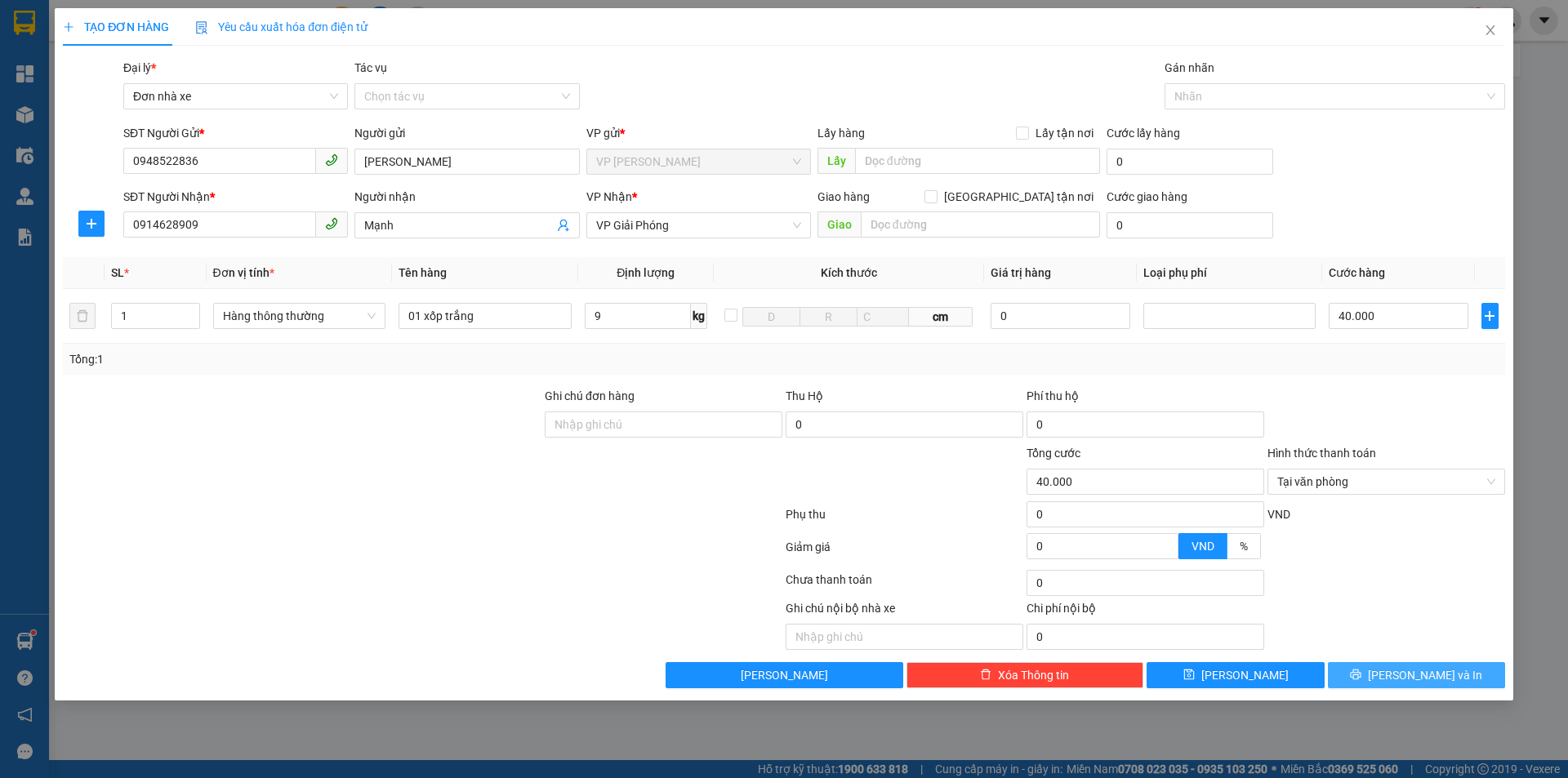
click at [1424, 675] on span "[PERSON_NAME] và In" at bounding box center [1424, 674] width 114 height 18
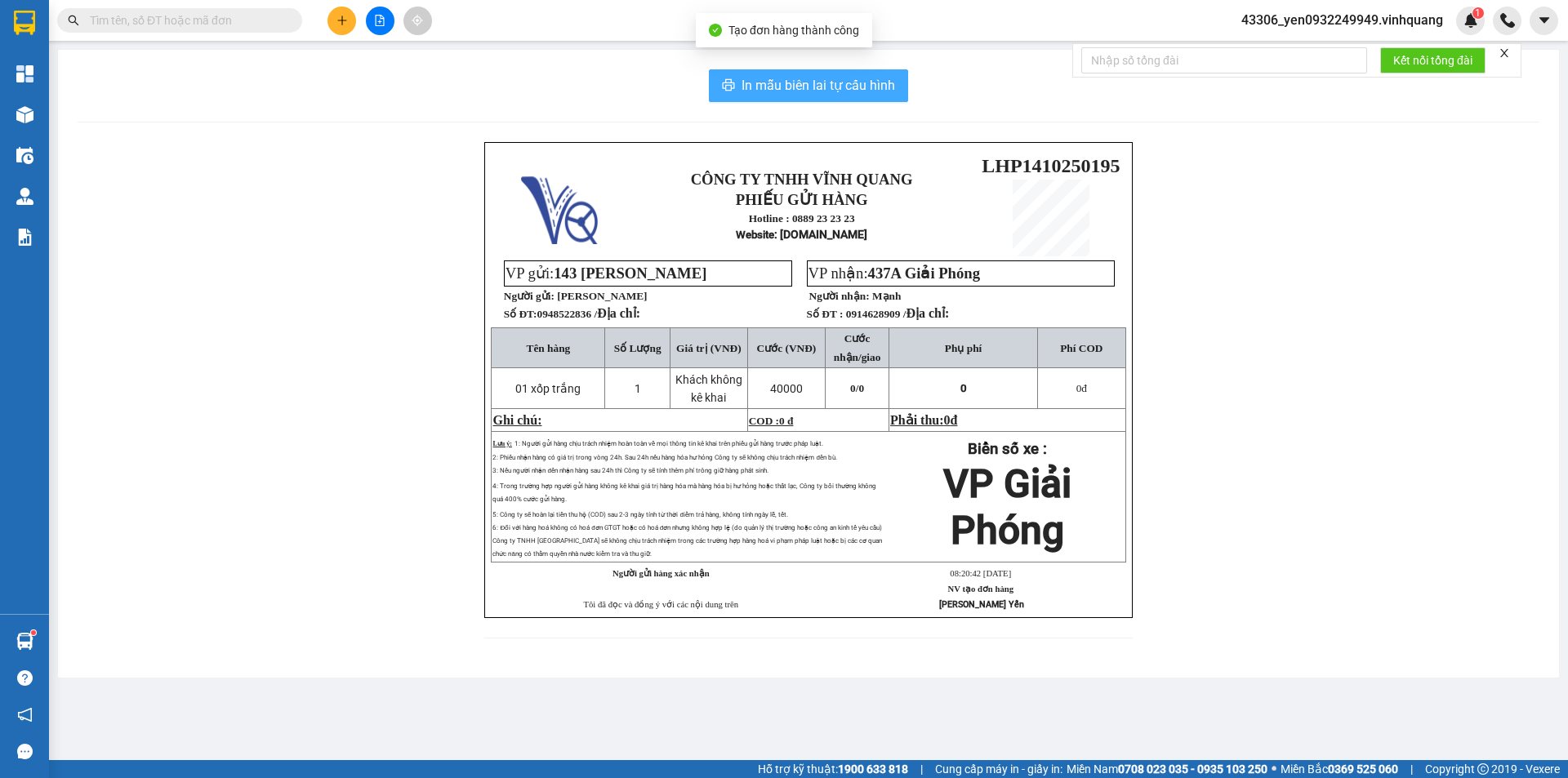
click at [864, 86] on span "In mẫu biên lai tự cấu hình" at bounding box center [817, 86] width 154 height 21
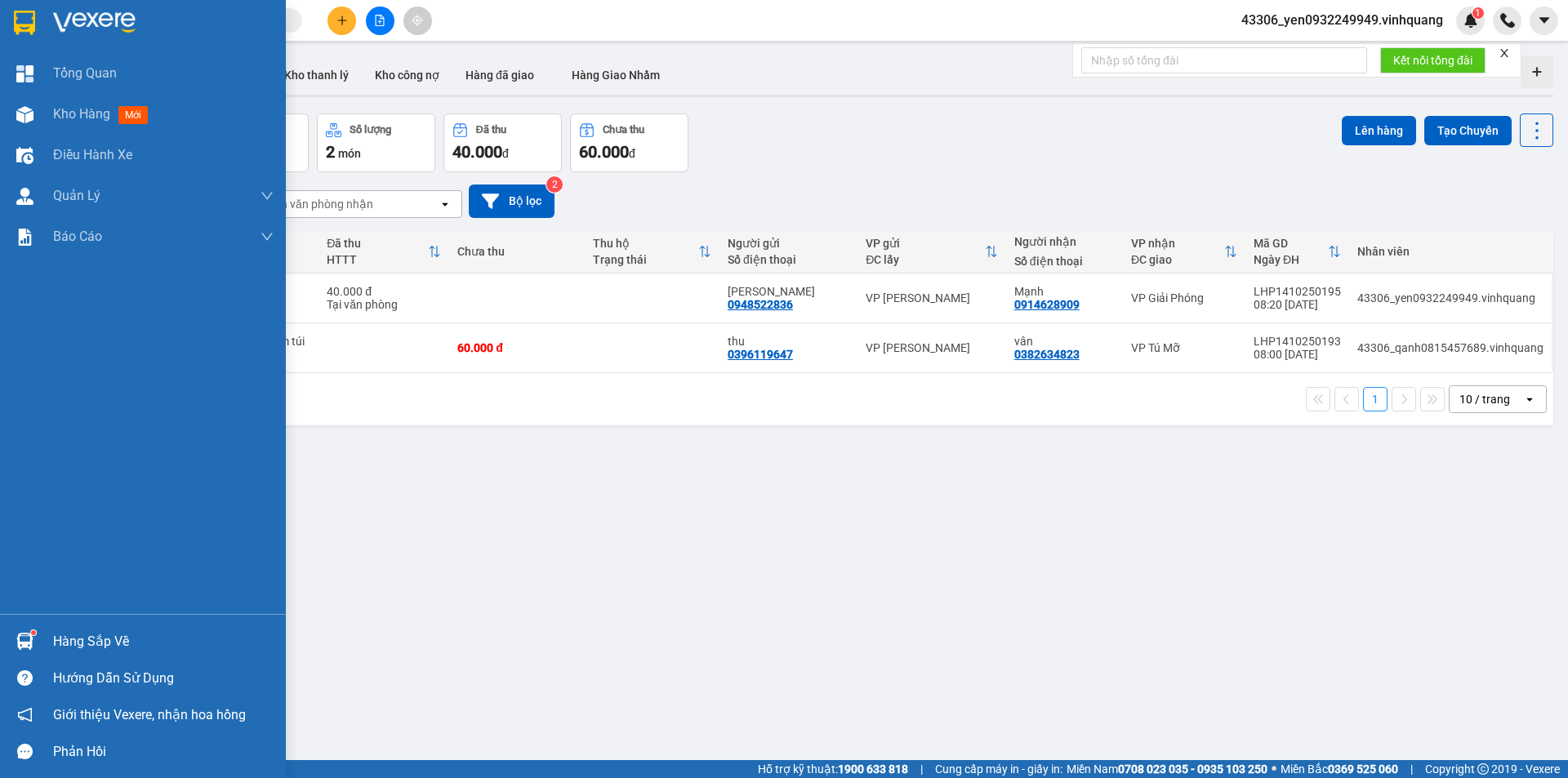
click at [116, 644] on div "Hàng sắp về" at bounding box center [163, 641] width 220 height 24
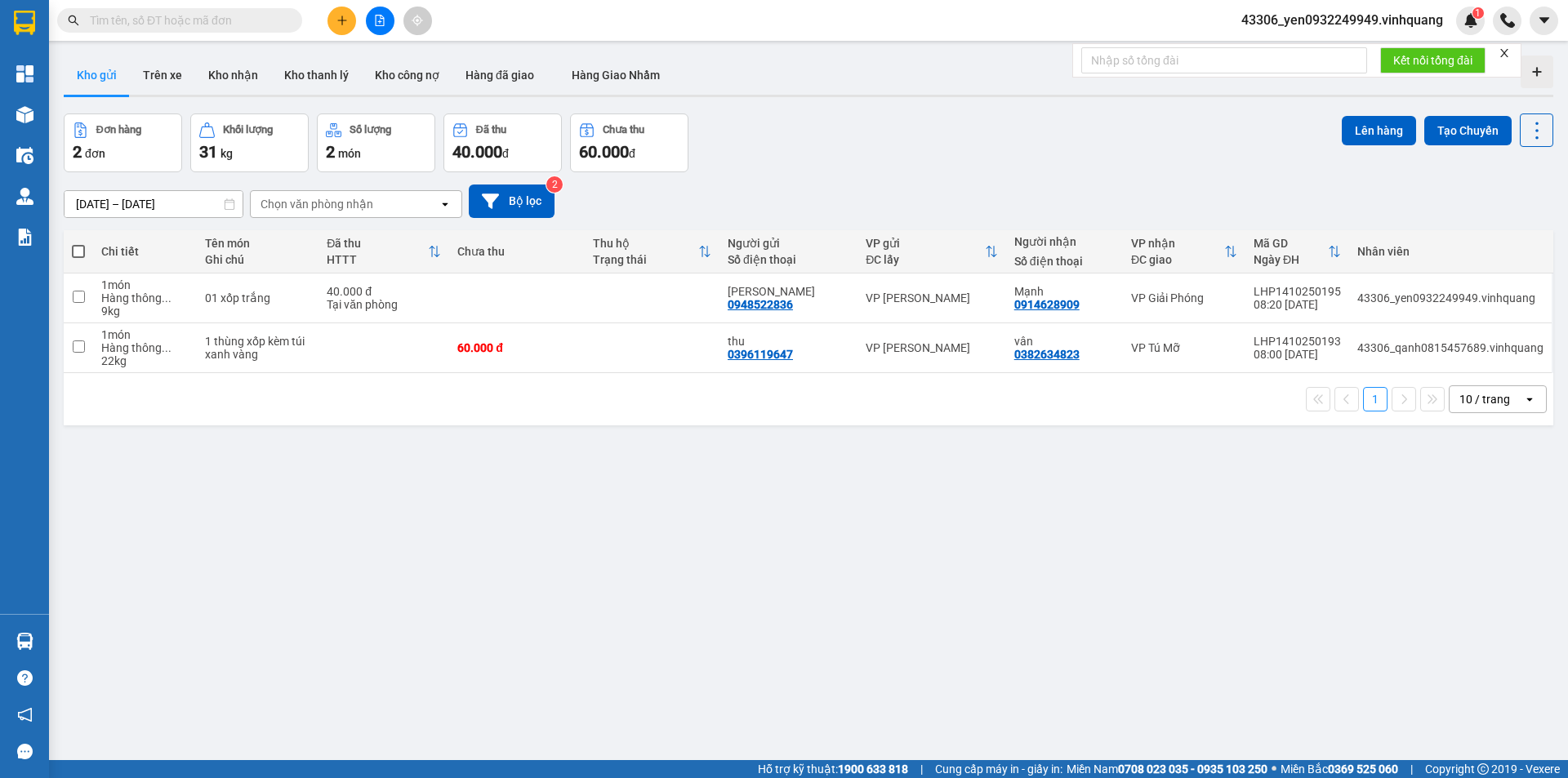
click at [929, 90] on section "Kết quả tìm kiếm ( 193 ) Bộ lọc Mã ĐH Trạng thái Món hàng Thu hộ Tổng cước Chưa…" at bounding box center [784, 389] width 1568 height 778
